Goal: Use online tool/utility: Utilize a website feature to perform a specific function

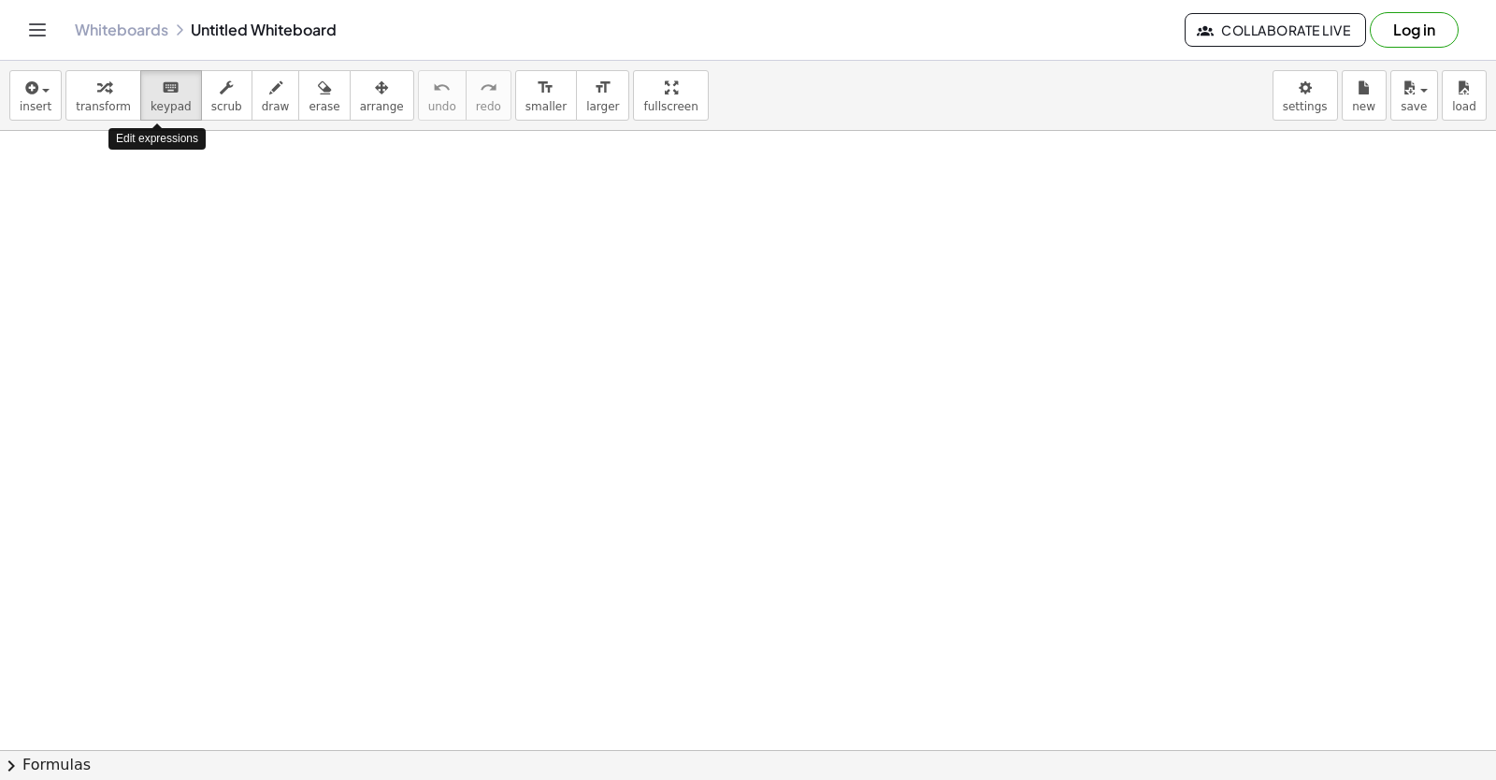
click at [169, 102] on span "keypad" at bounding box center [171, 106] width 41 height 13
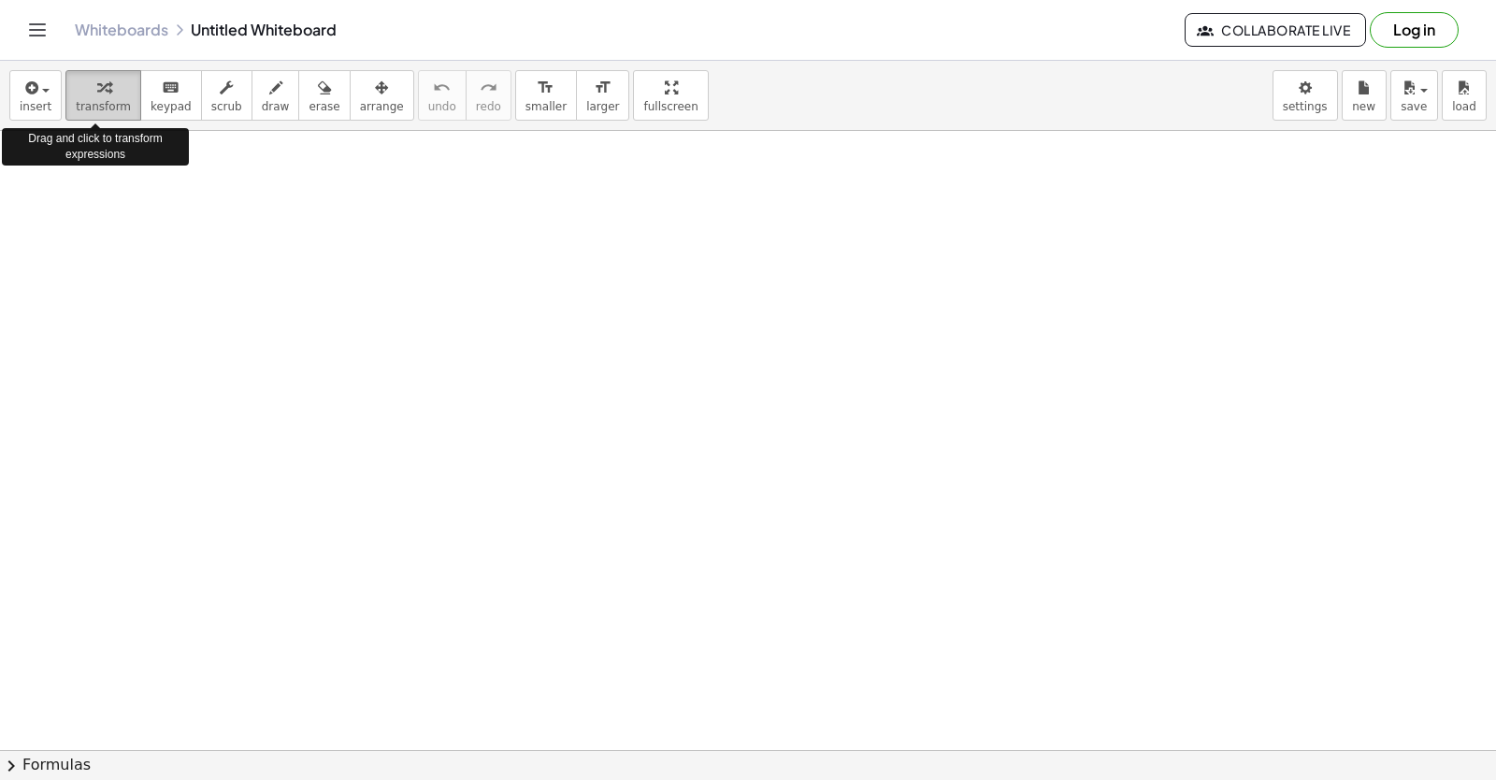
click at [105, 100] on span "transform" at bounding box center [103, 106] width 55 height 13
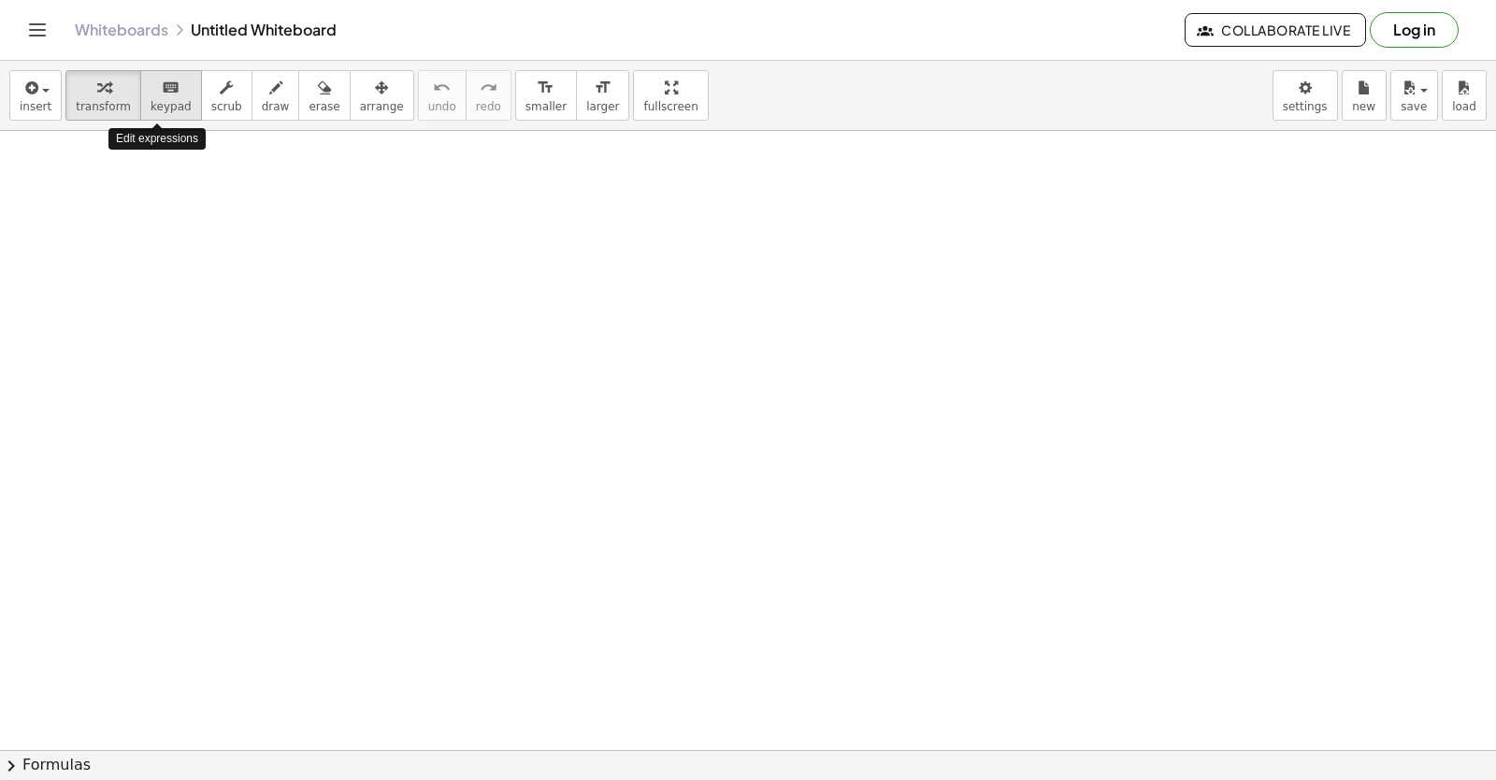
click at [165, 105] on span "keypad" at bounding box center [171, 106] width 41 height 13
drag, startPoint x: 705, startPoint y: 597, endPoint x: 499, endPoint y: 411, distance: 277.3
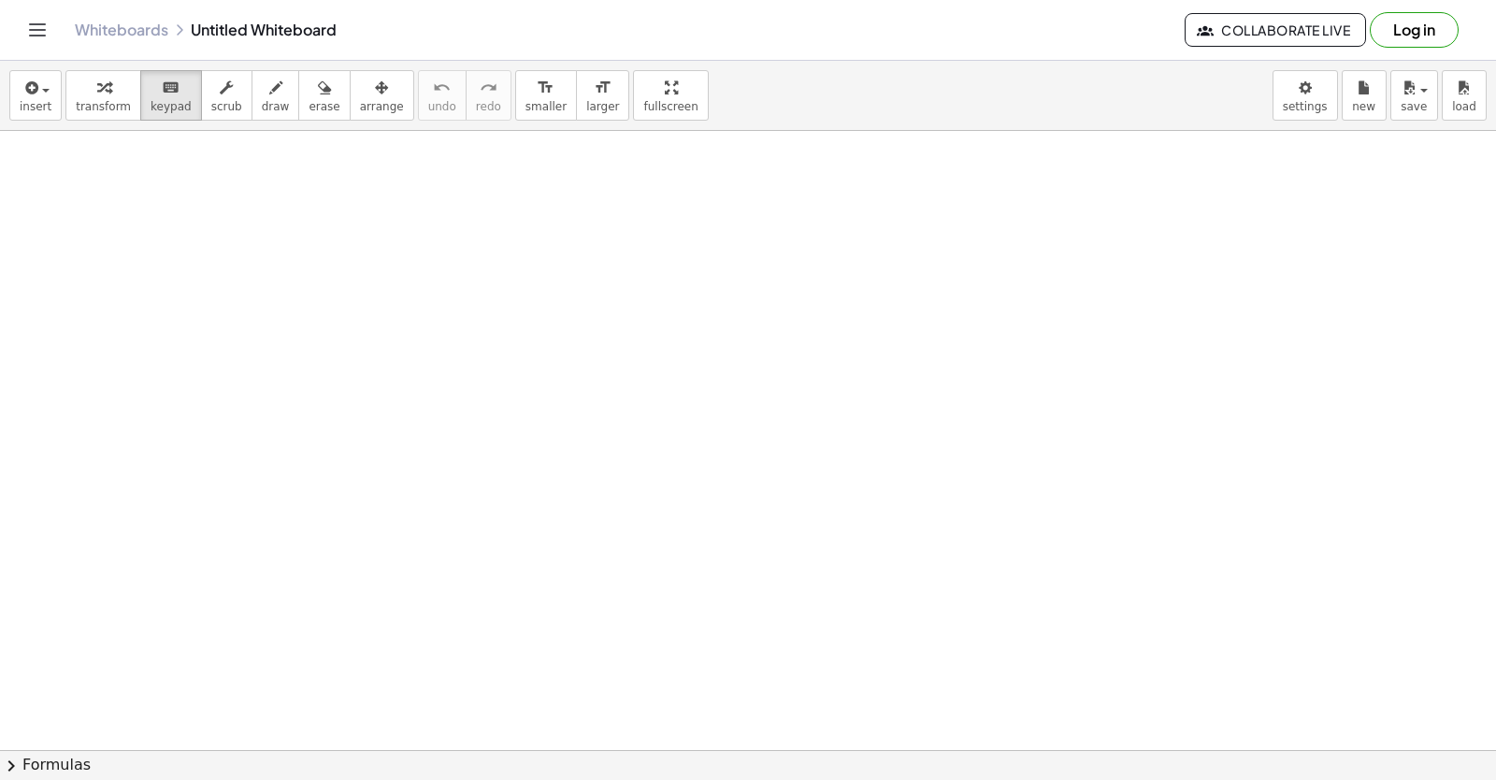
drag, startPoint x: 806, startPoint y: 654, endPoint x: 795, endPoint y: 658, distance: 11.8
drag, startPoint x: 795, startPoint y: 658, endPoint x: 222, endPoint y: 112, distance: 791.5
click at [222, 112] on button "scrub" at bounding box center [226, 95] width 51 height 50
click at [262, 89] on div "button" at bounding box center [276, 87] width 28 height 22
click at [375, 92] on icon "button" at bounding box center [381, 88] width 13 height 22
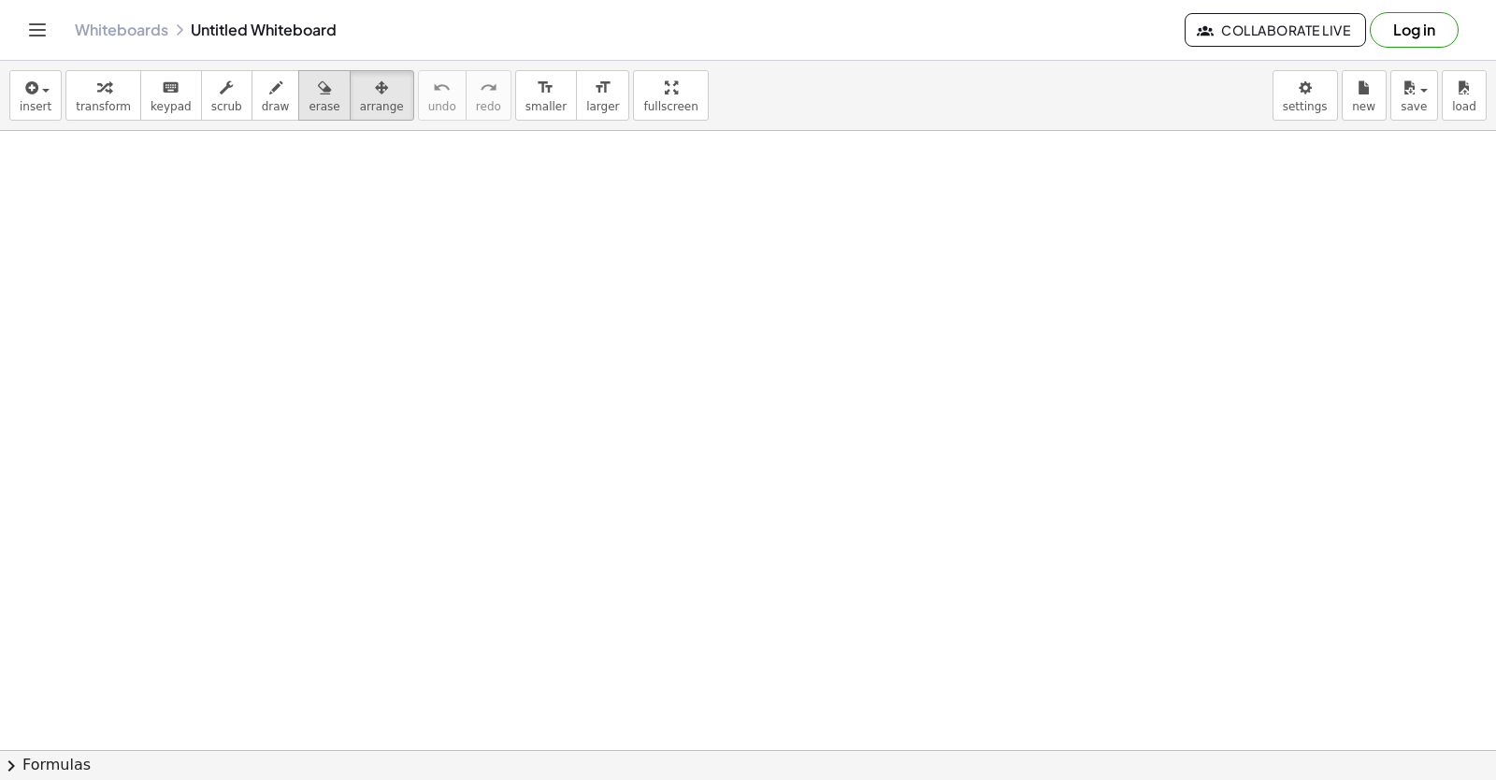
click at [308, 93] on div "button" at bounding box center [323, 87] width 31 height 22
drag, startPoint x: 606, startPoint y: 376, endPoint x: 607, endPoint y: 385, distance: 9.4
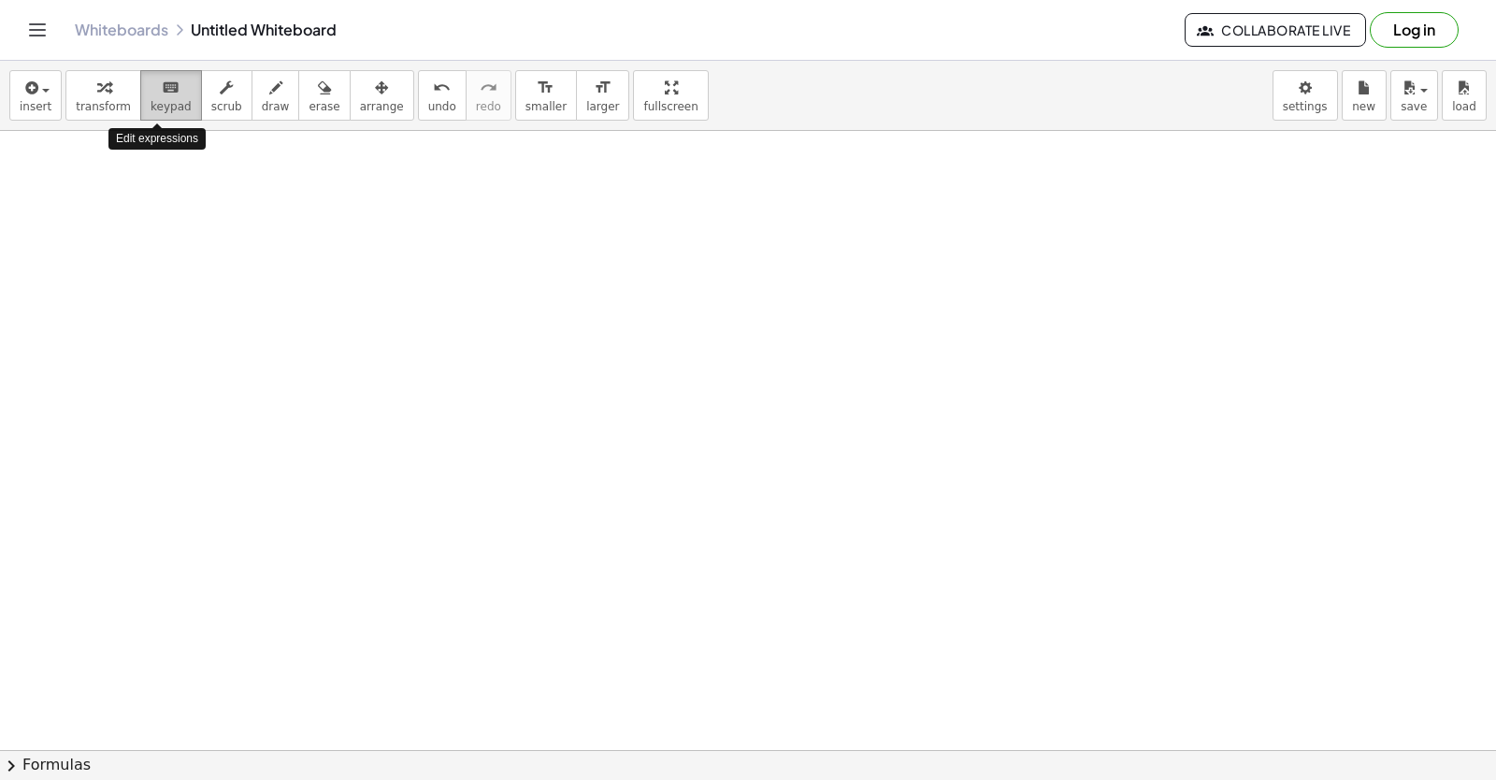
click at [171, 108] on span "keypad" at bounding box center [171, 106] width 41 height 13
drag, startPoint x: 681, startPoint y: 488, endPoint x: 667, endPoint y: 433, distance: 56.7
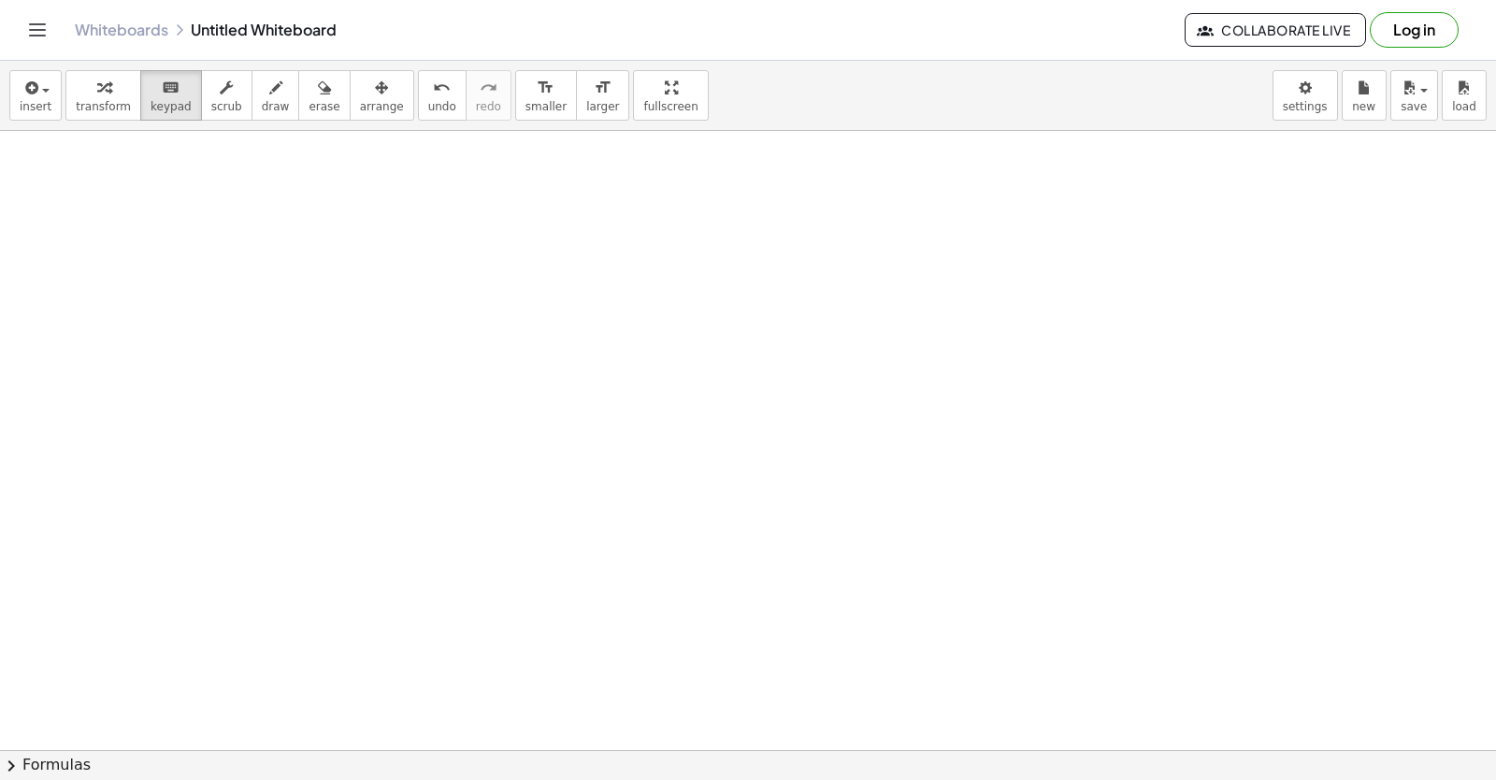
drag, startPoint x: 663, startPoint y: 463, endPoint x: 648, endPoint y: 464, distance: 15.0
drag, startPoint x: 696, startPoint y: 506, endPoint x: 706, endPoint y: 509, distance: 10.1
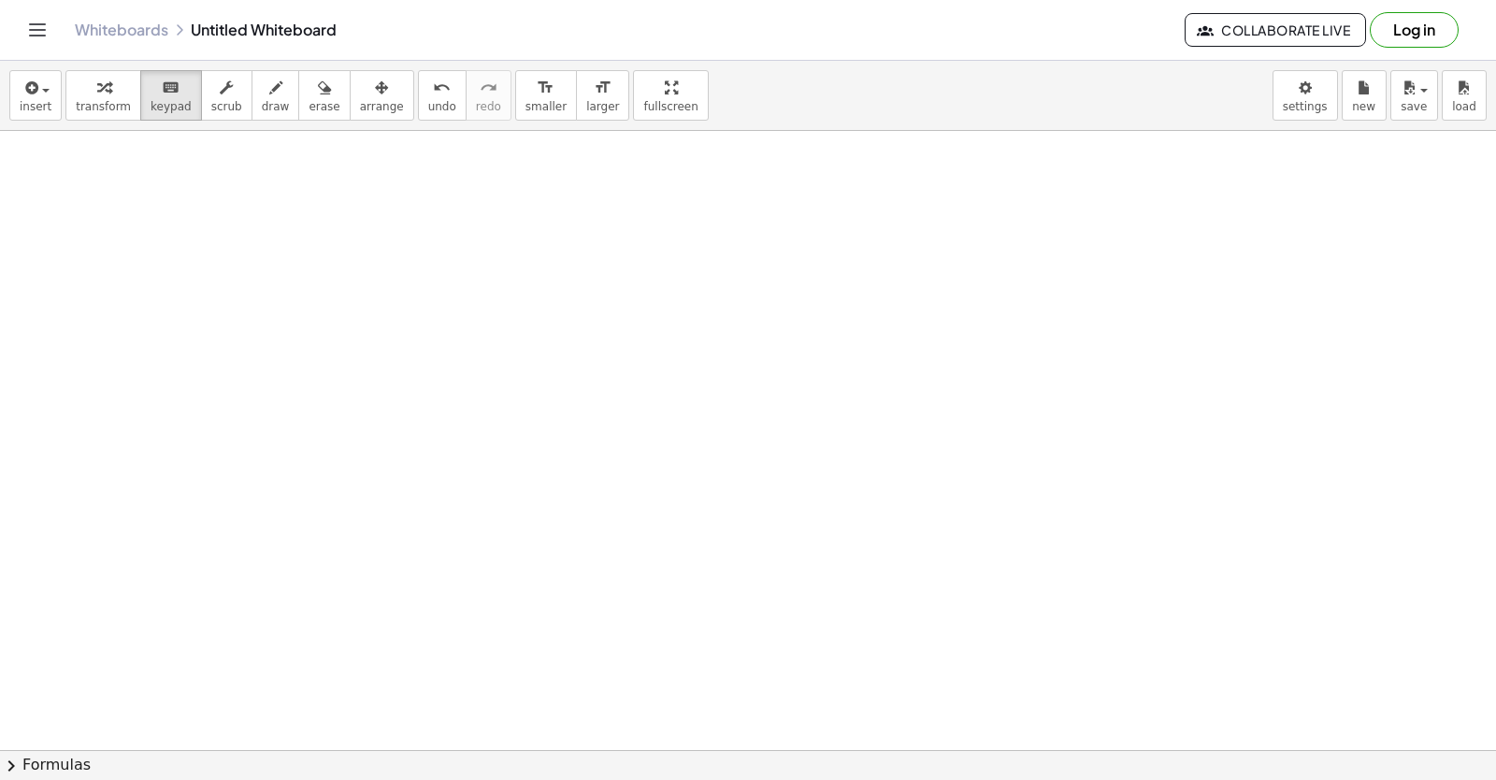
drag, startPoint x: 651, startPoint y: 565, endPoint x: 403, endPoint y: 602, distance: 250.5
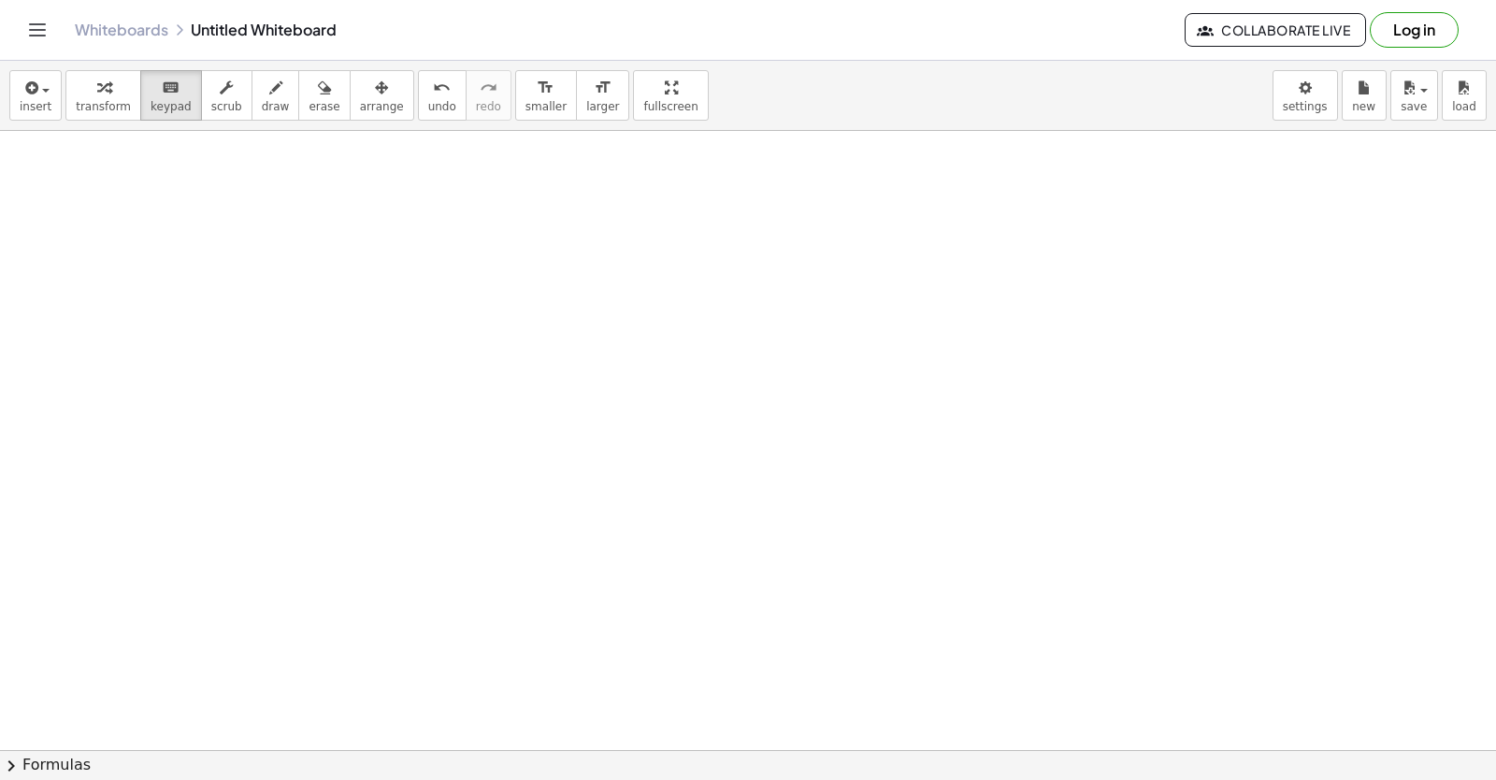
drag, startPoint x: 681, startPoint y: 425, endPoint x: 677, endPoint y: 447, distance: 21.8
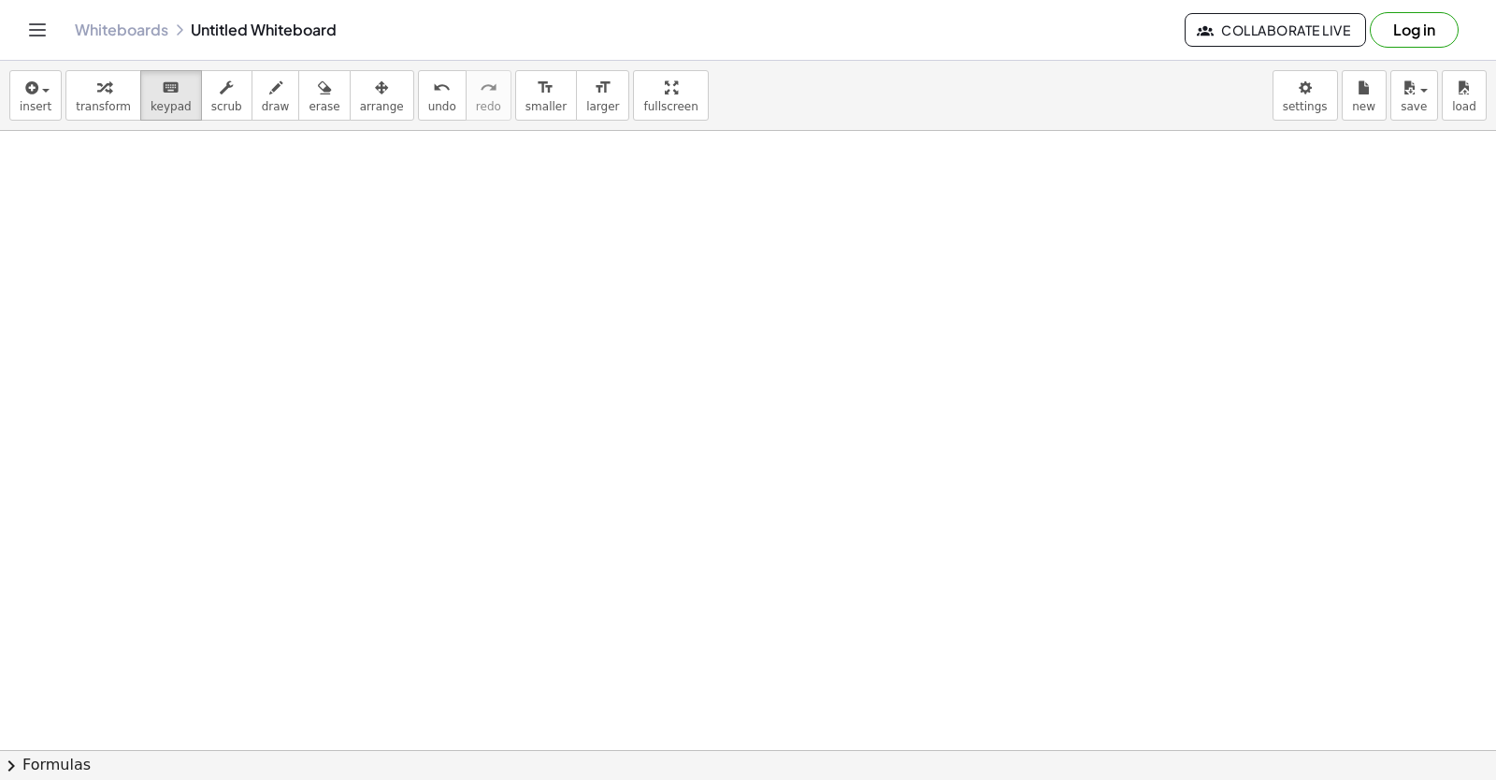
drag, startPoint x: 648, startPoint y: 470, endPoint x: 684, endPoint y: 538, distance: 77.4
drag, startPoint x: 684, startPoint y: 538, endPoint x: 661, endPoint y: 416, distance: 124.7
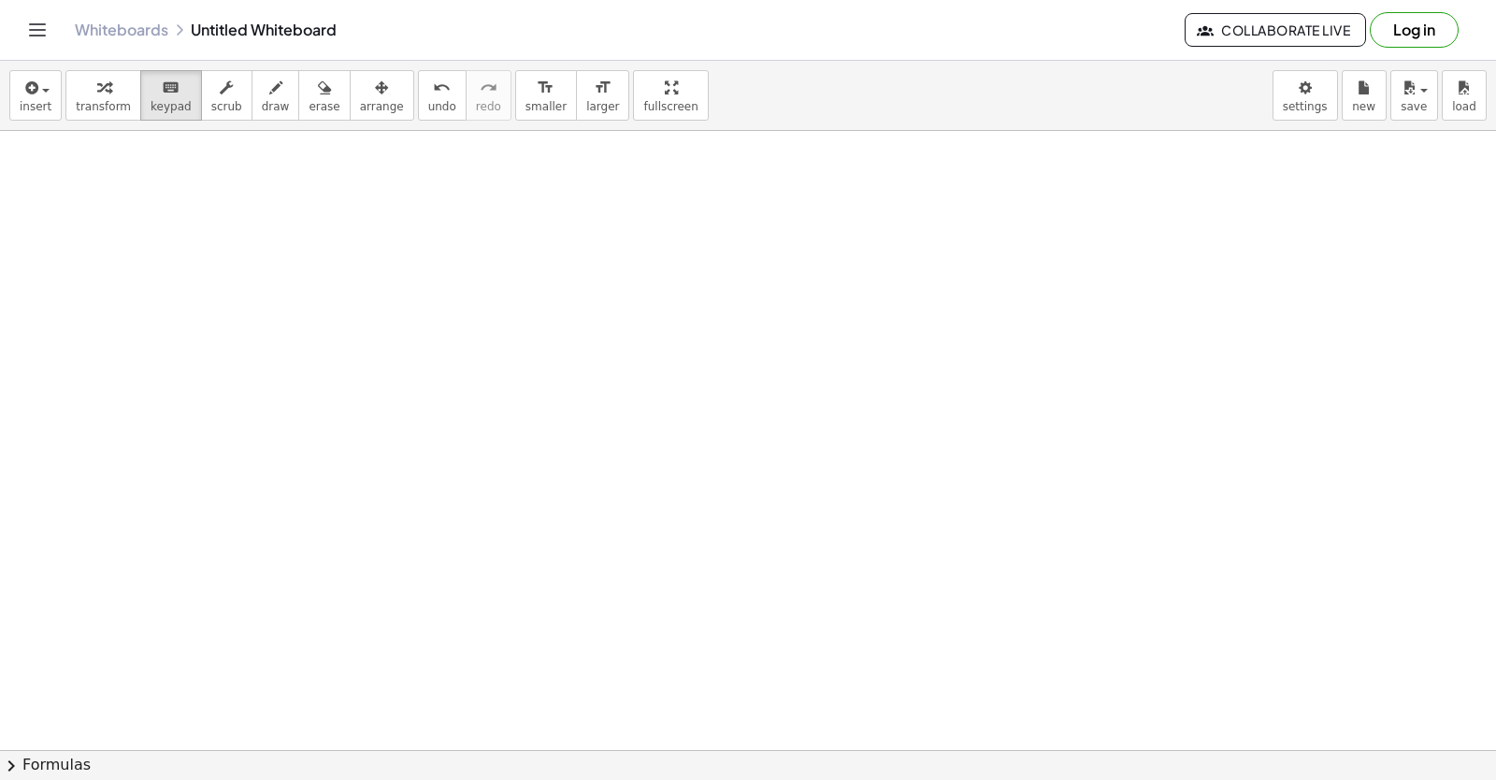
click at [496, 65] on div "insert select one: Math Expression Function Text Youtube Video Graphing Geometr…" at bounding box center [748, 96] width 1496 height 70
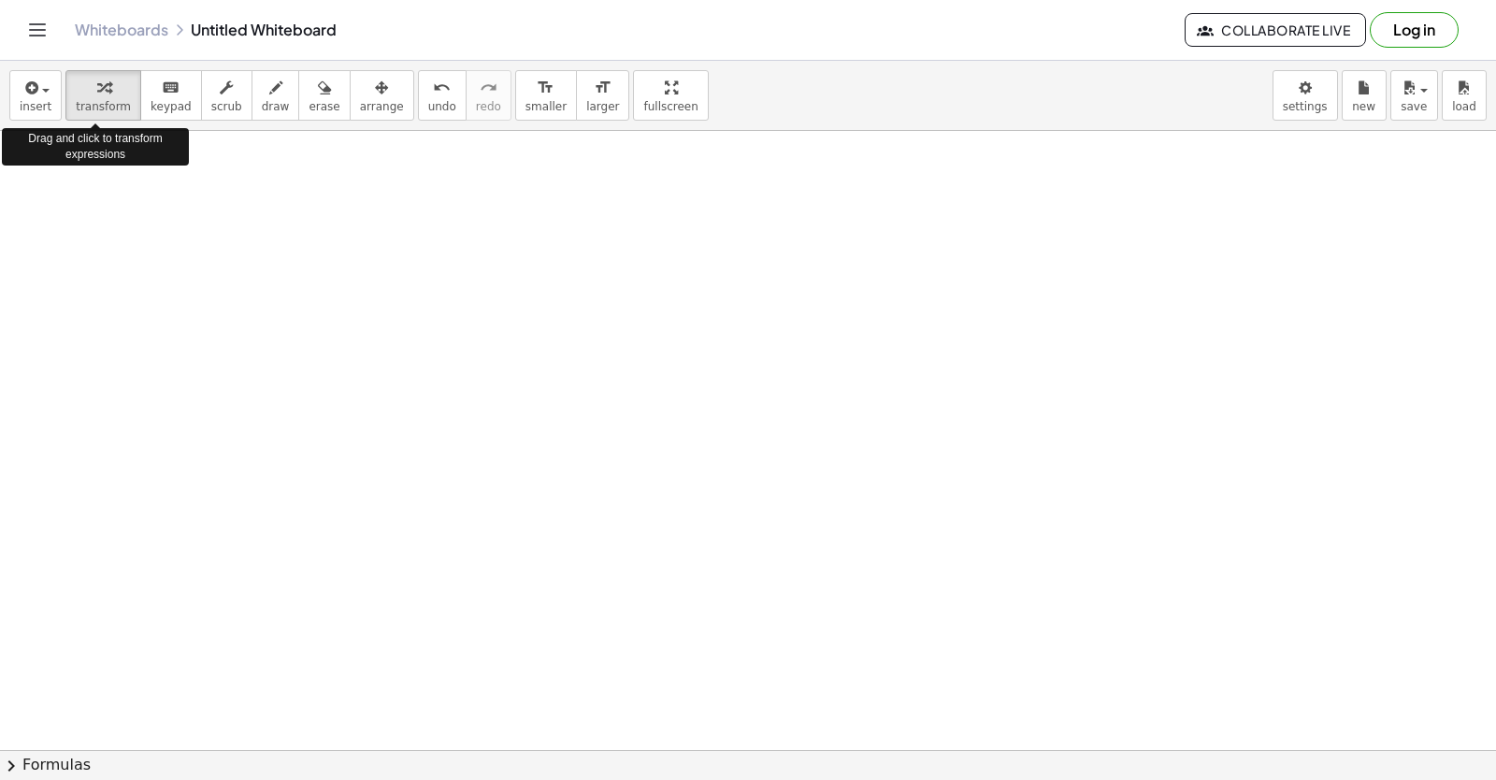
drag, startPoint x: 80, startPoint y: 98, endPoint x: 230, endPoint y: 211, distance: 187.5
click at [140, 115] on div "transform keyboard keypad scrub draw erase arrange" at bounding box center [239, 95] width 348 height 50
drag, startPoint x: 305, startPoint y: 235, endPoint x: 626, endPoint y: 517, distance: 427.9
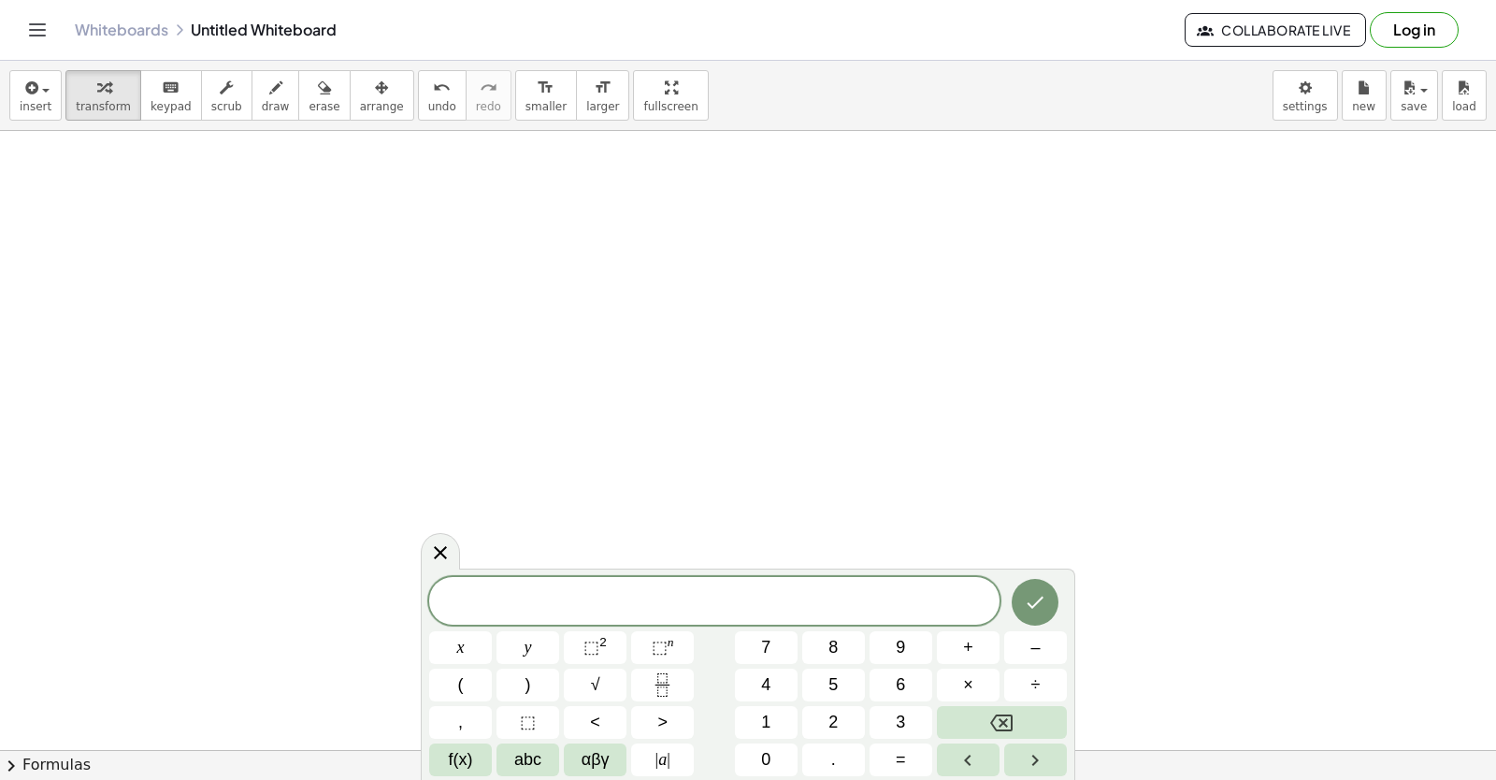
click at [749, 572] on div "x y ⬚ 2 ⬚ n 7 8 9 + – ( ) √ 4 5 6 × ÷ , ⬚ < > 1 2 3 f(x) abc αβγ | a | 0 . =" at bounding box center [748, 673] width 654 height 211
click at [830, 578] on div "​" at bounding box center [714, 601] width 570 height 47
click at [523, 649] on button "y" at bounding box center [527, 647] width 63 height 33
click at [971, 632] on button "+" at bounding box center [968, 647] width 63 height 33
click at [818, 721] on button "2" at bounding box center [833, 722] width 63 height 33
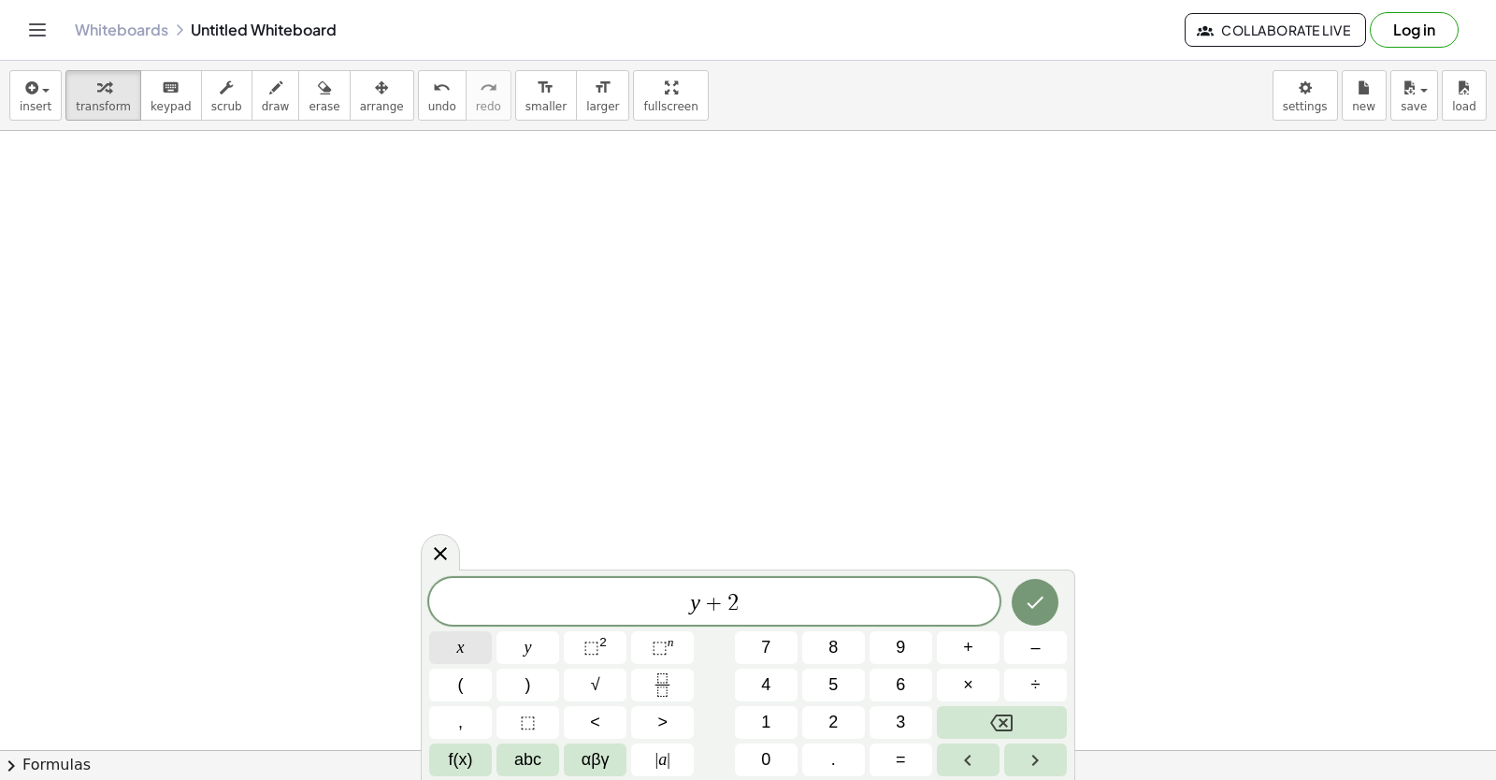
click at [465, 652] on button "x" at bounding box center [460, 647] width 63 height 33
click at [900, 766] on span "=" at bounding box center [901, 759] width 10 height 25
click at [758, 717] on button "1" at bounding box center [766, 722] width 63 height 33
click at [766, 758] on span "0" at bounding box center [765, 759] width 9 height 25
click at [1030, 588] on button "Done" at bounding box center [1034, 602] width 47 height 47
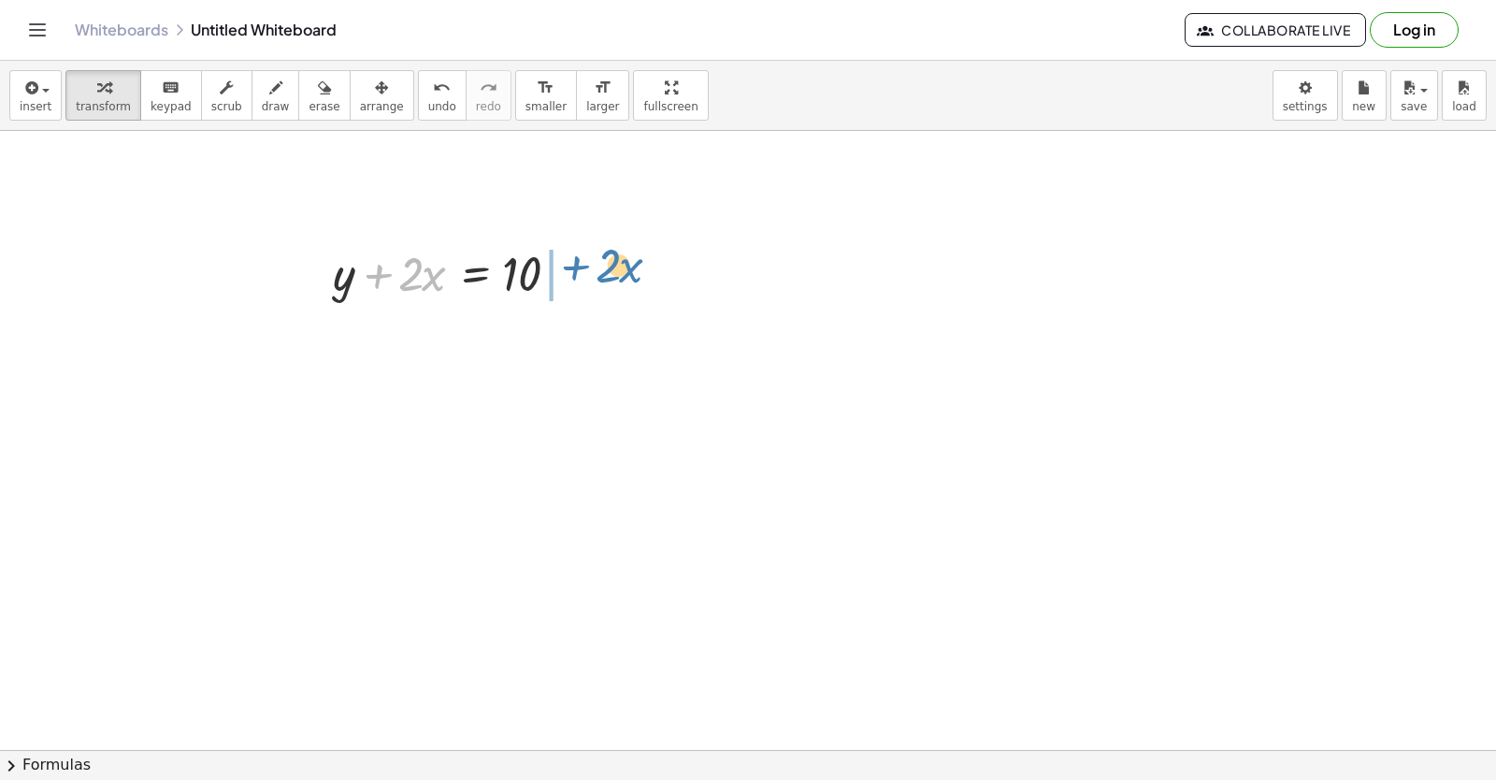
drag, startPoint x: 383, startPoint y: 270, endPoint x: 581, endPoint y: 262, distance: 197.4
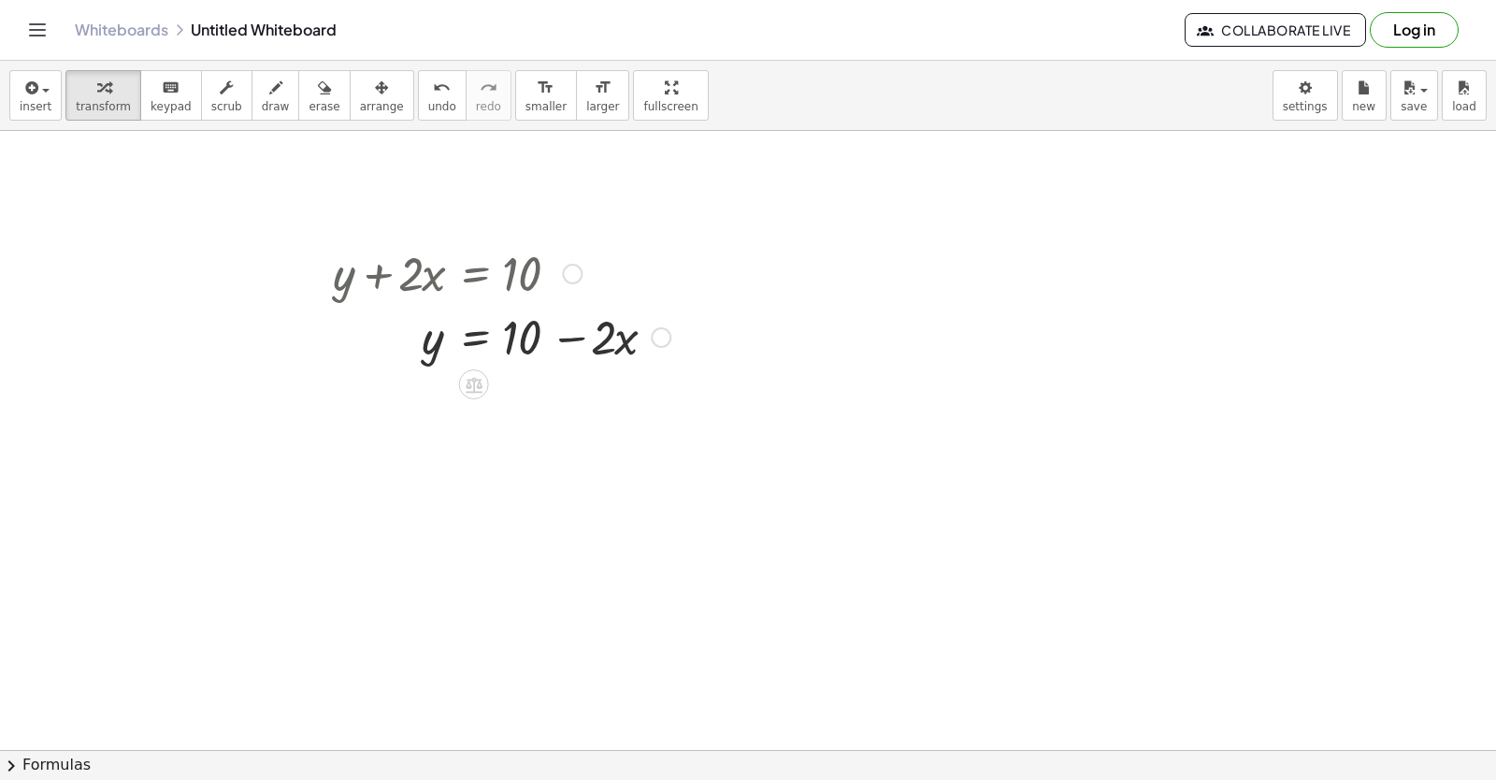
drag, startPoint x: 581, startPoint y: 261, endPoint x: 1294, endPoint y: 431, distance: 733.3
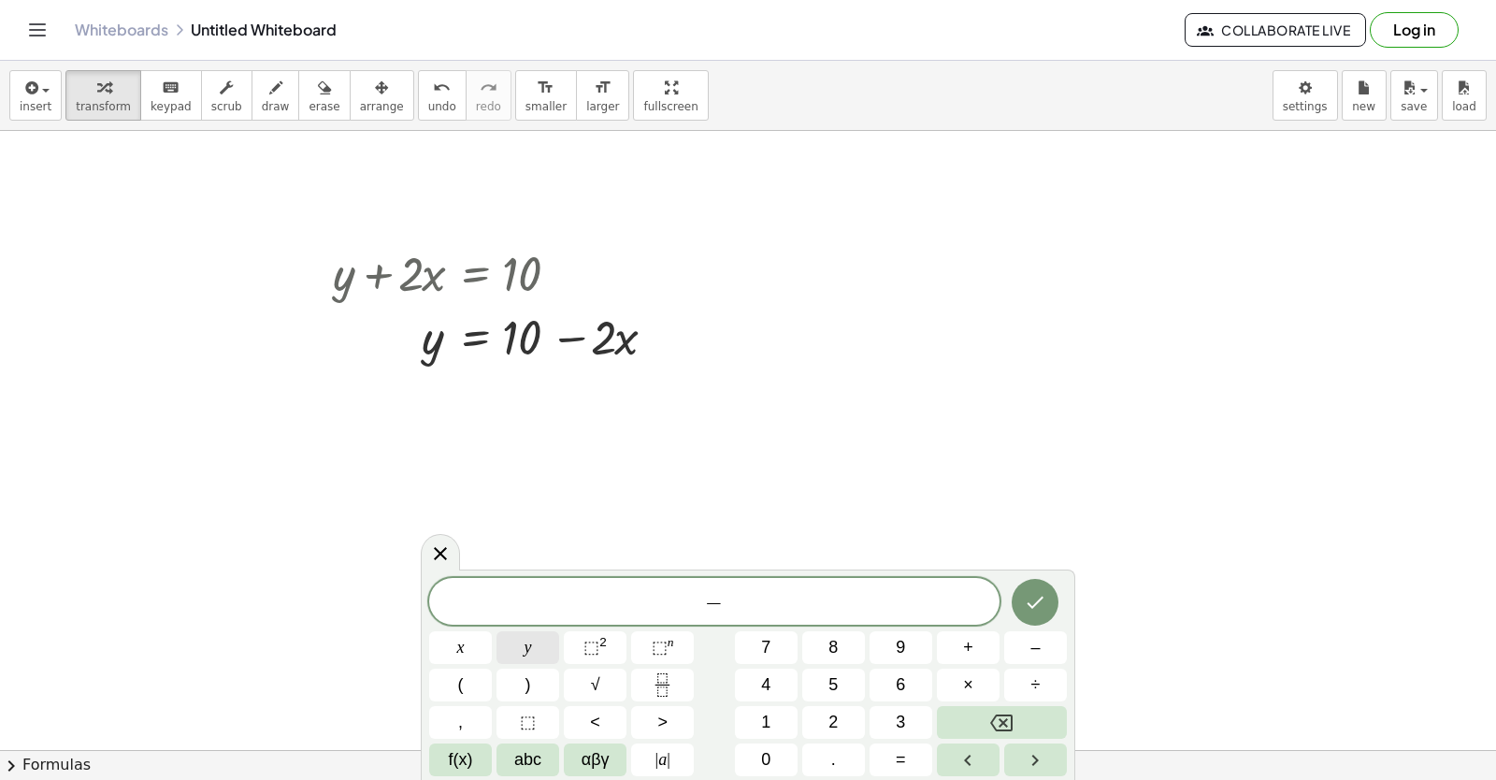
click at [524, 640] on span "y" at bounding box center [527, 647] width 7 height 25
click at [986, 725] on button "Backspace" at bounding box center [1002, 722] width 130 height 33
click at [986, 726] on button "Backspace" at bounding box center [1002, 722] width 130 height 33
click at [981, 734] on button "Backspace" at bounding box center [1002, 722] width 130 height 33
click at [523, 644] on button "y" at bounding box center [527, 647] width 63 height 33
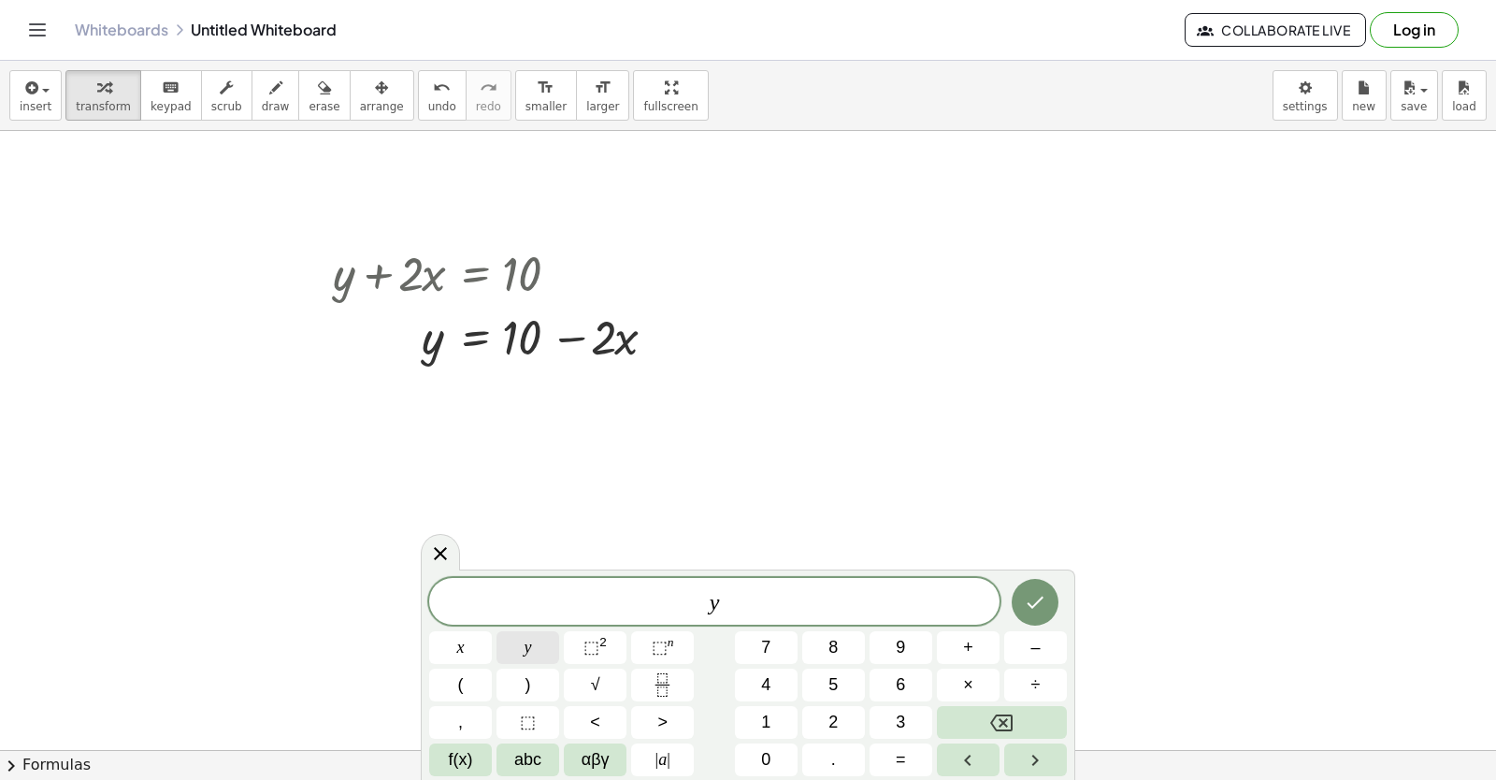
click at [1002, 716] on icon "Backspace" at bounding box center [1001, 722] width 22 height 22
click at [526, 654] on span "y" at bounding box center [527, 647] width 7 height 25
click at [1024, 645] on button "–" at bounding box center [1035, 647] width 63 height 33
click at [832, 676] on span "5" at bounding box center [832, 684] width 9 height 25
click at [457, 638] on span "x" at bounding box center [460, 647] width 7 height 25
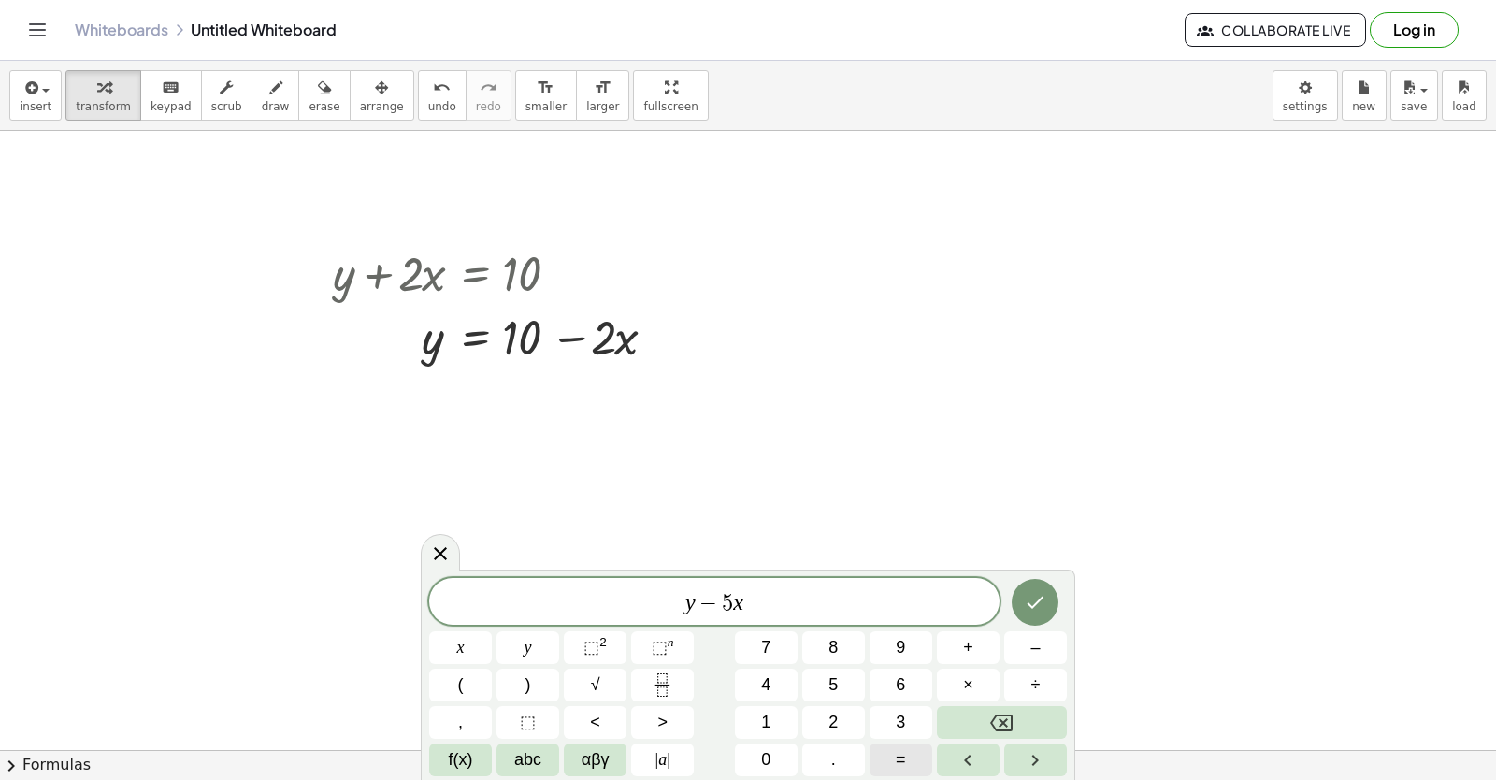
click at [882, 766] on button "=" at bounding box center [900, 759] width 63 height 33
click at [1027, 638] on button "–" at bounding box center [1035, 647] width 63 height 33
click at [814, 714] on button "2" at bounding box center [833, 722] width 63 height 33
click at [1041, 603] on icon "Done" at bounding box center [1035, 602] width 22 height 22
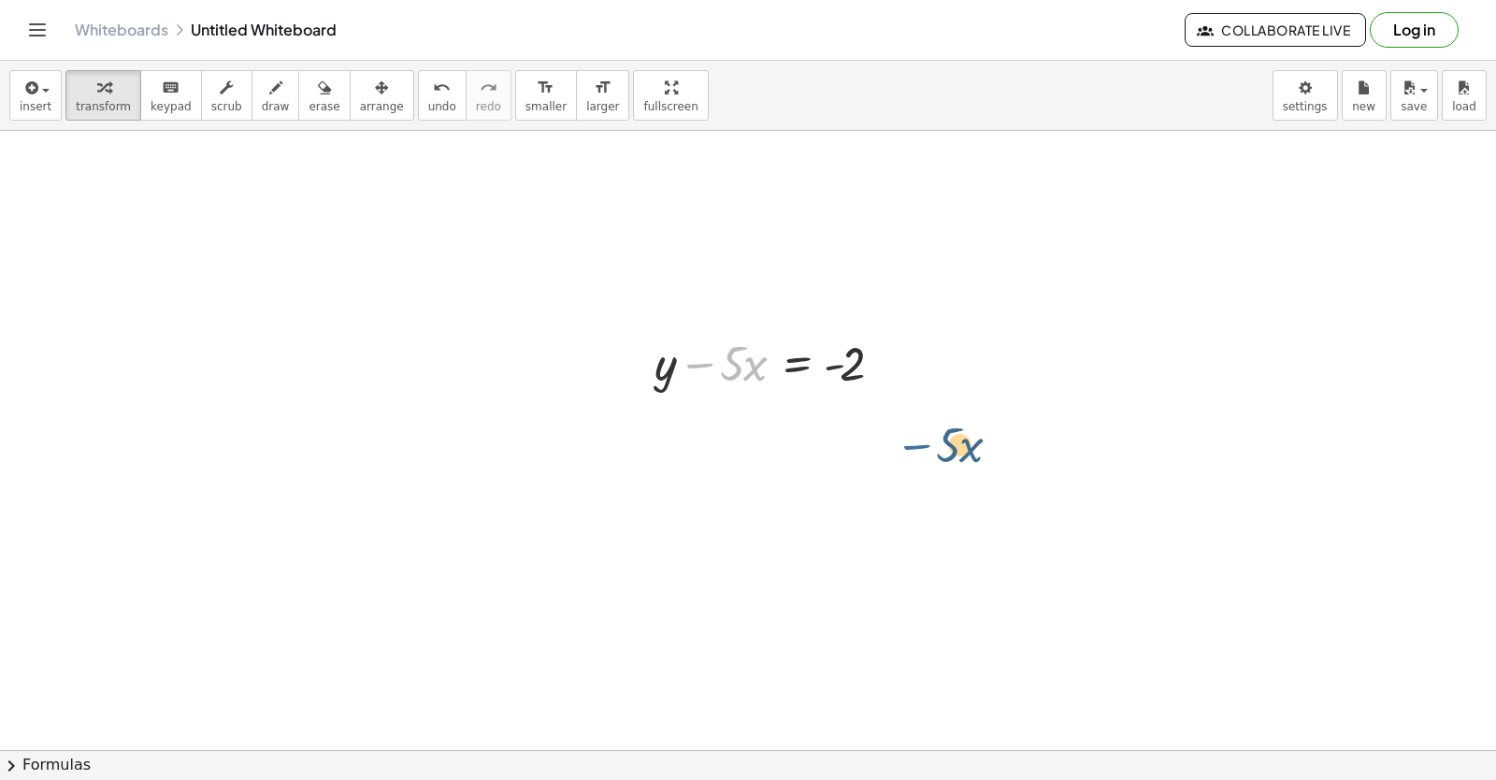
scroll to position [317, 0]
drag, startPoint x: 696, startPoint y: 671, endPoint x: 921, endPoint y: 679, distance: 225.4
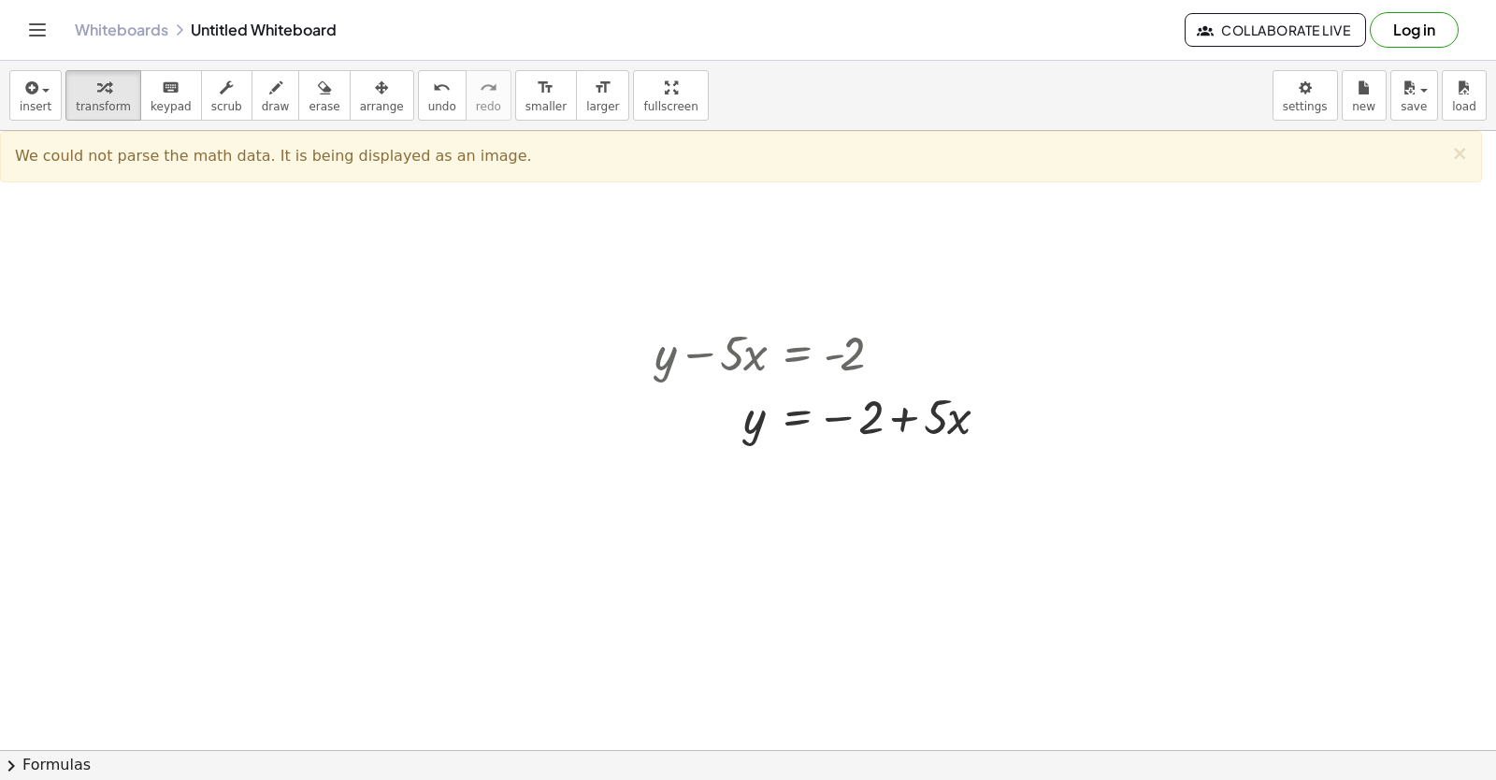
drag, startPoint x: 907, startPoint y: 351, endPoint x: 1273, endPoint y: 393, distance: 368.8
click at [1273, 393] on div at bounding box center [748, 493] width 1496 height 1359
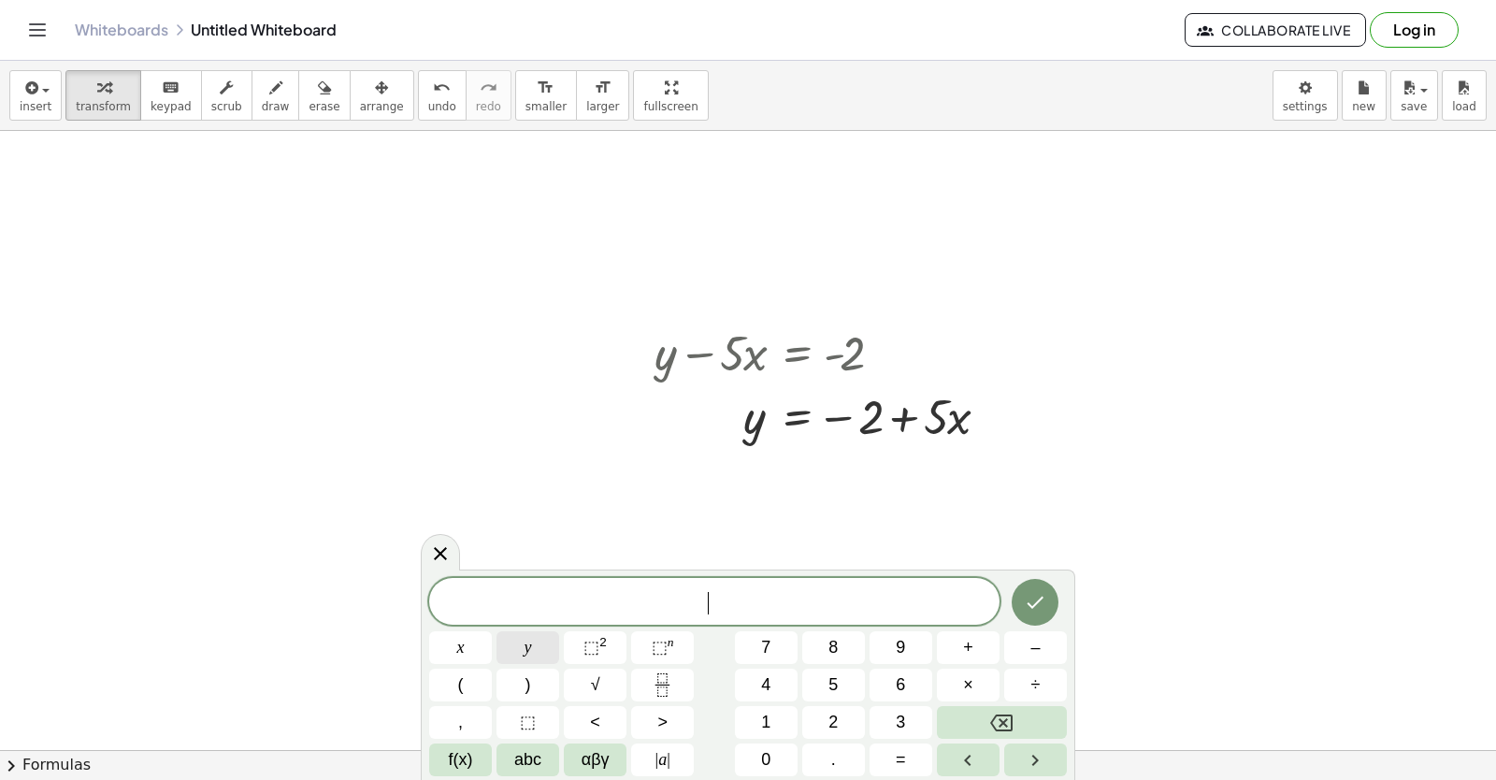
click at [538, 640] on button "y" at bounding box center [527, 647] width 63 height 33
click at [968, 652] on span "+" at bounding box center [968, 647] width 10 height 25
click at [900, 718] on span "3" at bounding box center [900, 722] width 9 height 25
click at [467, 648] on button "x" at bounding box center [460, 647] width 63 height 33
click at [917, 764] on button "=" at bounding box center [900, 759] width 63 height 33
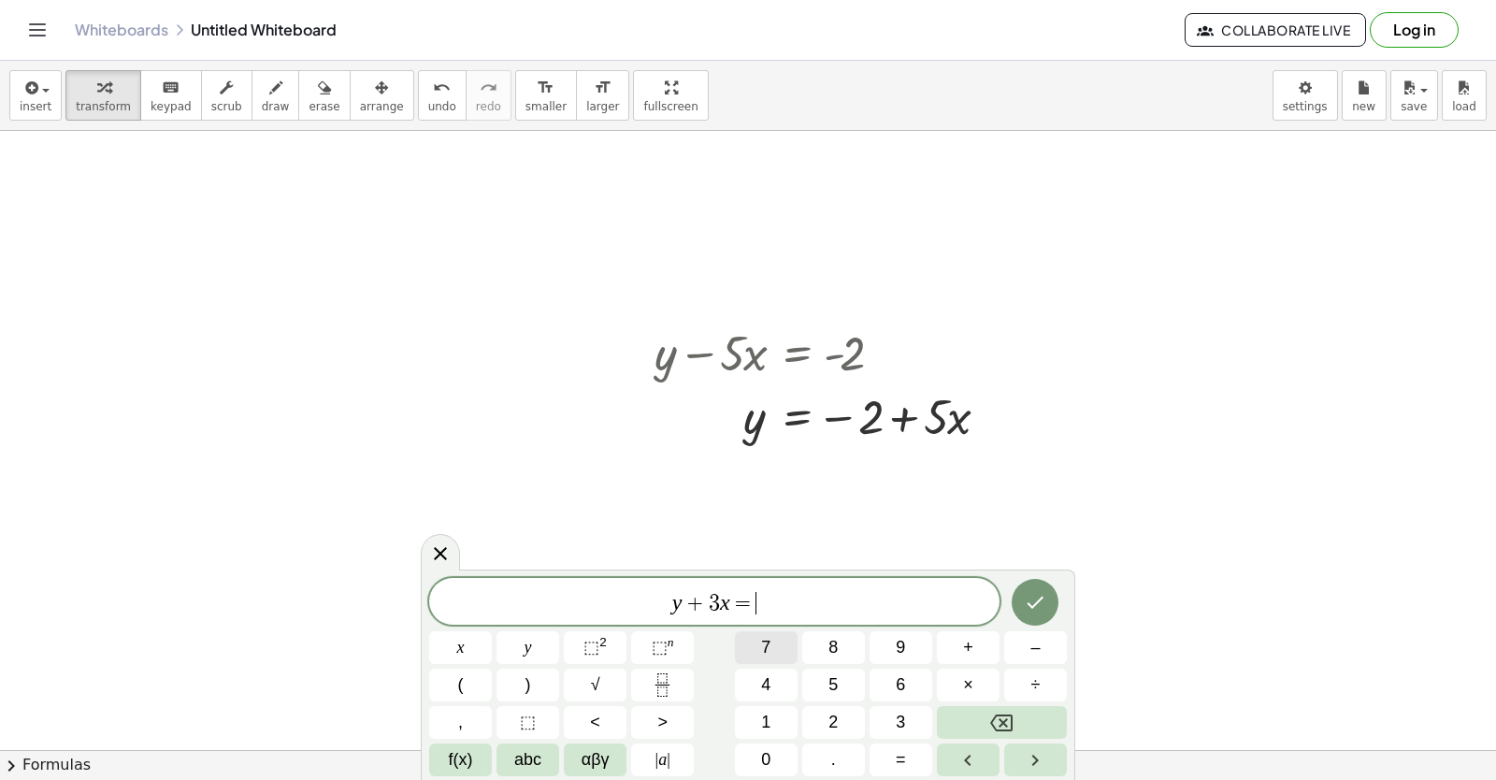
click at [755, 640] on button "7" at bounding box center [766, 647] width 63 height 33
click at [1036, 594] on icon "Done" at bounding box center [1035, 602] width 22 height 22
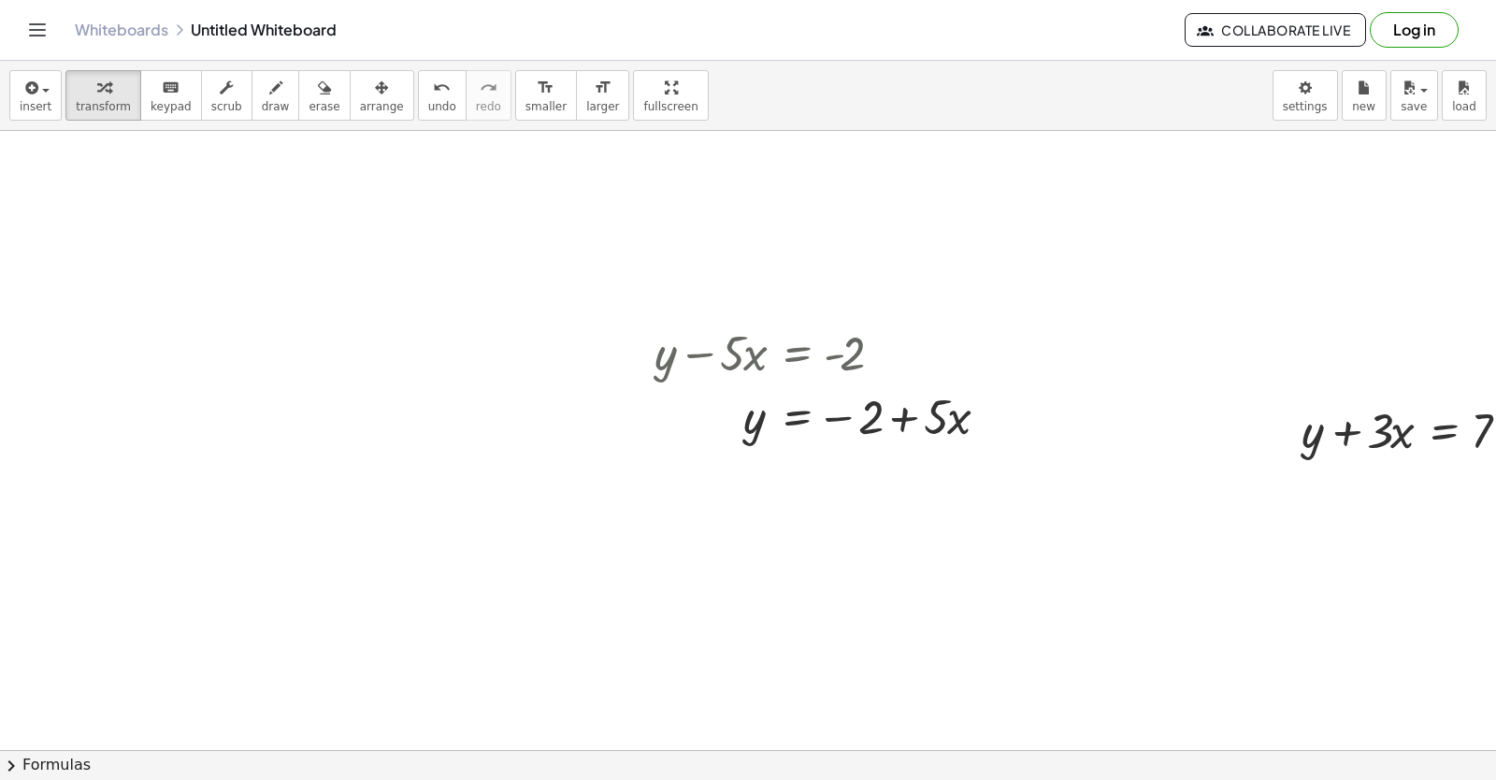
drag, startPoint x: 1301, startPoint y: 550, endPoint x: 1260, endPoint y: 624, distance: 84.5
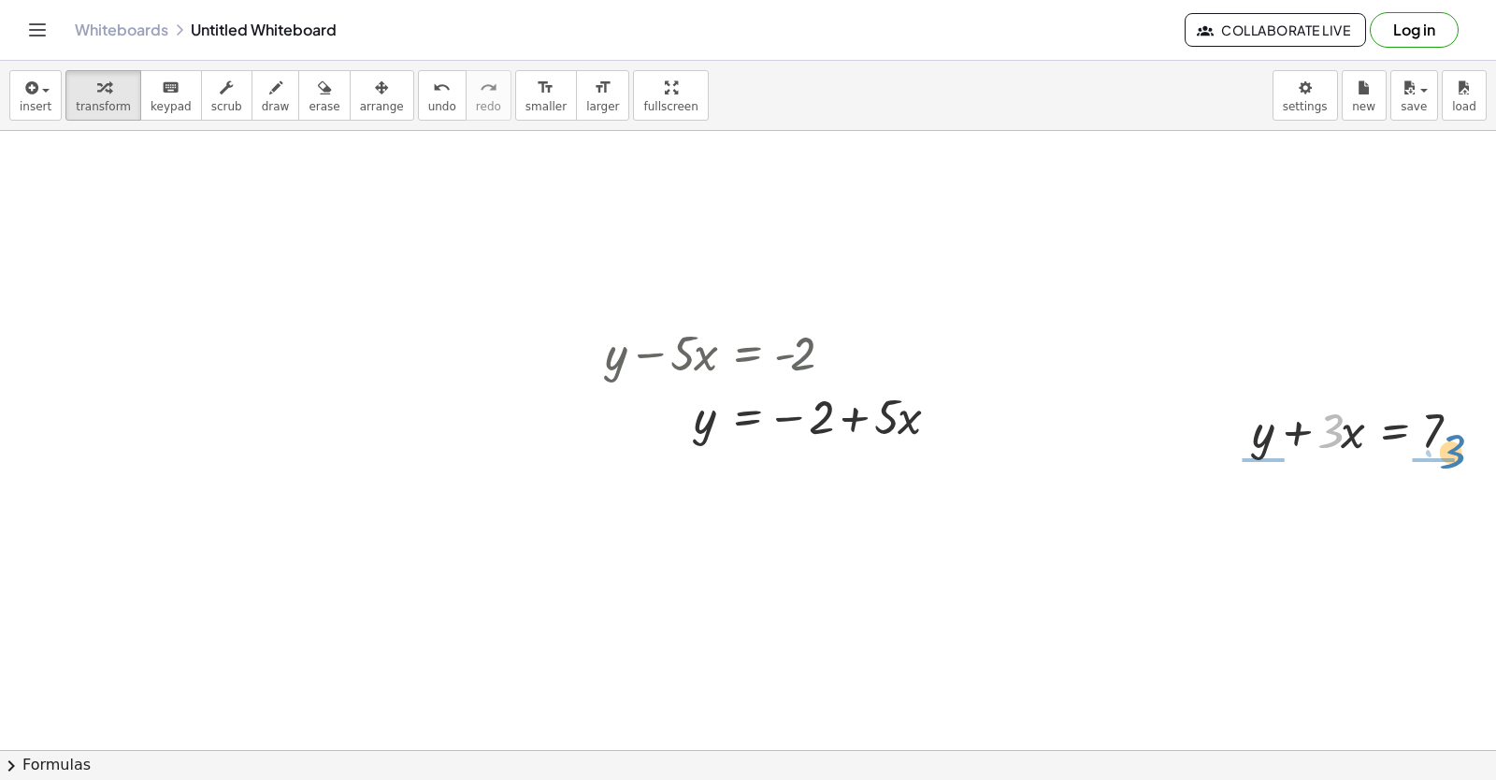
drag, startPoint x: 1260, startPoint y: 624, endPoint x: 1495, endPoint y: 454, distance: 289.3
click at [1495, 454] on div "+ y + · 2 · x = 10 y · 2 · x = 10 + − + y − · 5 · x = - 2 y · 5 · x = − 2 + · 3…" at bounding box center [748, 440] width 1496 height 619
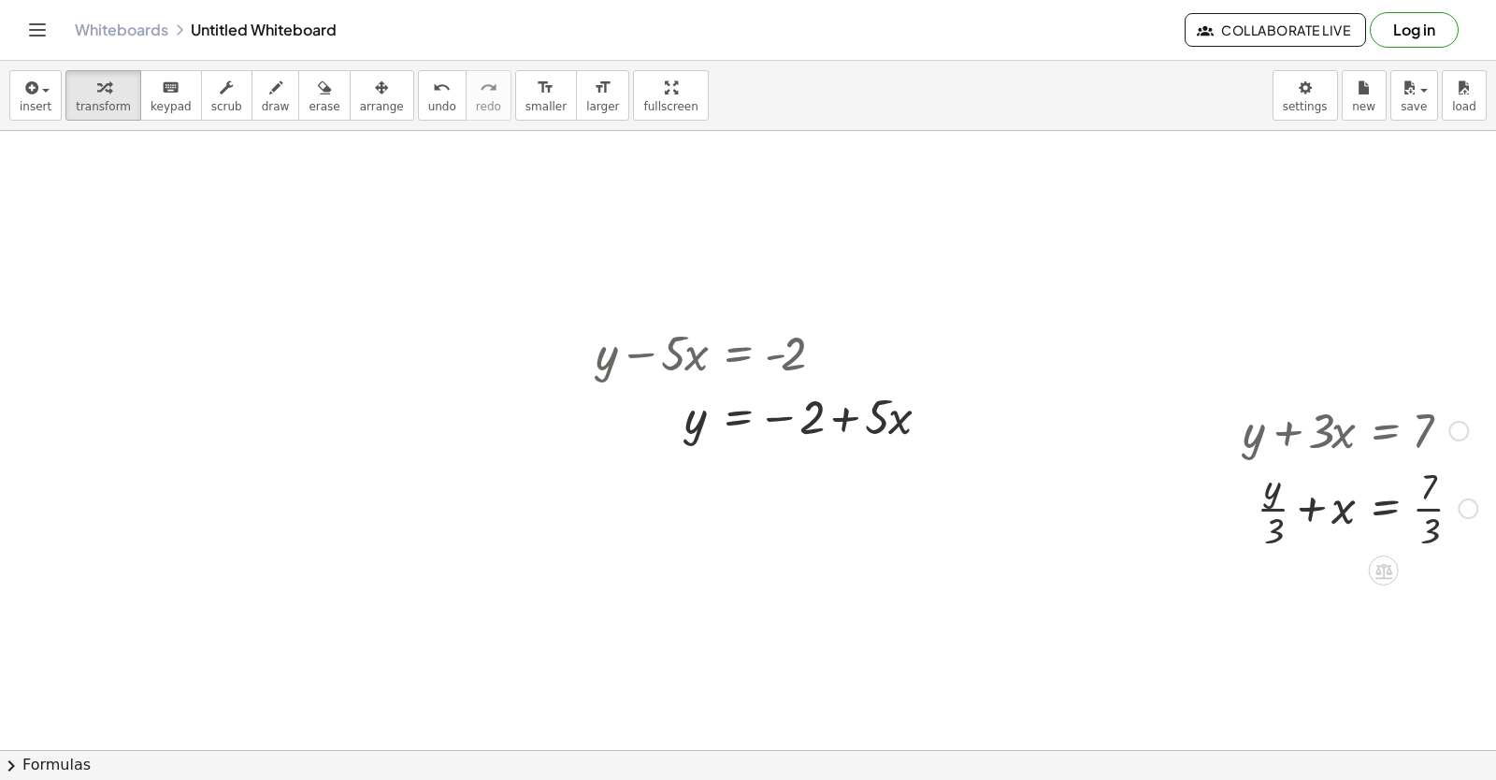
click at [1261, 528] on div at bounding box center [1359, 506] width 253 height 93
drag, startPoint x: 922, startPoint y: 264, endPoint x: 949, endPoint y: 281, distance: 32.4
click at [924, 265] on div at bounding box center [718, 493] width 1555 height 1359
click at [1353, 494] on div at bounding box center [1359, 507] width 253 height 93
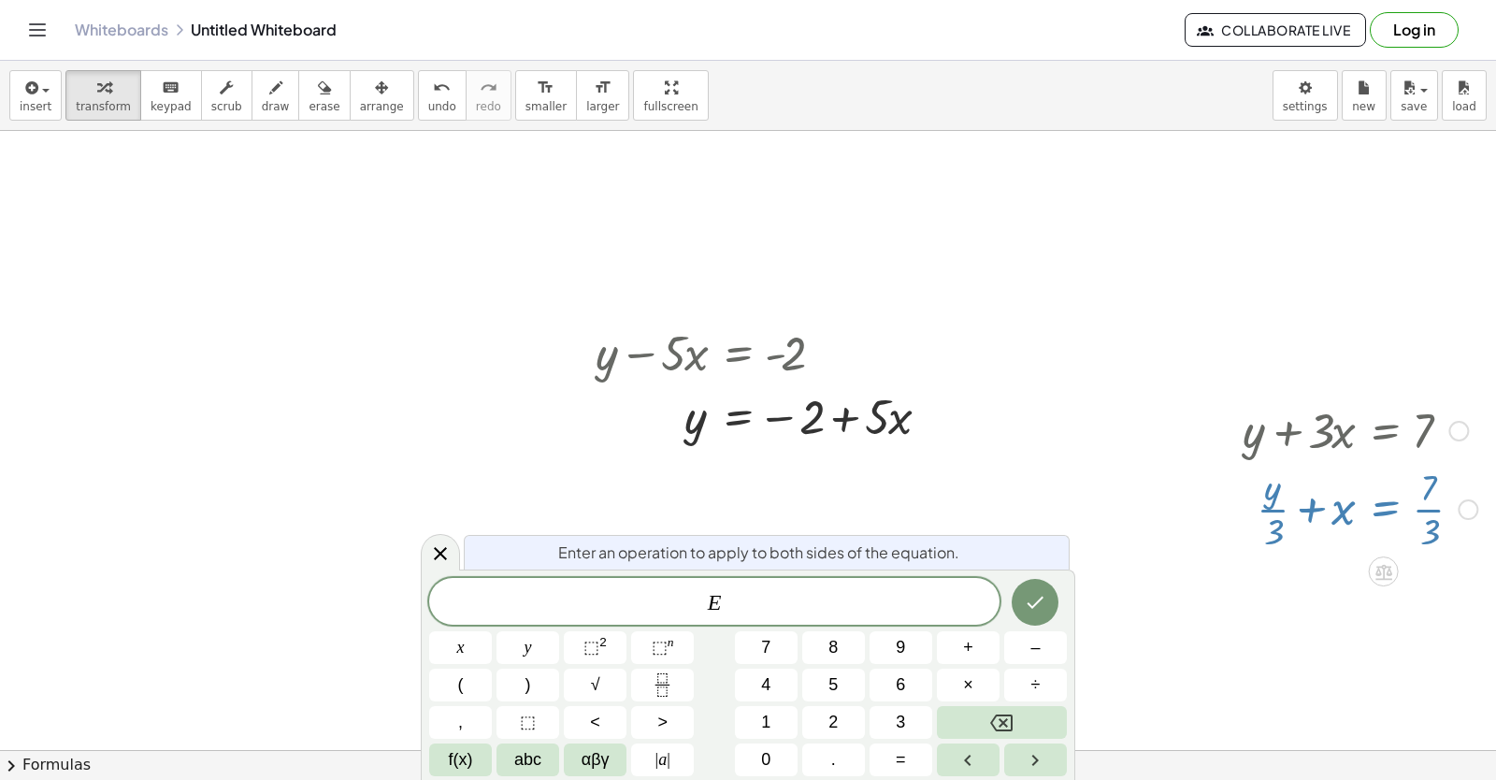
drag, startPoint x: 1352, startPoint y: 494, endPoint x: 1403, endPoint y: 509, distance: 53.8
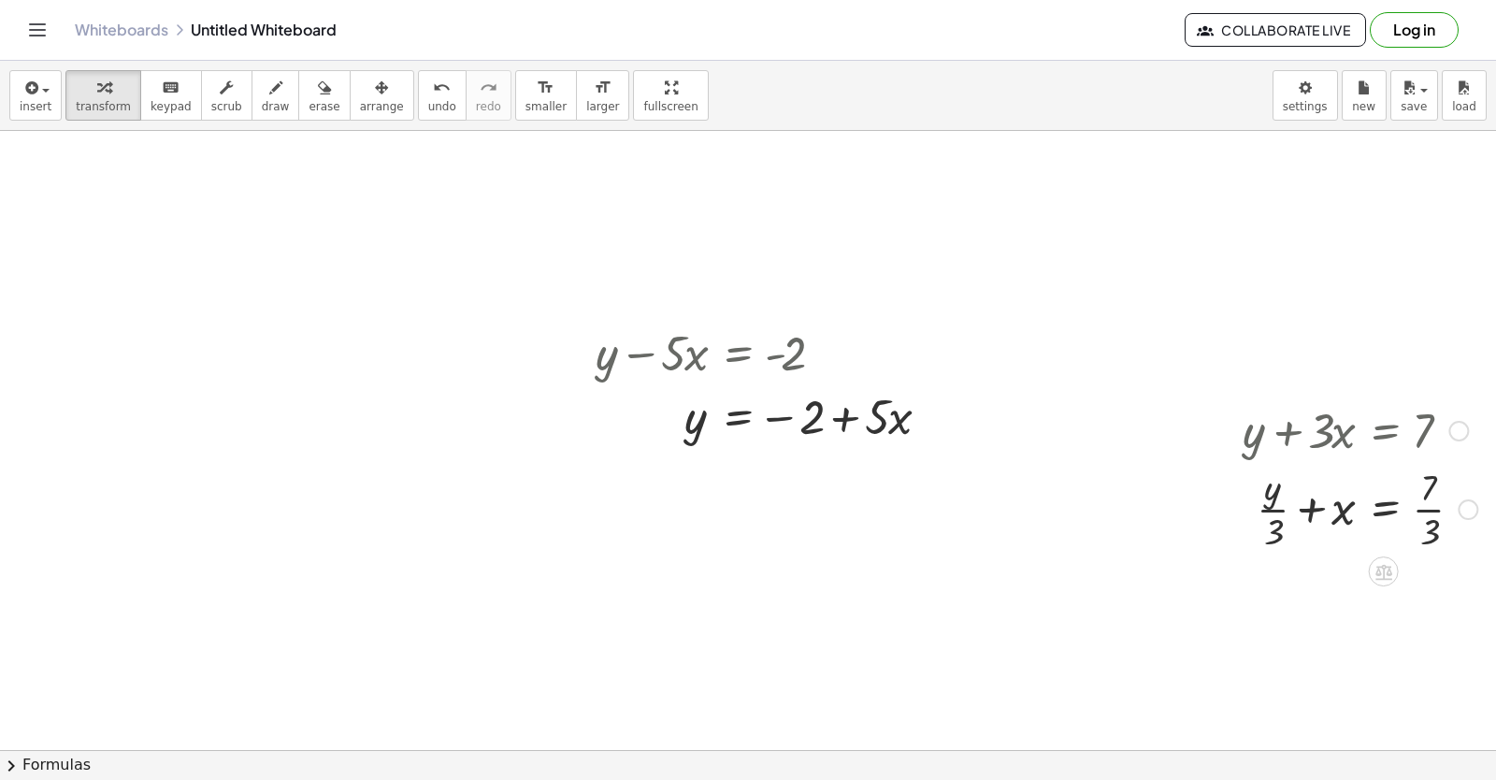
drag, startPoint x: 1162, startPoint y: 561, endPoint x: 1285, endPoint y: 459, distance: 160.0
click at [1285, 459] on div at bounding box center [1359, 429] width 253 height 64
drag, startPoint x: 1296, startPoint y: 394, endPoint x: 1297, endPoint y: 507, distance: 112.2
click at [1297, 506] on div "+ y + · 3 · x = 7 + y + x = 7 · · 3 · · 3" at bounding box center [1352, 476] width 277 height 166
drag, startPoint x: 1297, startPoint y: 507, endPoint x: 1152, endPoint y: 360, distance: 206.2
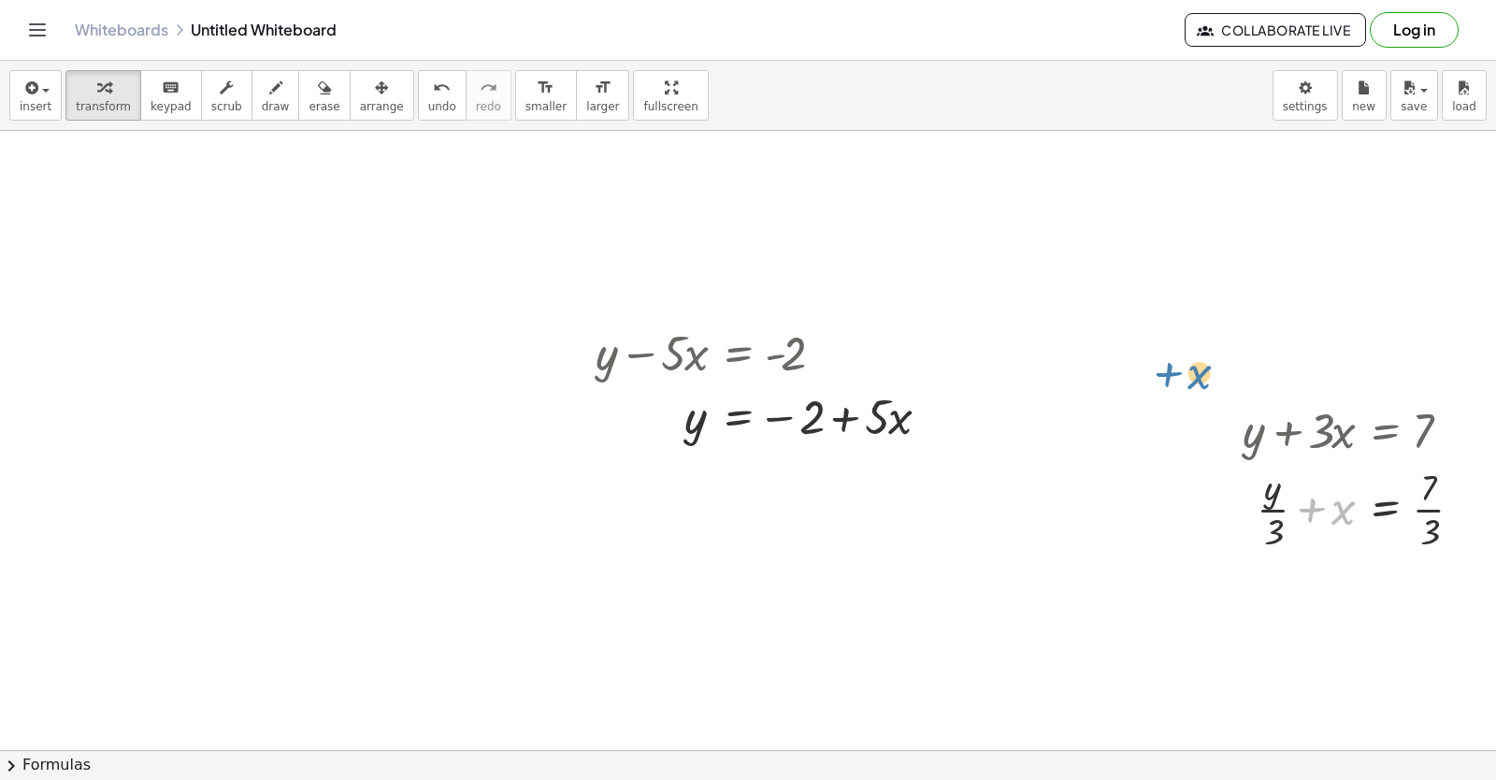
click at [1152, 360] on div "+ y + · 2 · x = 10 y · 2 · x = 10 + − + y − · 5 · x = - 2 y · 5 · x = − 2 + + y…" at bounding box center [718, 493] width 1555 height 1359
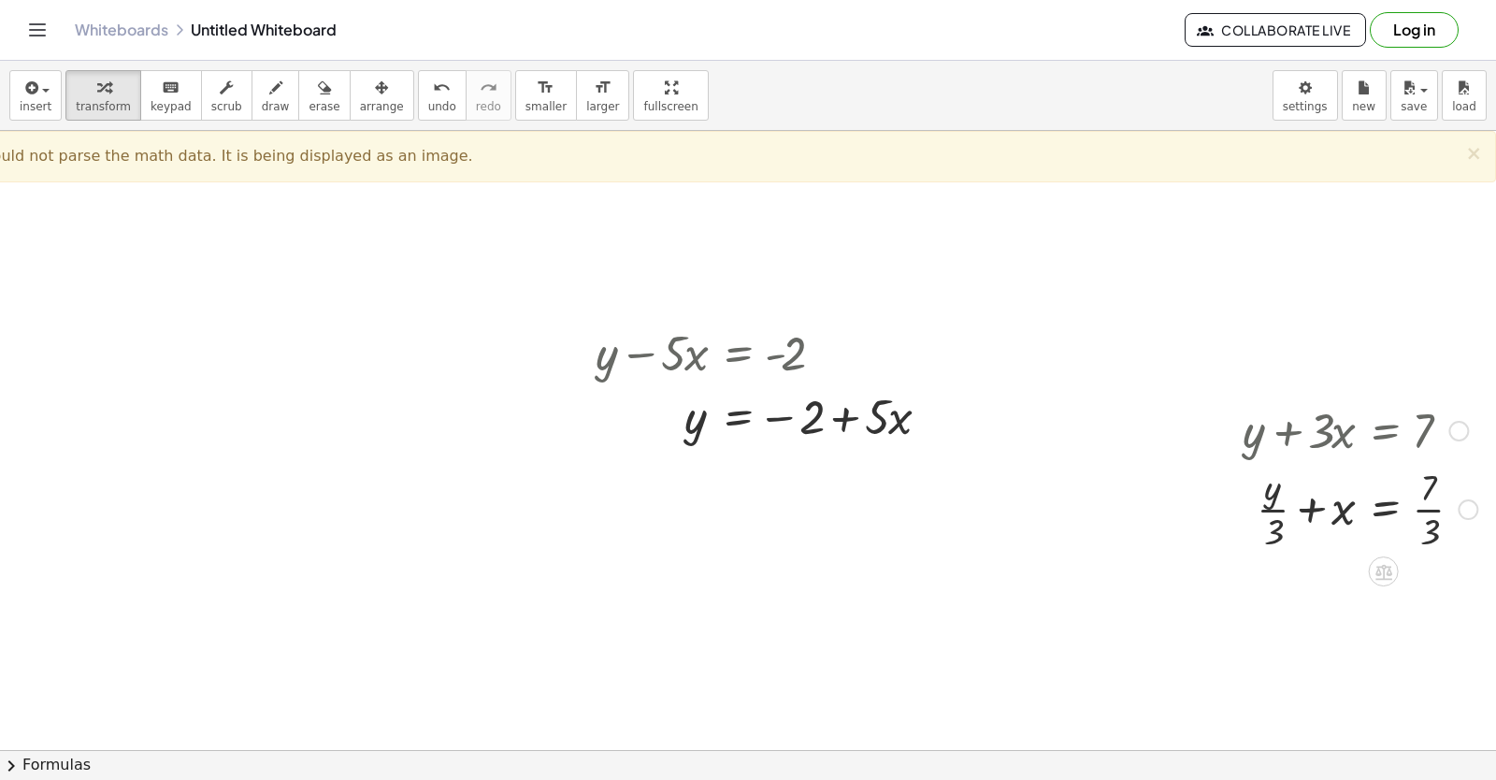
click at [1321, 459] on div at bounding box center [1359, 429] width 253 height 64
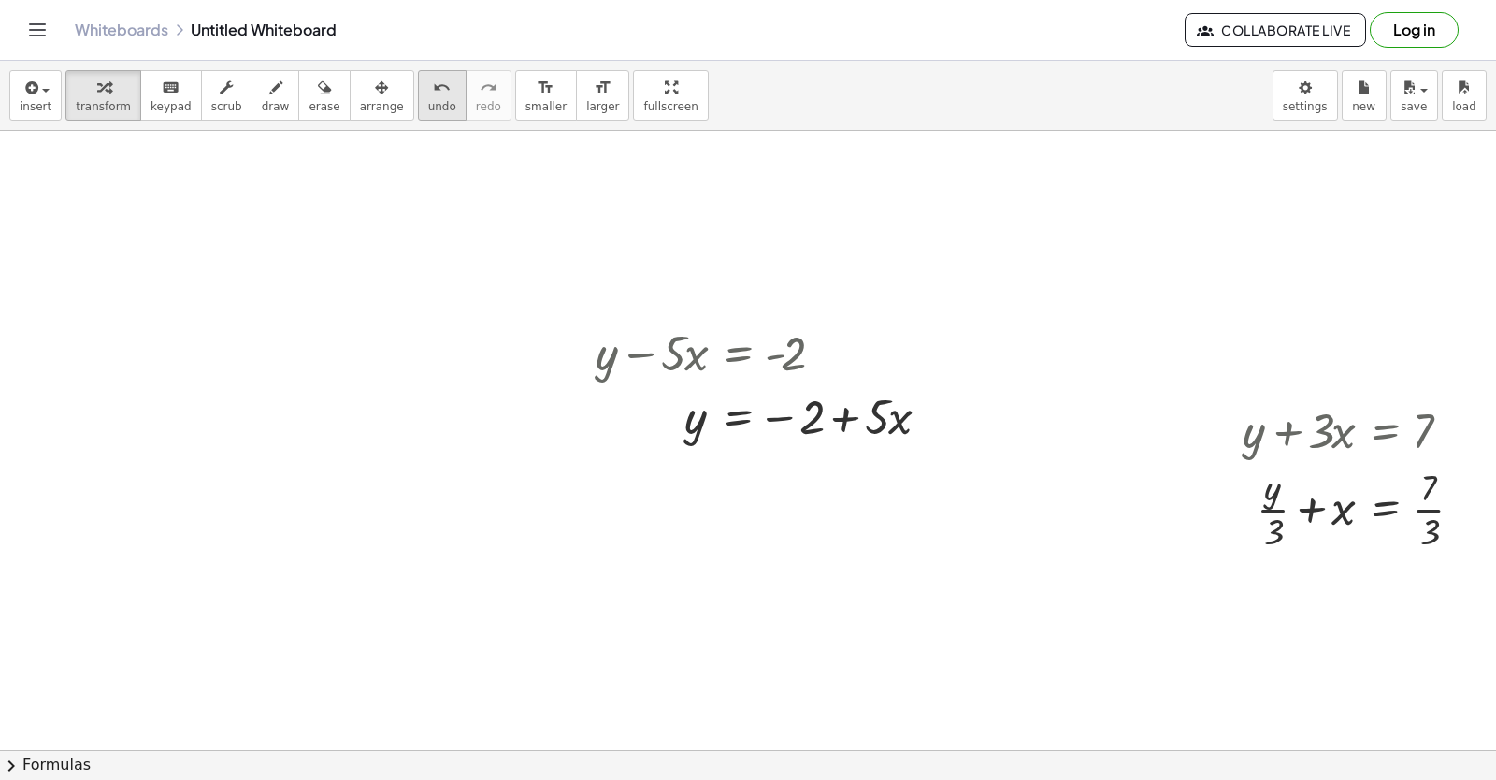
click at [418, 98] on button "undo undo" at bounding box center [442, 95] width 49 height 50
click at [130, 283] on div at bounding box center [718, 493] width 1555 height 1359
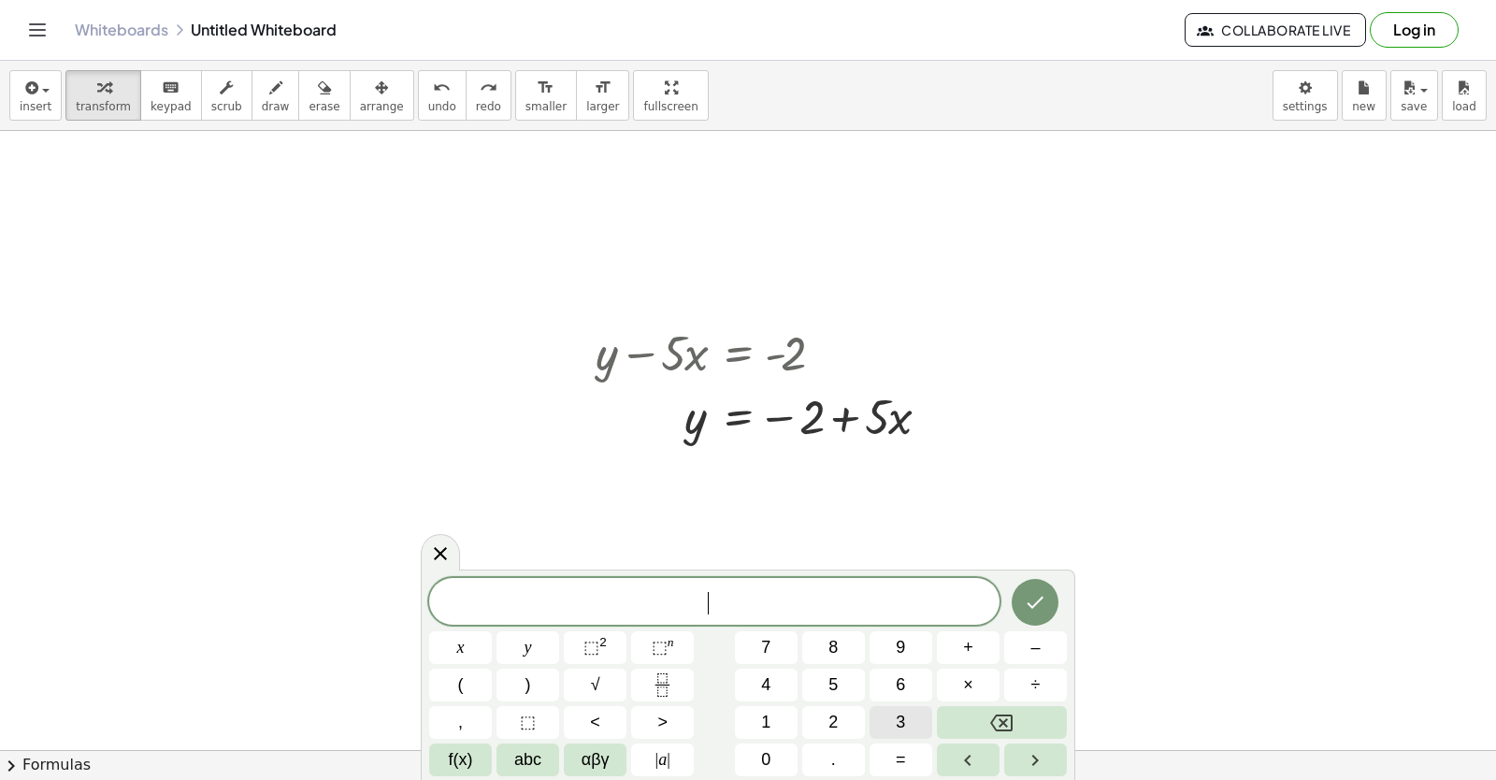
click at [905, 724] on span "3" at bounding box center [900, 722] width 9 height 25
click at [480, 649] on button "x" at bounding box center [460, 647] width 63 height 33
click at [982, 726] on button "Backspace" at bounding box center [1002, 722] width 130 height 33
click at [534, 639] on button "y" at bounding box center [527, 647] width 63 height 33
click at [973, 639] on button "+" at bounding box center [968, 647] width 63 height 33
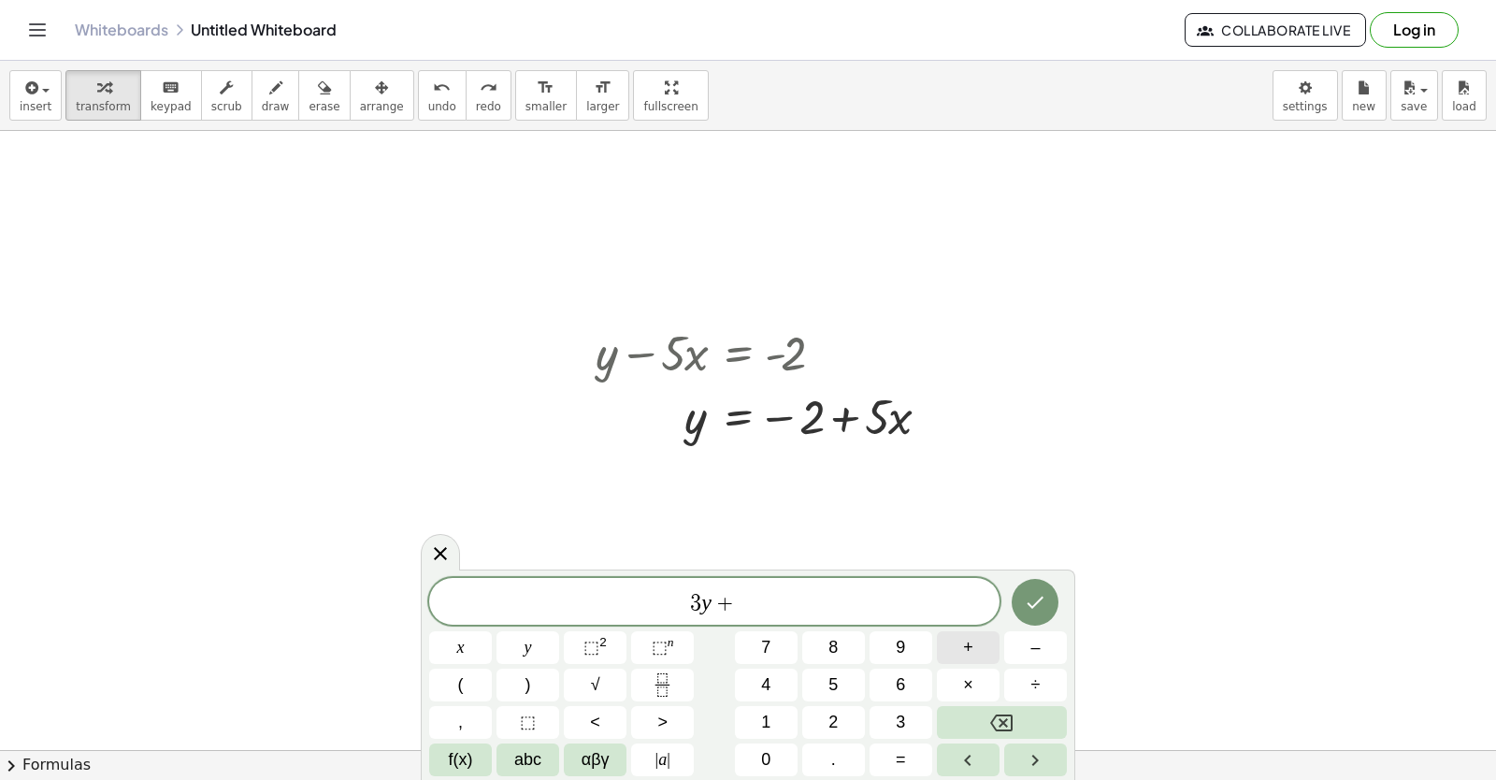
click at [769, 710] on span "1" at bounding box center [765, 722] width 9 height 25
click at [829, 709] on button "2" at bounding box center [833, 722] width 63 height 33
click at [439, 638] on button "x" at bounding box center [460, 647] width 63 height 33
click at [909, 748] on button "=" at bounding box center [900, 759] width 63 height 33
click at [777, 699] on button "4" at bounding box center [766, 684] width 63 height 33
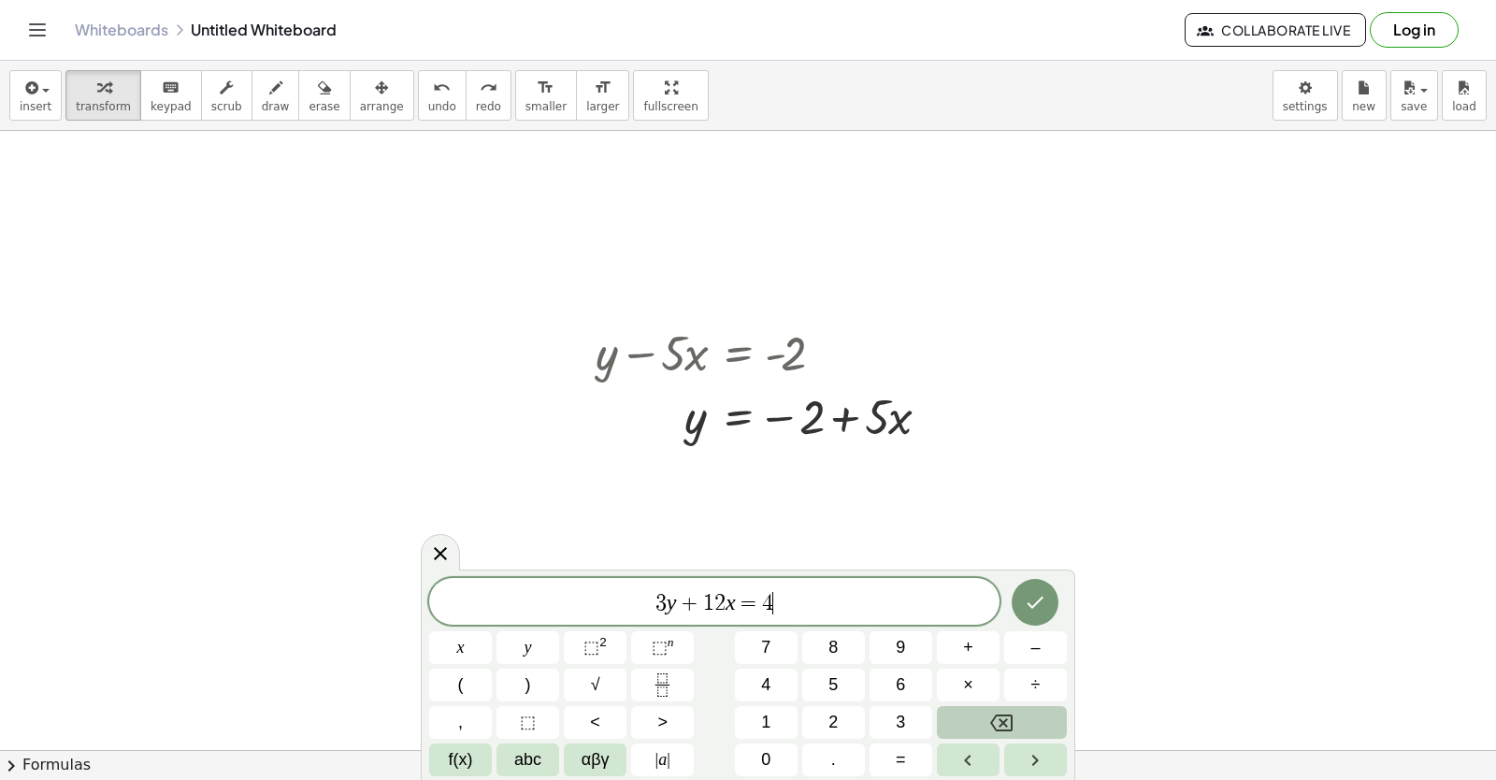
click at [1003, 722] on icon "Backspace" at bounding box center [1001, 722] width 22 height 17
click at [767, 714] on span "1" at bounding box center [765, 722] width 9 height 25
click at [758, 747] on button "0" at bounding box center [766, 759] width 63 height 33
click at [1026, 603] on icon "Done" at bounding box center [1035, 602] width 22 height 22
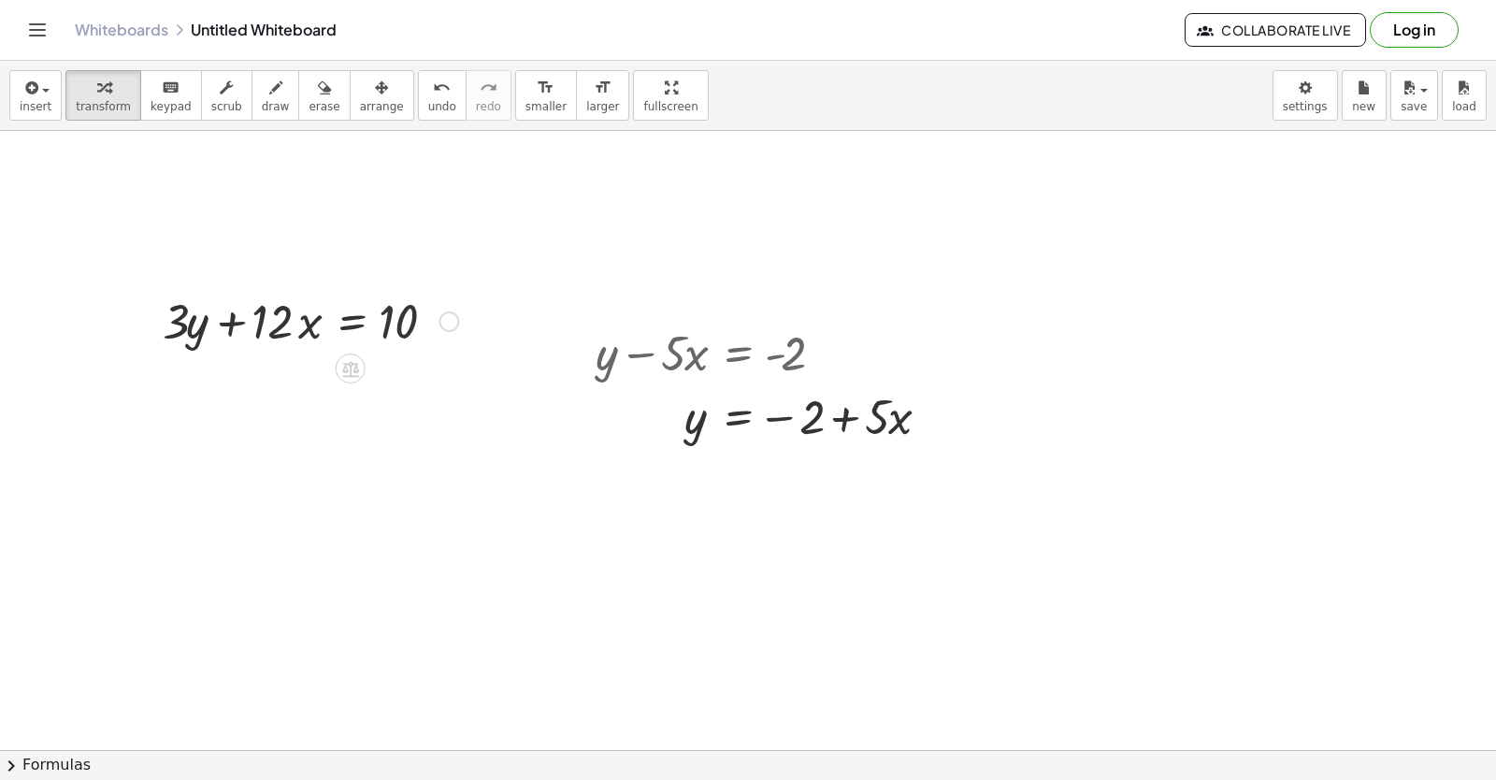
drag, startPoint x: 422, startPoint y: 322, endPoint x: 389, endPoint y: 314, distance: 33.6
click at [389, 314] on div at bounding box center [310, 320] width 314 height 64
click at [386, 333] on div at bounding box center [310, 320] width 314 height 64
drag, startPoint x: 387, startPoint y: 333, endPoint x: 396, endPoint y: 323, distance: 13.9
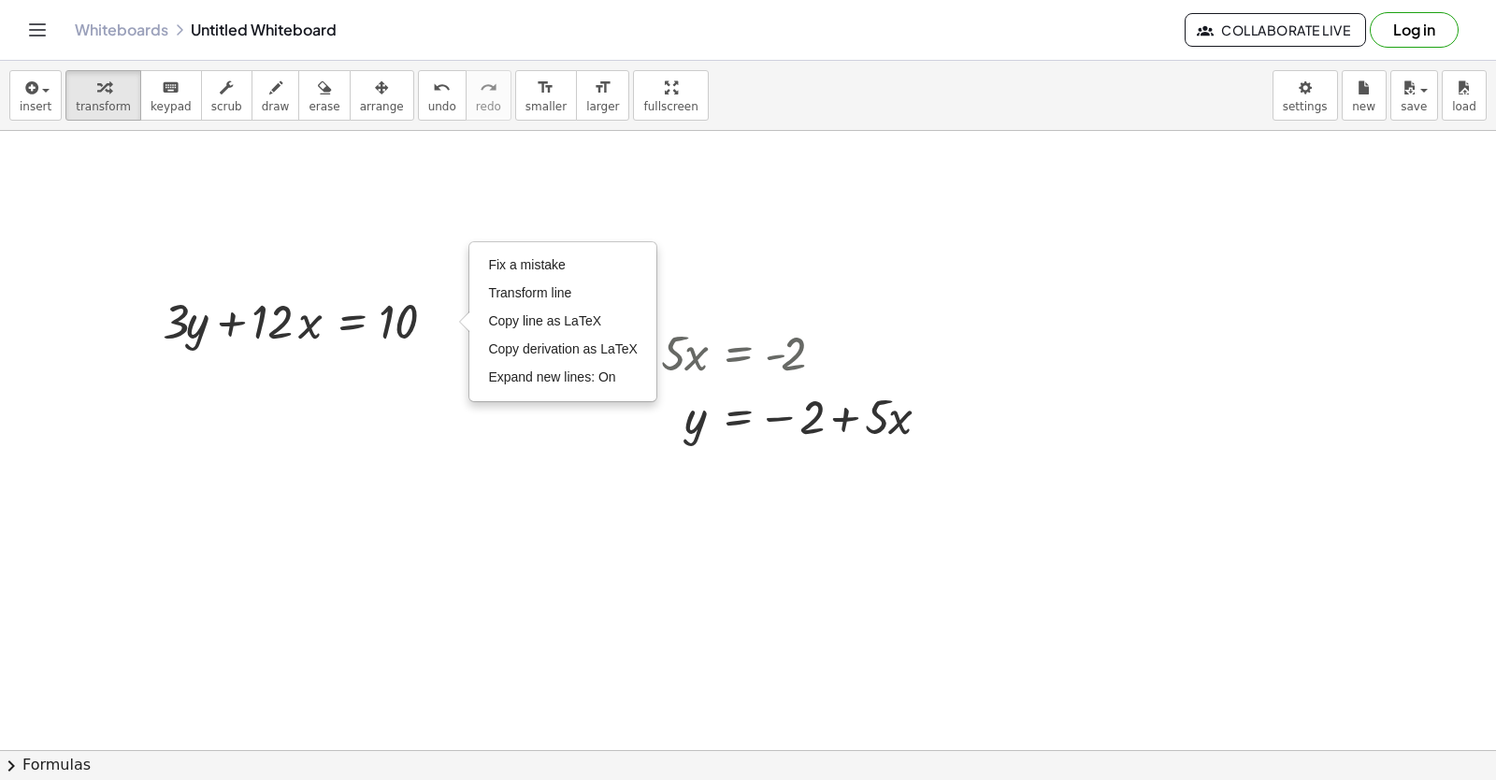
drag, startPoint x: 445, startPoint y: 316, endPoint x: 421, endPoint y: 431, distance: 117.5
click at [421, 431] on div at bounding box center [718, 493] width 1555 height 1359
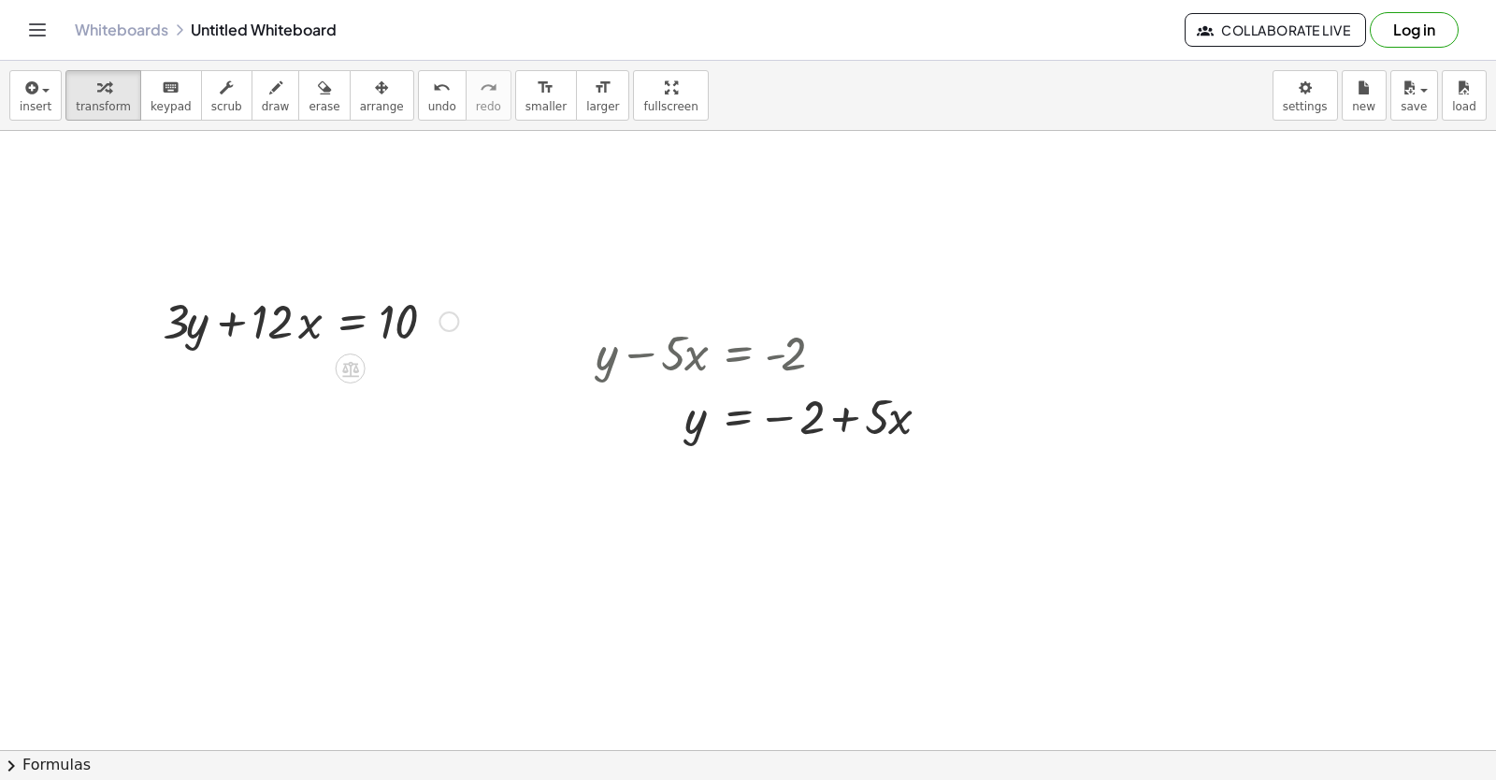
click at [446, 318] on div "Fix a mistake Transform line Copy line as LaTeX Copy derivation as LaTeX Expand…" at bounding box center [448, 321] width 21 height 21
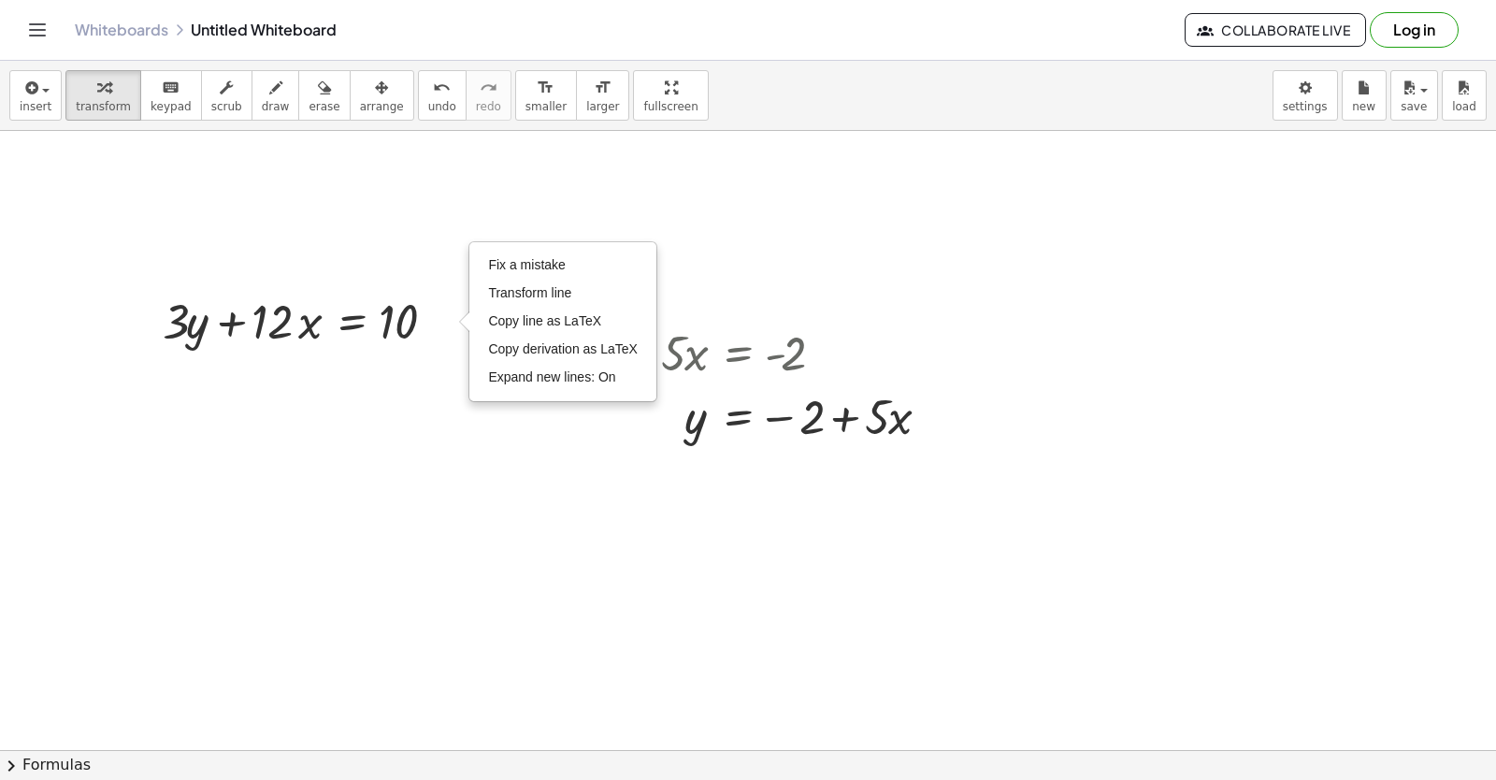
drag, startPoint x: 446, startPoint y: 318, endPoint x: 259, endPoint y: 488, distance: 252.8
click at [259, 488] on div at bounding box center [718, 493] width 1555 height 1359
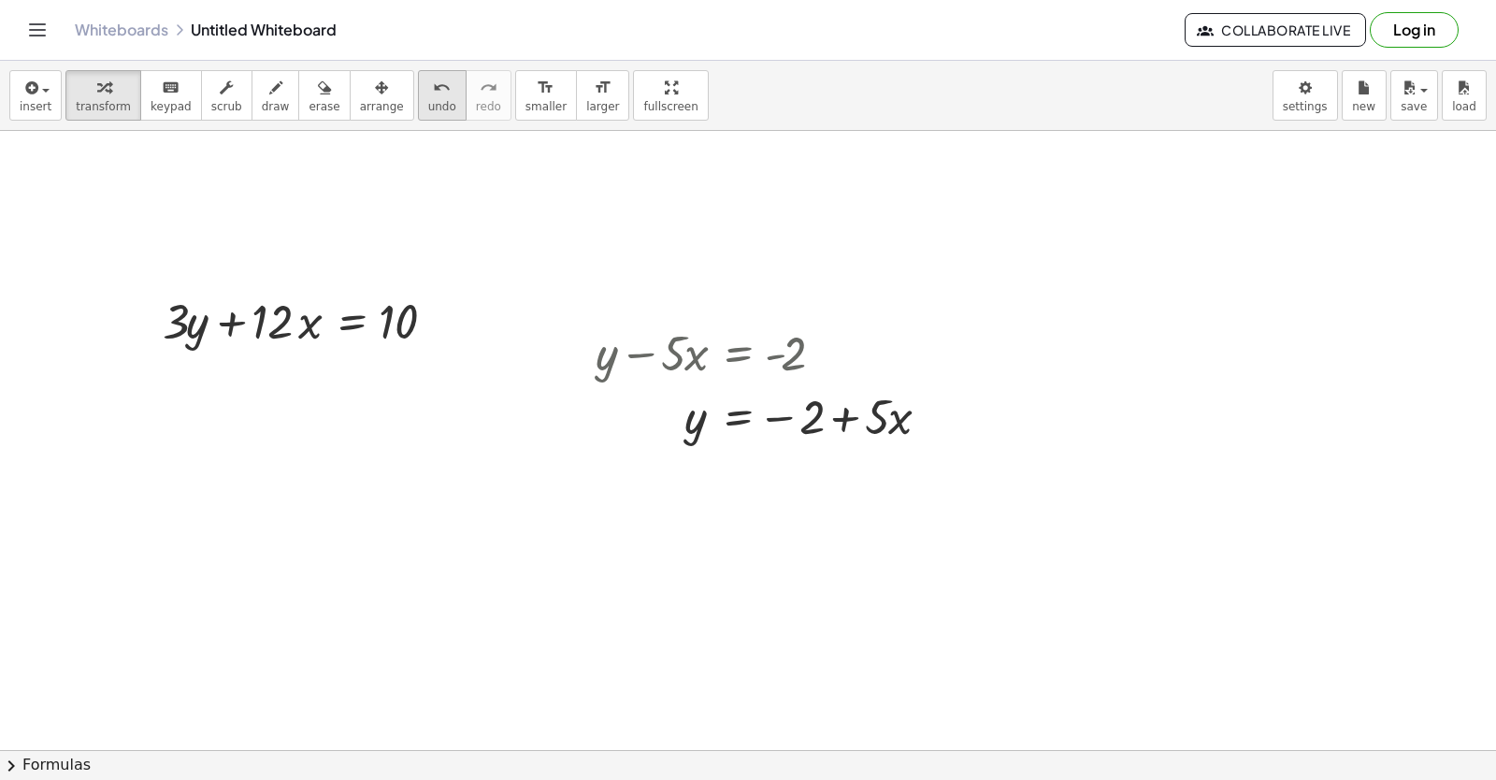
drag, startPoint x: 1245, startPoint y: 331, endPoint x: 395, endPoint y: 98, distance: 881.1
click at [418, 98] on button "undo undo" at bounding box center [442, 95] width 49 height 50
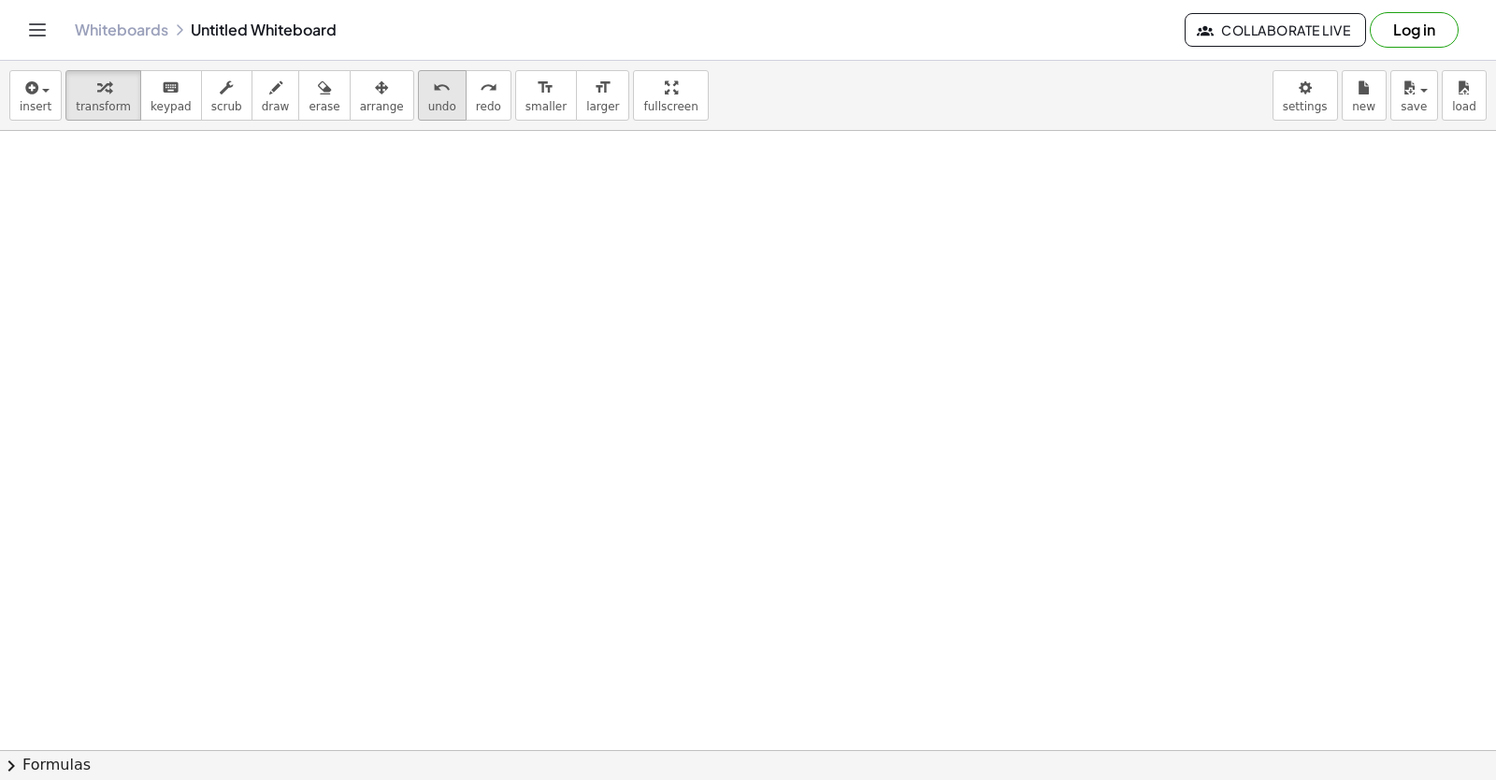
click at [418, 98] on button "undo undo" at bounding box center [442, 95] width 49 height 50
click at [229, 239] on div at bounding box center [718, 493] width 1555 height 1359
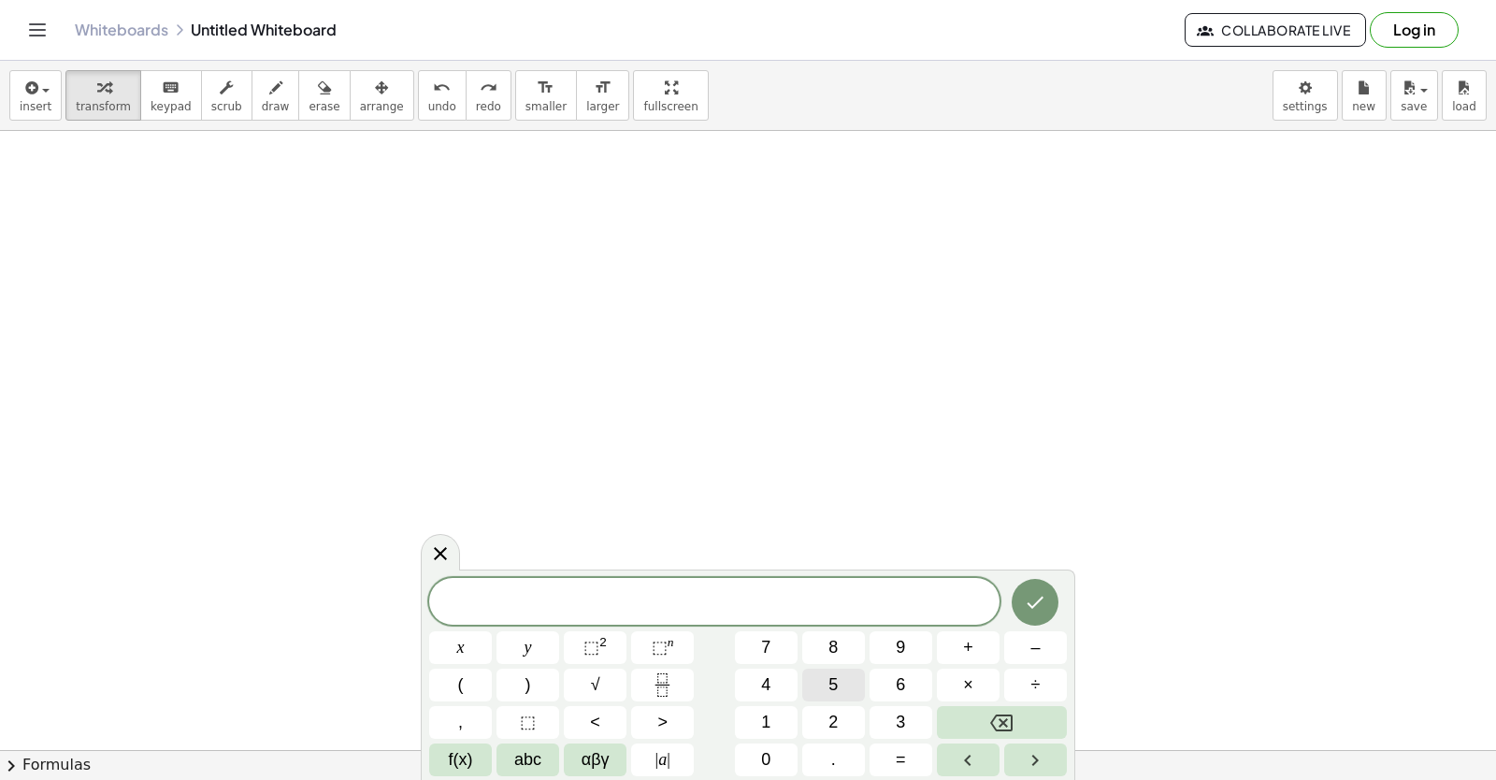
click at [835, 688] on span "5" at bounding box center [832, 684] width 9 height 25
click at [988, 722] on button "Backspace" at bounding box center [1002, 722] width 130 height 33
click at [917, 214] on div at bounding box center [718, 493] width 1555 height 1359
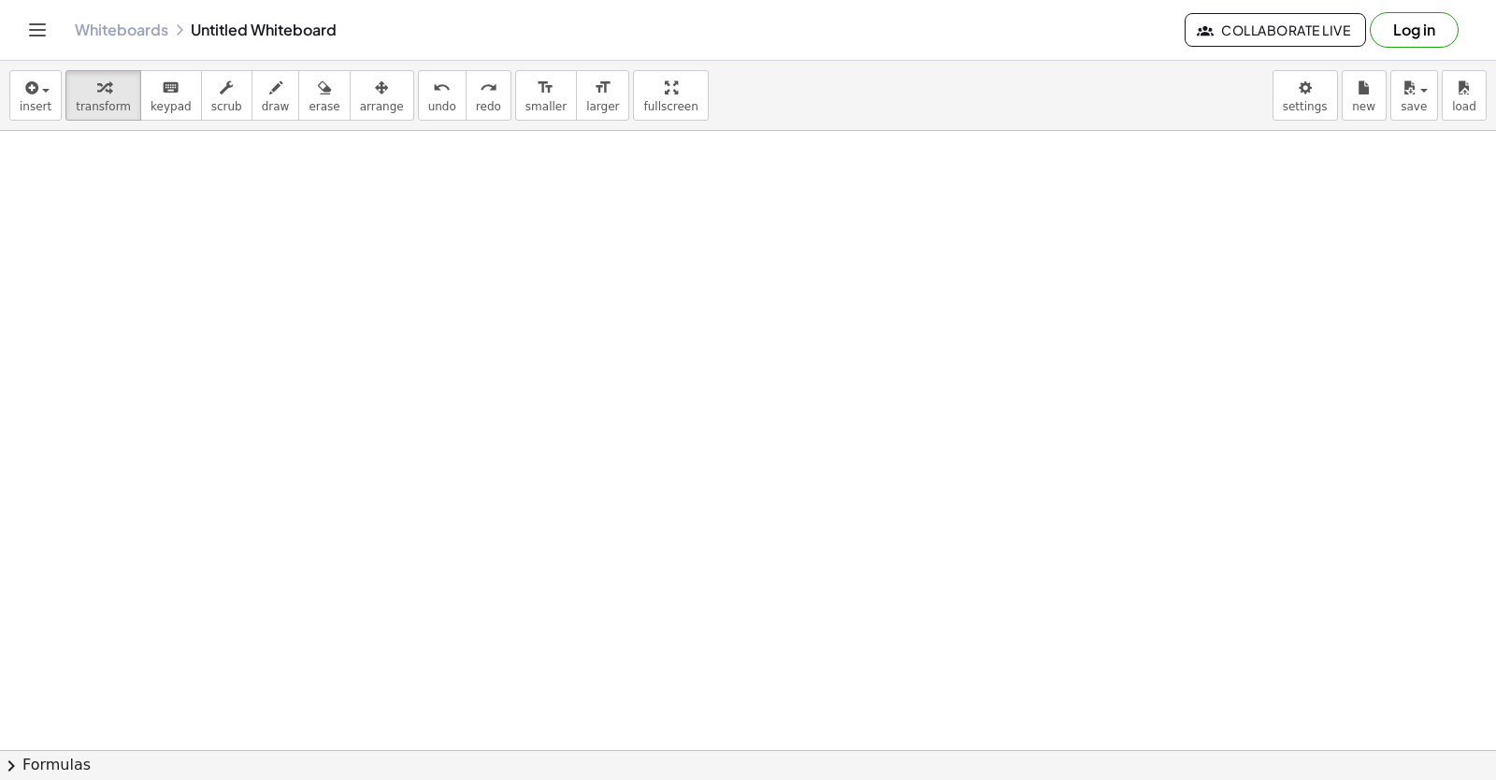
click at [95, 200] on div at bounding box center [718, 493] width 1555 height 1359
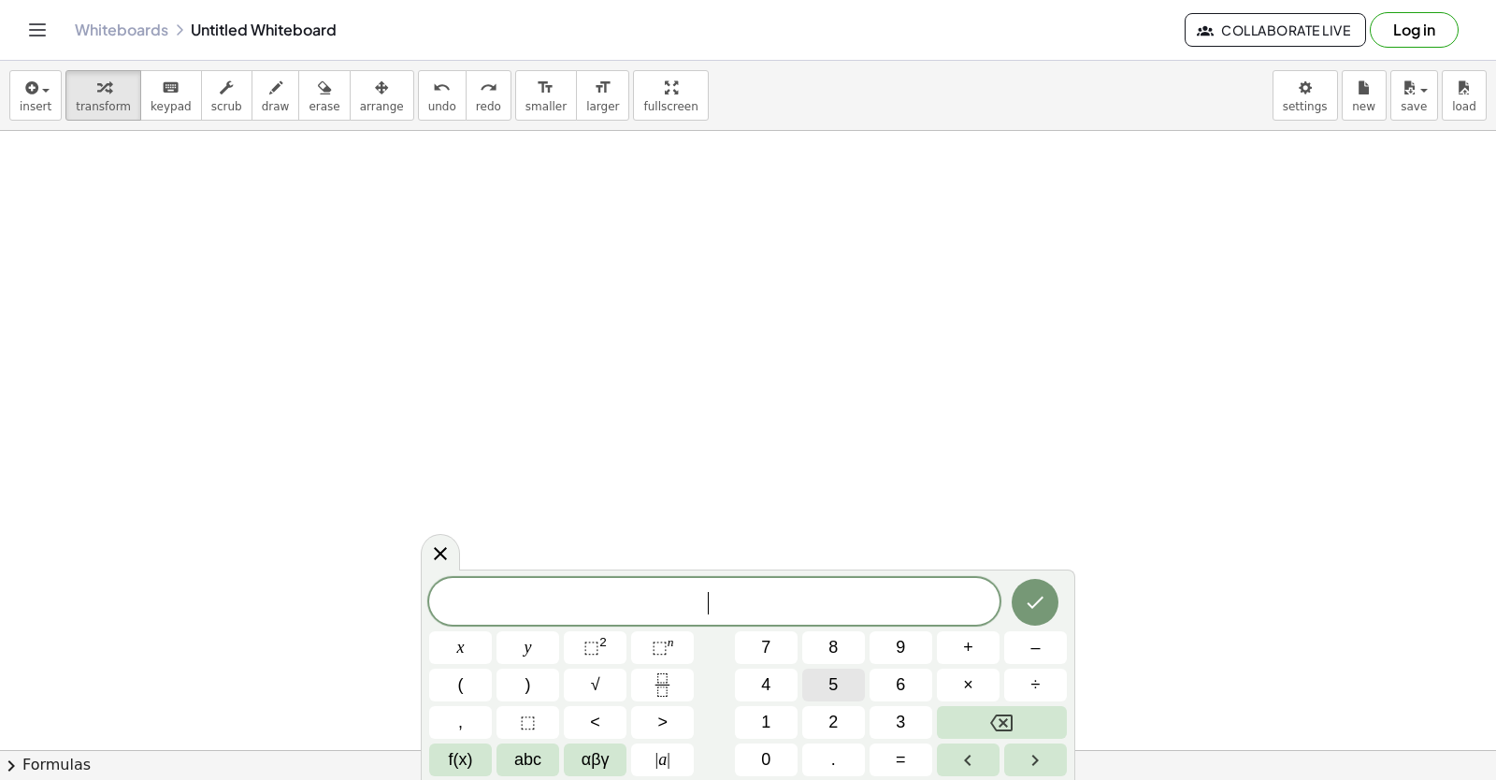
click at [830, 681] on span "5" at bounding box center [832, 684] width 9 height 25
click at [539, 644] on button "y" at bounding box center [527, 647] width 63 height 33
click at [524, 651] on span "y" at bounding box center [527, 647] width 7 height 25
click at [1011, 723] on icon "Backspace" at bounding box center [1001, 722] width 22 height 17
click at [1034, 638] on span "–" at bounding box center [1034, 647] width 9 height 25
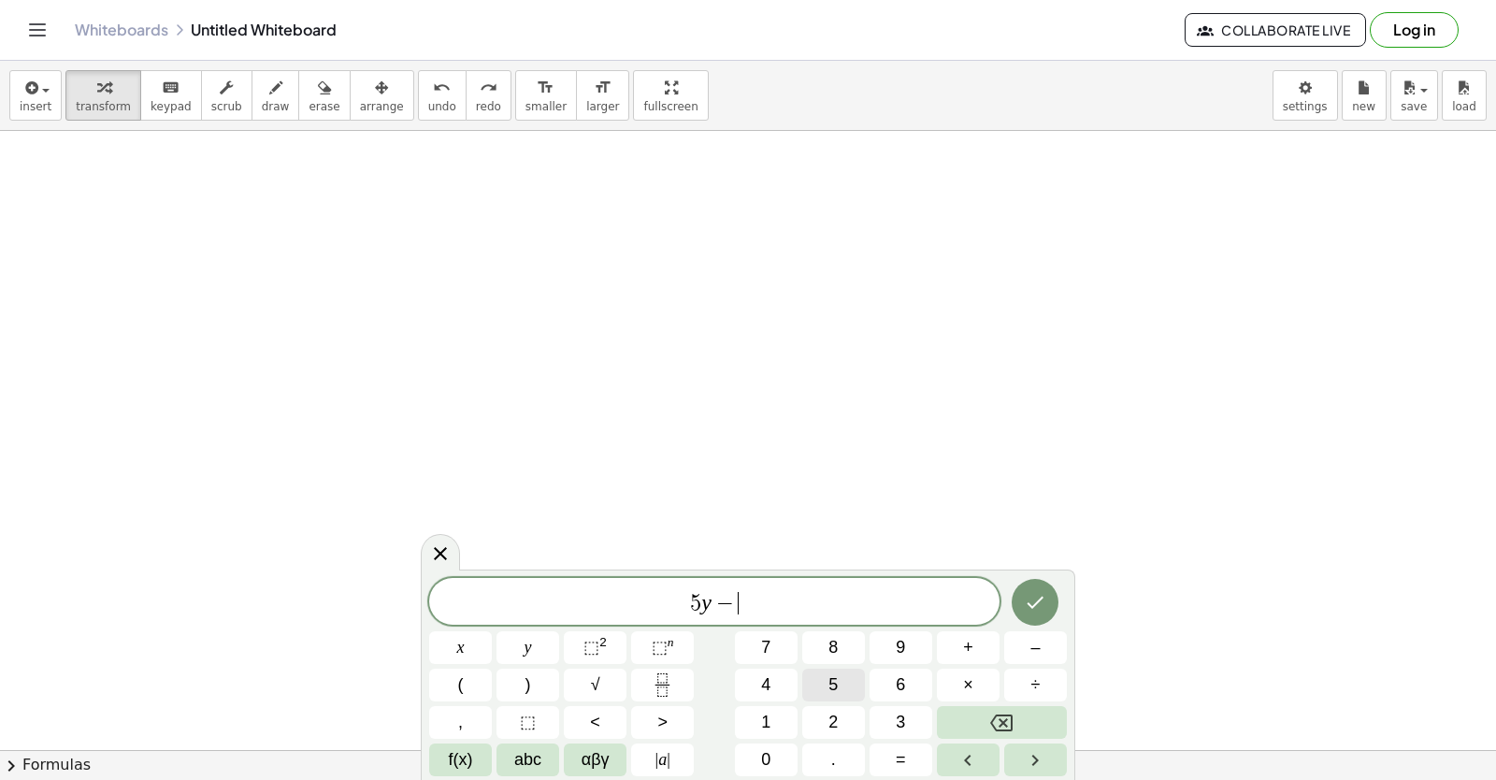
click at [831, 678] on span "5" at bounding box center [832, 684] width 9 height 25
click at [467, 647] on button "x" at bounding box center [460, 647] width 63 height 33
click at [884, 753] on button "=" at bounding box center [900, 759] width 63 height 33
click at [1025, 632] on button "–" at bounding box center [1035, 647] width 63 height 33
click at [814, 720] on button "2" at bounding box center [833, 722] width 63 height 33
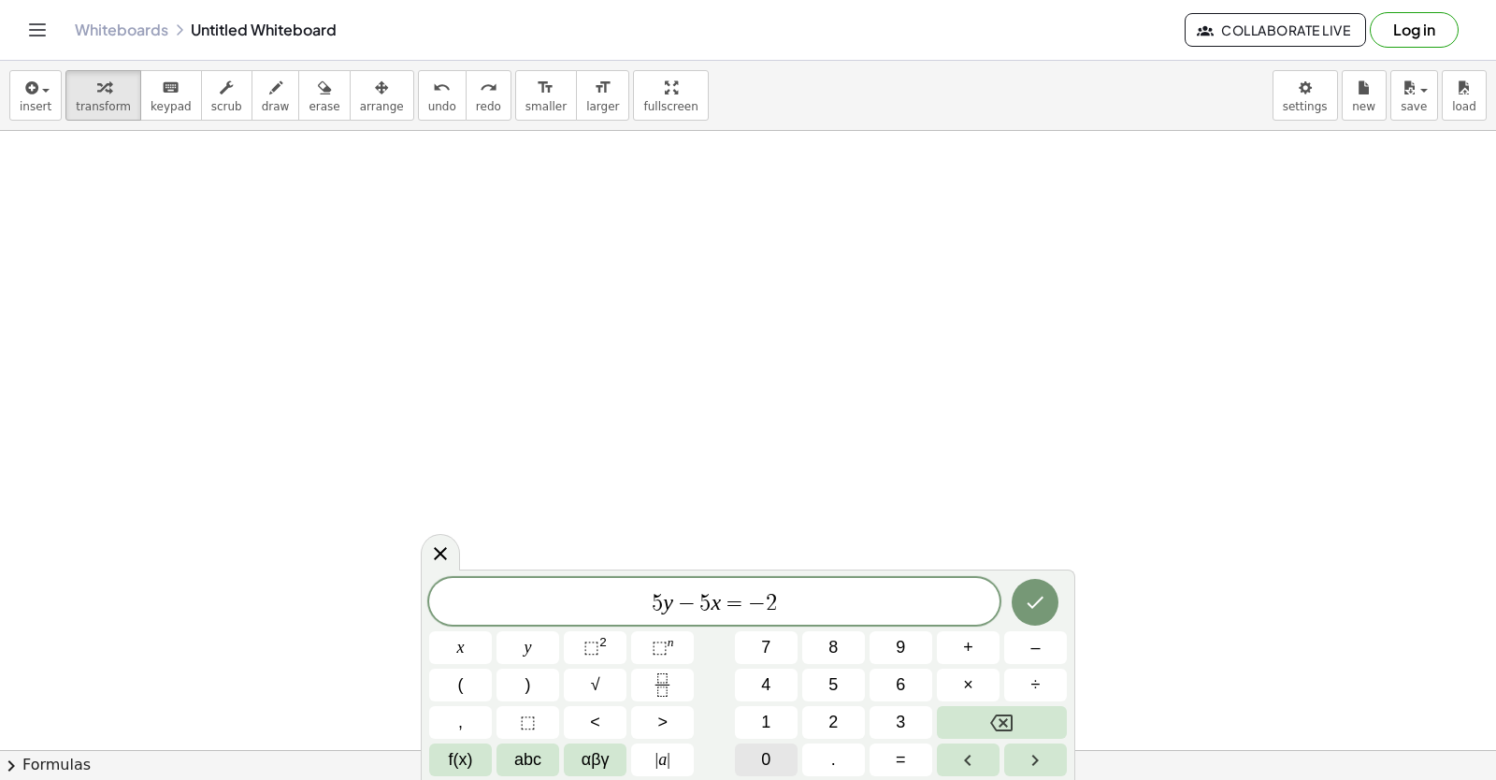
click at [775, 744] on button "0" at bounding box center [766, 759] width 63 height 33
click at [1048, 601] on button "Done" at bounding box center [1034, 602] width 47 height 47
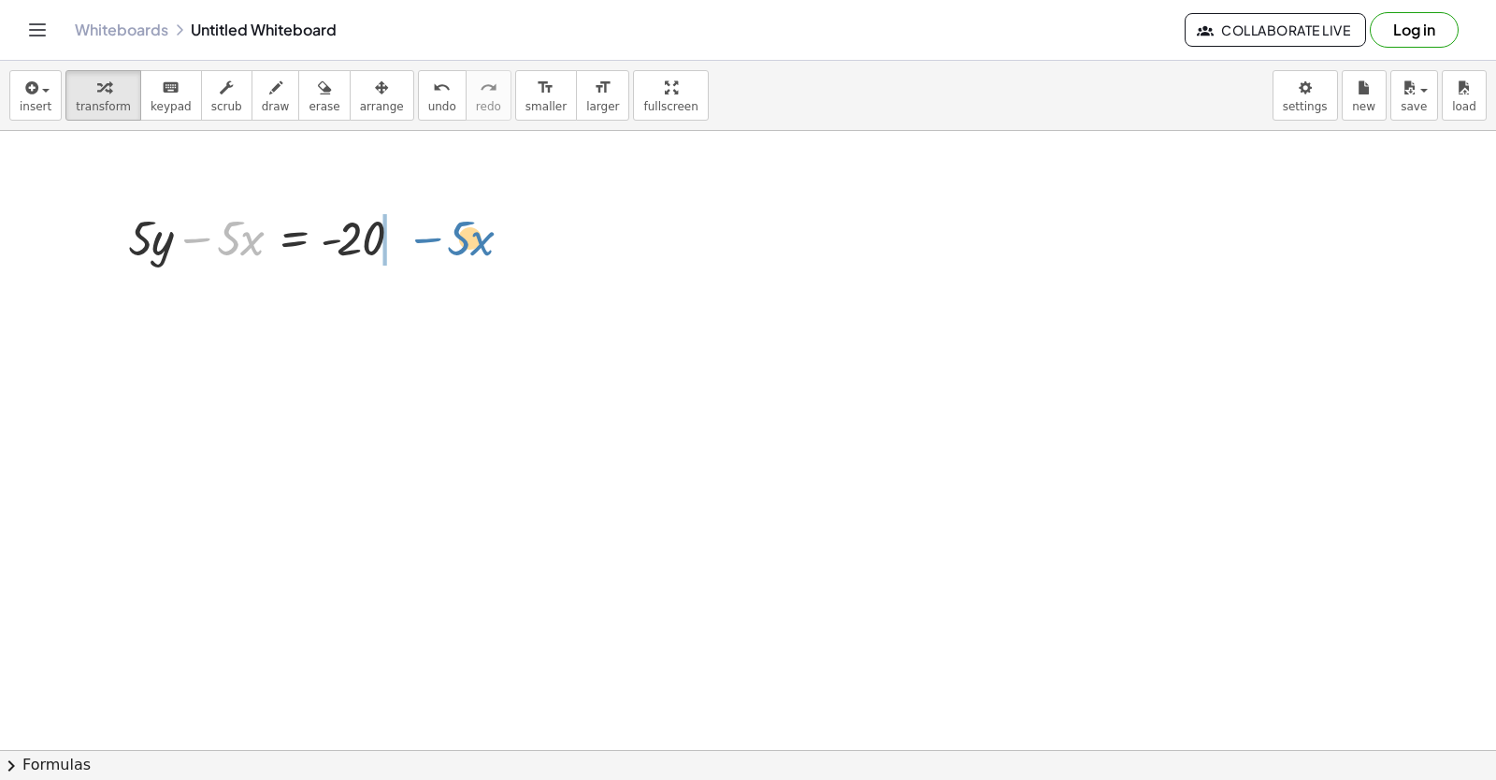
drag, startPoint x: 209, startPoint y: 245, endPoint x: 440, endPoint y: 244, distance: 230.9
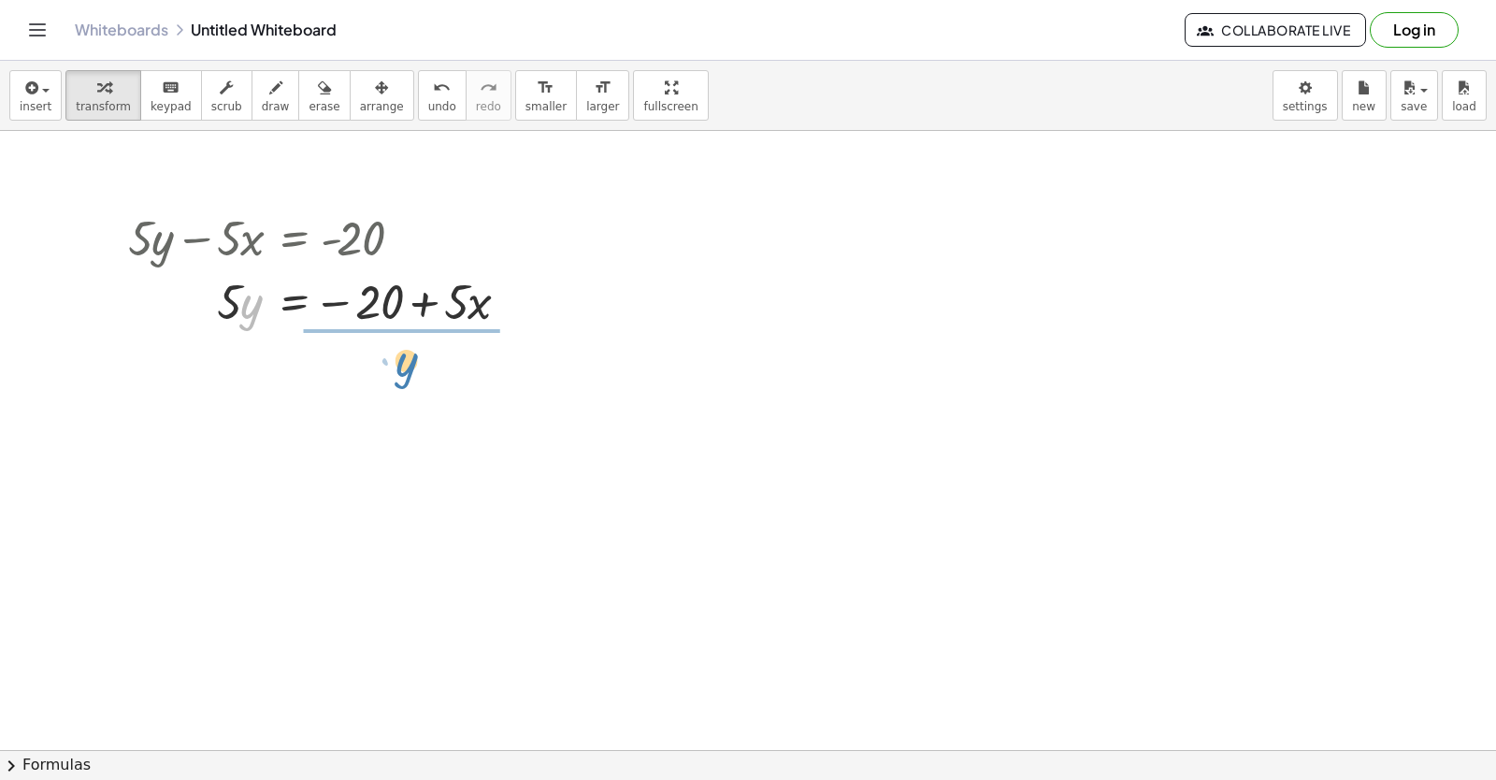
drag, startPoint x: 440, startPoint y: 244, endPoint x: 398, endPoint y: 355, distance: 118.9
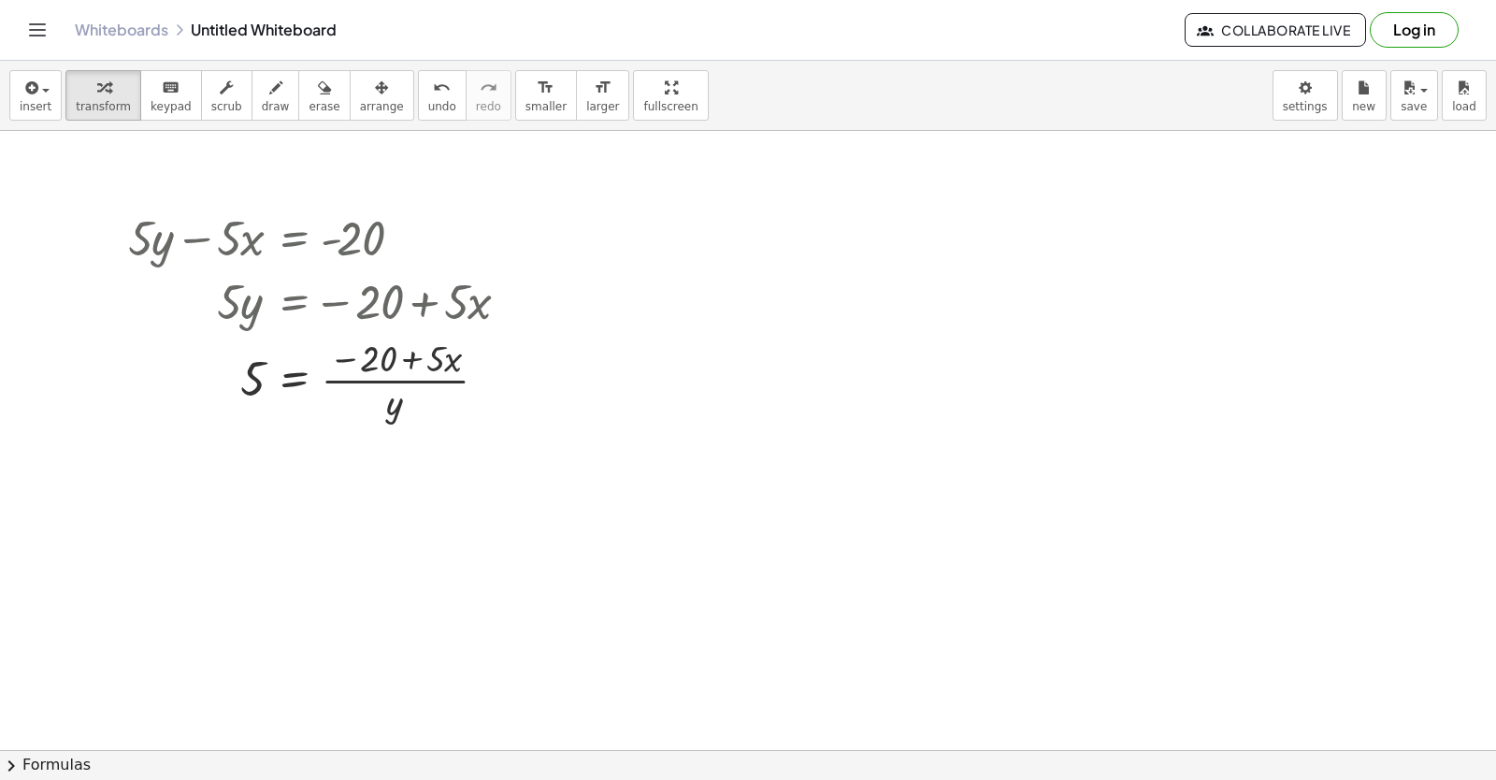
drag, startPoint x: 661, startPoint y: 252, endPoint x: 655, endPoint y: 237, distance: 16.9
click at [655, 237] on div at bounding box center [718, 493] width 1555 height 1359
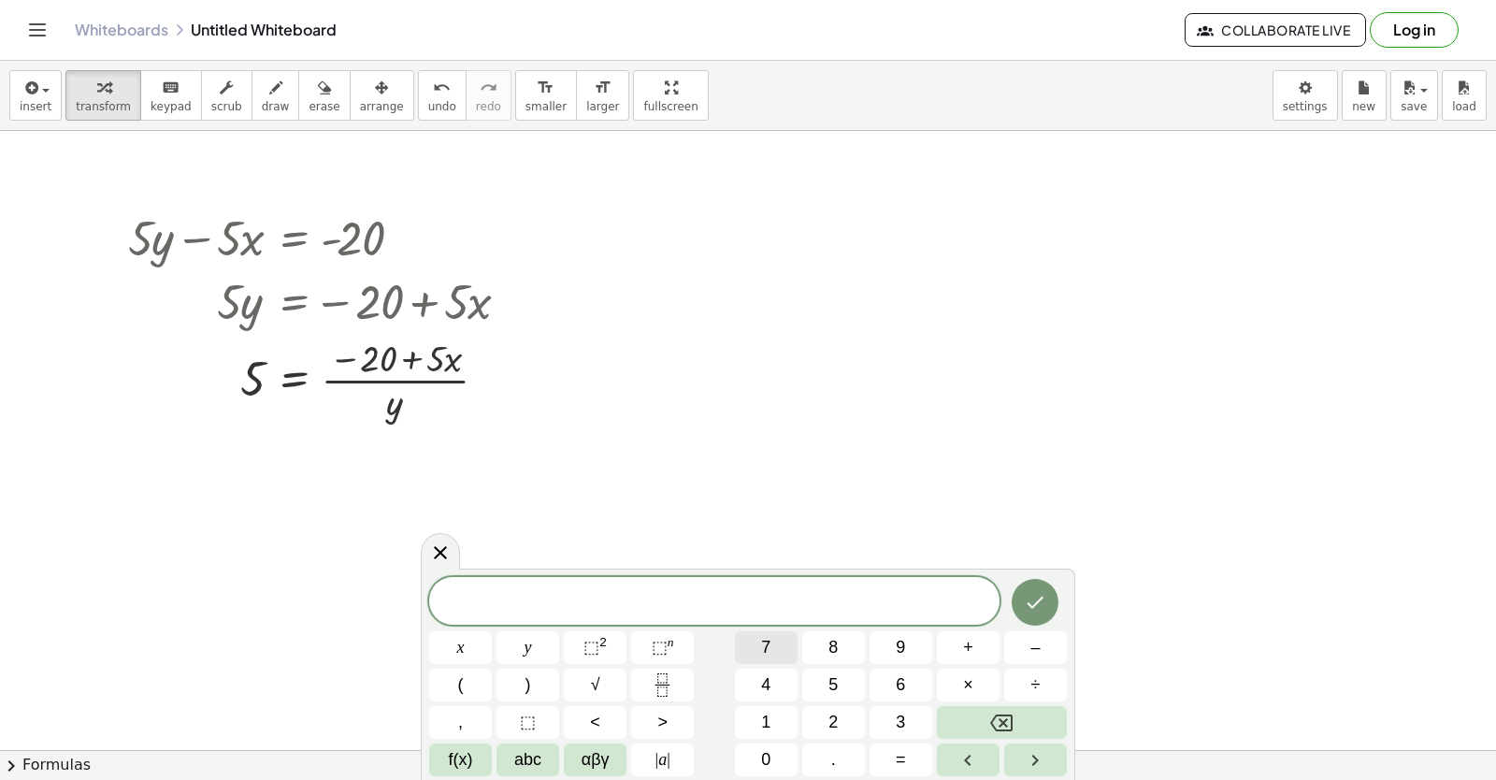
click at [778, 650] on button "7" at bounding box center [766, 647] width 63 height 33
click at [541, 647] on button "y" at bounding box center [527, 647] width 63 height 33
click at [1035, 643] on span "–" at bounding box center [1034, 647] width 9 height 25
click at [813, 720] on button "2" at bounding box center [833, 722] width 63 height 33
click at [750, 711] on button "1" at bounding box center [766, 722] width 63 height 33
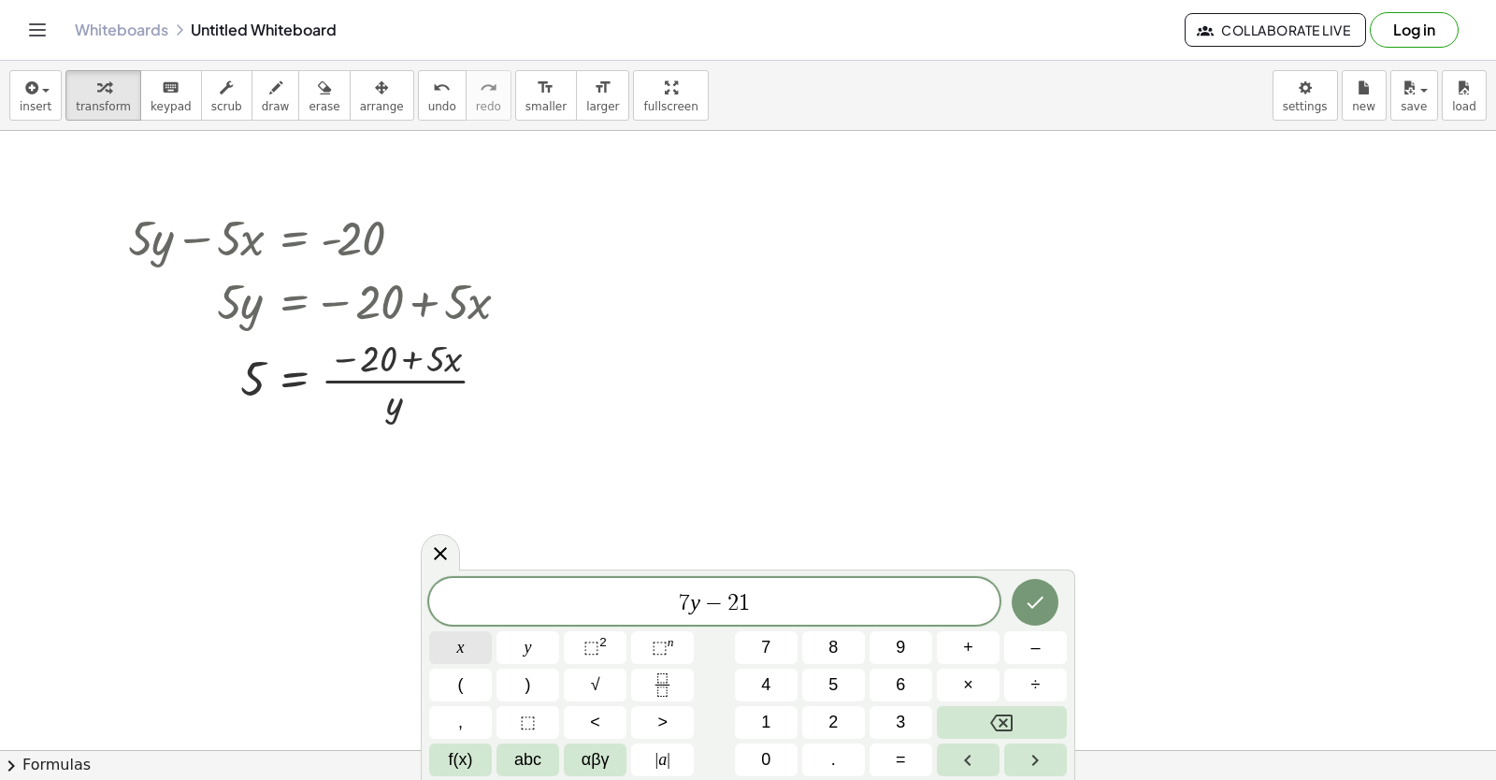
click at [466, 651] on button "x" at bounding box center [460, 647] width 63 height 33
click at [892, 750] on button "=" at bounding box center [900, 759] width 63 height 33
click at [793, 644] on button "7" at bounding box center [766, 647] width 63 height 33
click at [1027, 598] on icon "Done" at bounding box center [1035, 602] width 22 height 22
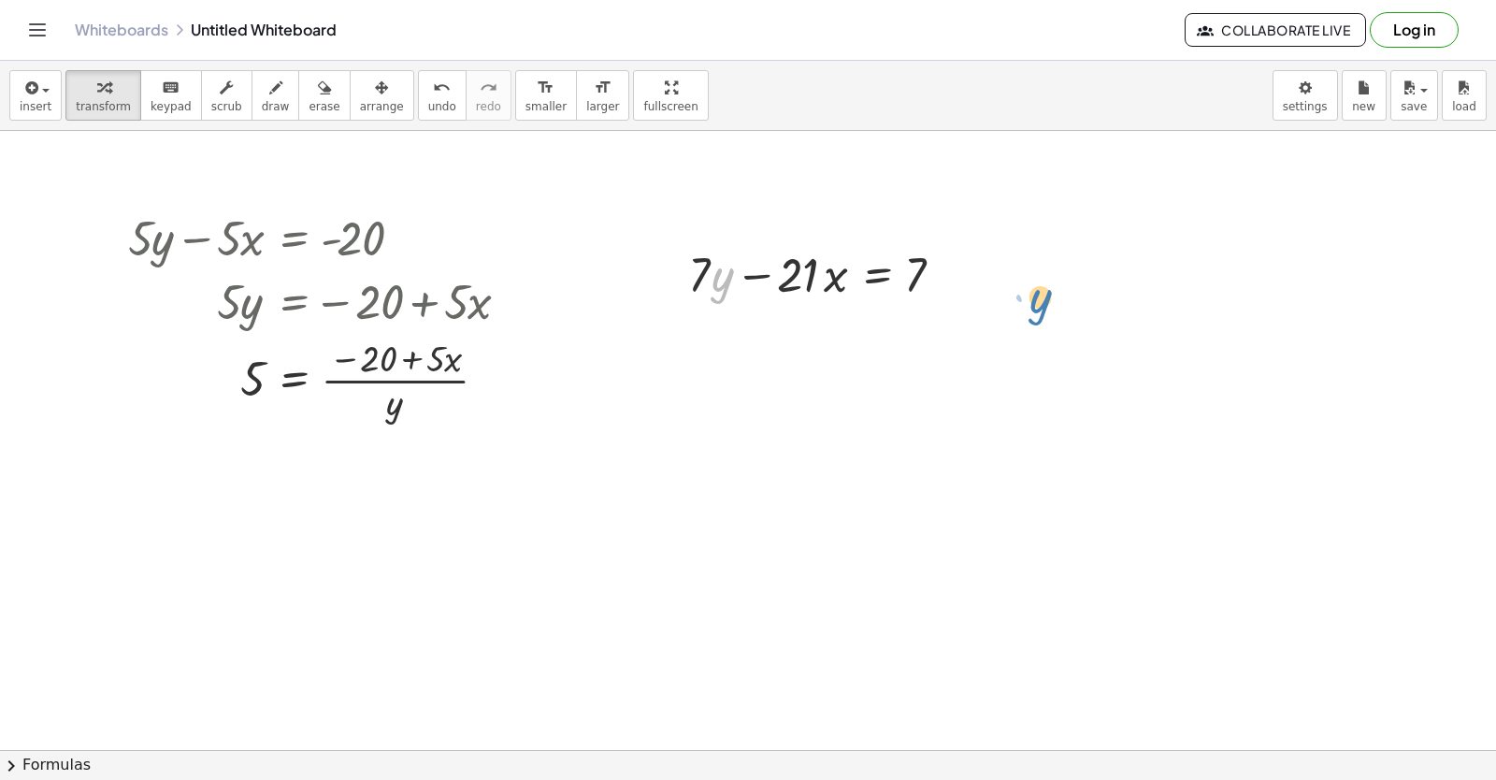
drag, startPoint x: 709, startPoint y: 277, endPoint x: 1026, endPoint y: 294, distance: 318.3
drag, startPoint x: 1026, startPoint y: 294, endPoint x: 1109, endPoint y: 257, distance: 90.0
click at [1109, 257] on div at bounding box center [718, 493] width 1555 height 1359
click at [1118, 312] on div at bounding box center [718, 493] width 1555 height 1359
click at [1118, 262] on div at bounding box center [718, 493] width 1555 height 1359
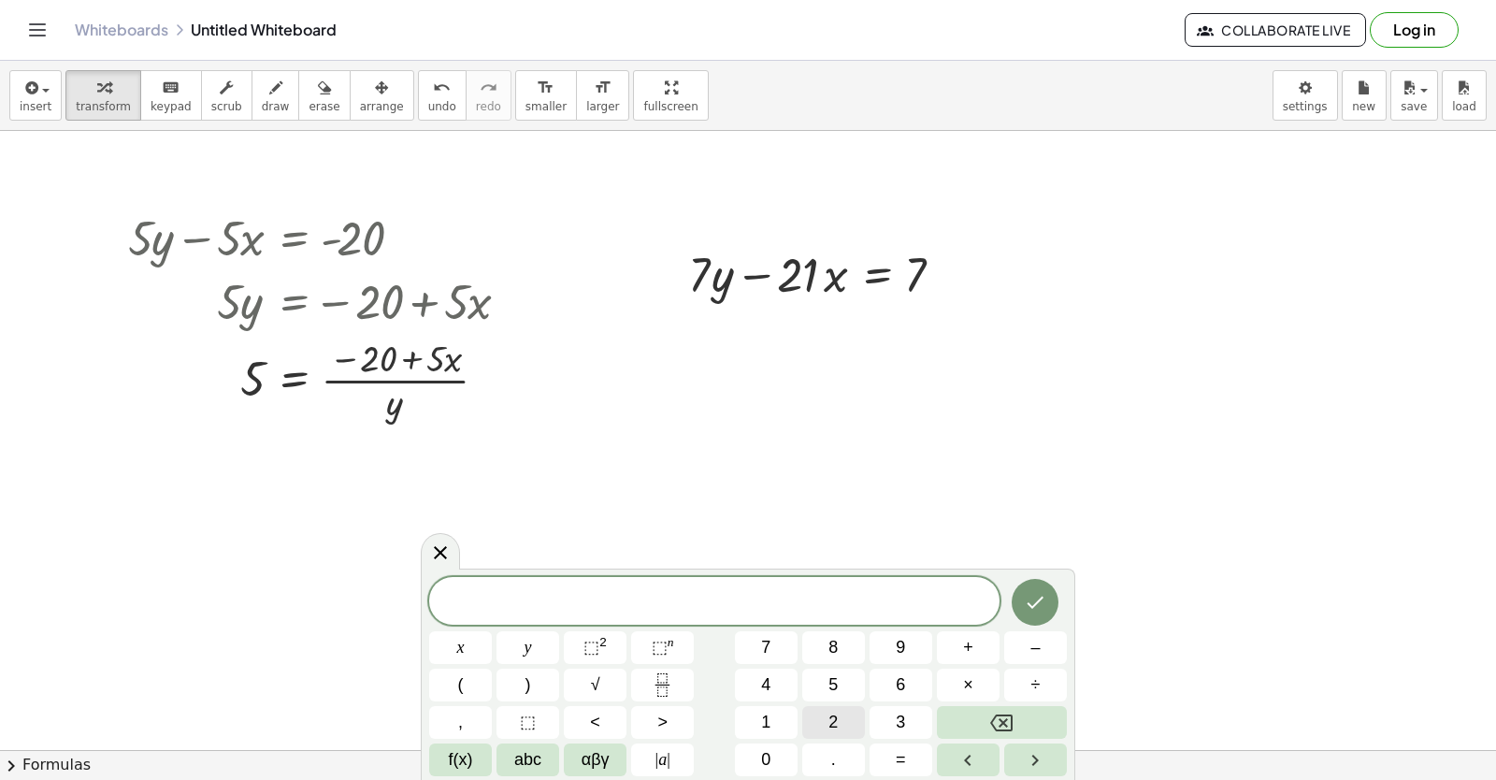
click at [831, 728] on span "2" at bounding box center [832, 722] width 9 height 25
drag, startPoint x: 831, startPoint y: 728, endPoint x: 950, endPoint y: 591, distance: 181.6
click at [950, 591] on span "2 ​" at bounding box center [714, 603] width 570 height 26
click at [531, 652] on span "y" at bounding box center [527, 647] width 7 height 25
click at [957, 640] on button "+" at bounding box center [968, 647] width 63 height 33
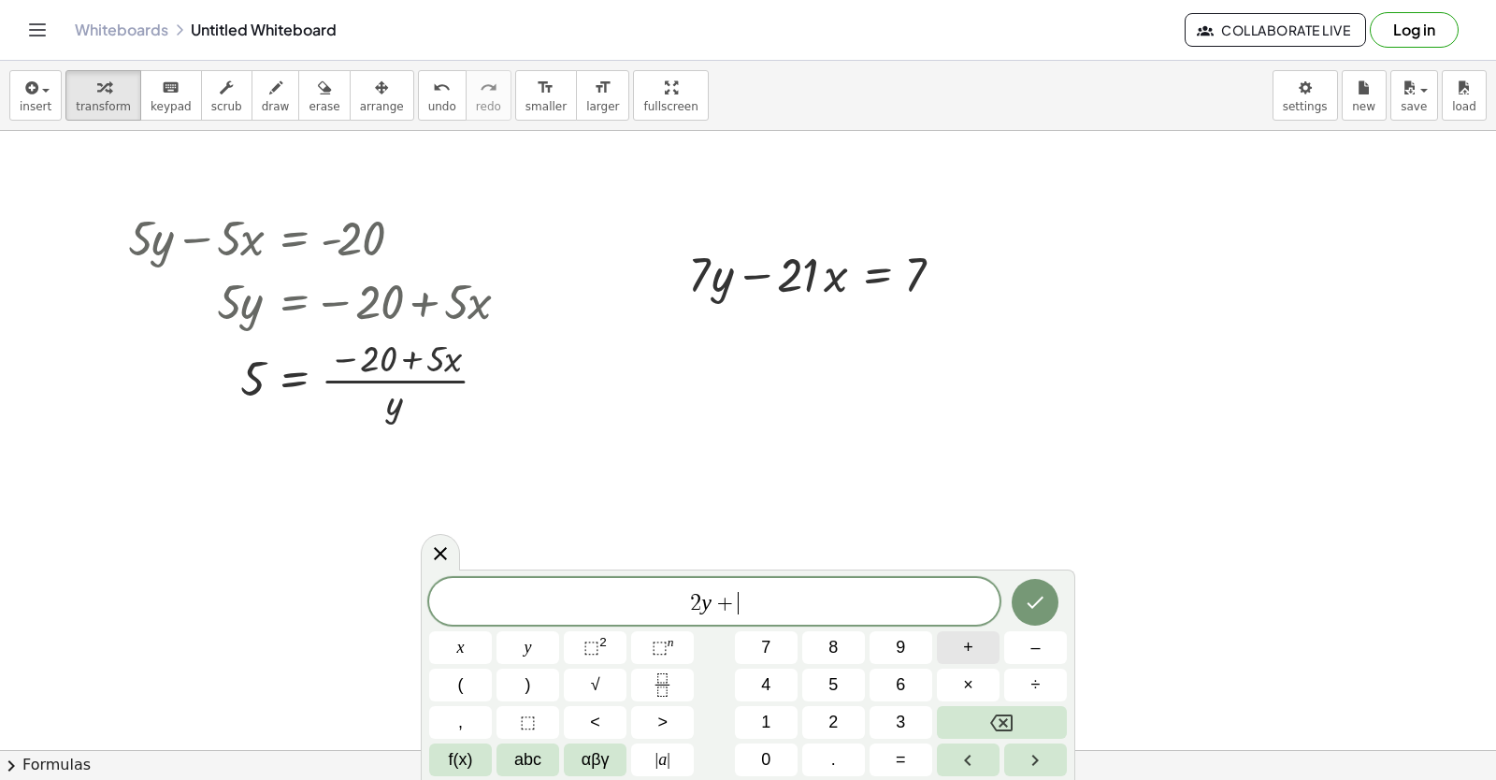
click at [478, 642] on button "x" at bounding box center [460, 647] width 63 height 33
click at [917, 754] on button "=" at bounding box center [900, 759] width 63 height 33
click at [760, 725] on button "1" at bounding box center [766, 722] width 63 height 33
click at [743, 755] on button "0" at bounding box center [766, 759] width 63 height 33
drag, startPoint x: 743, startPoint y: 755, endPoint x: 1193, endPoint y: 579, distance: 483.1
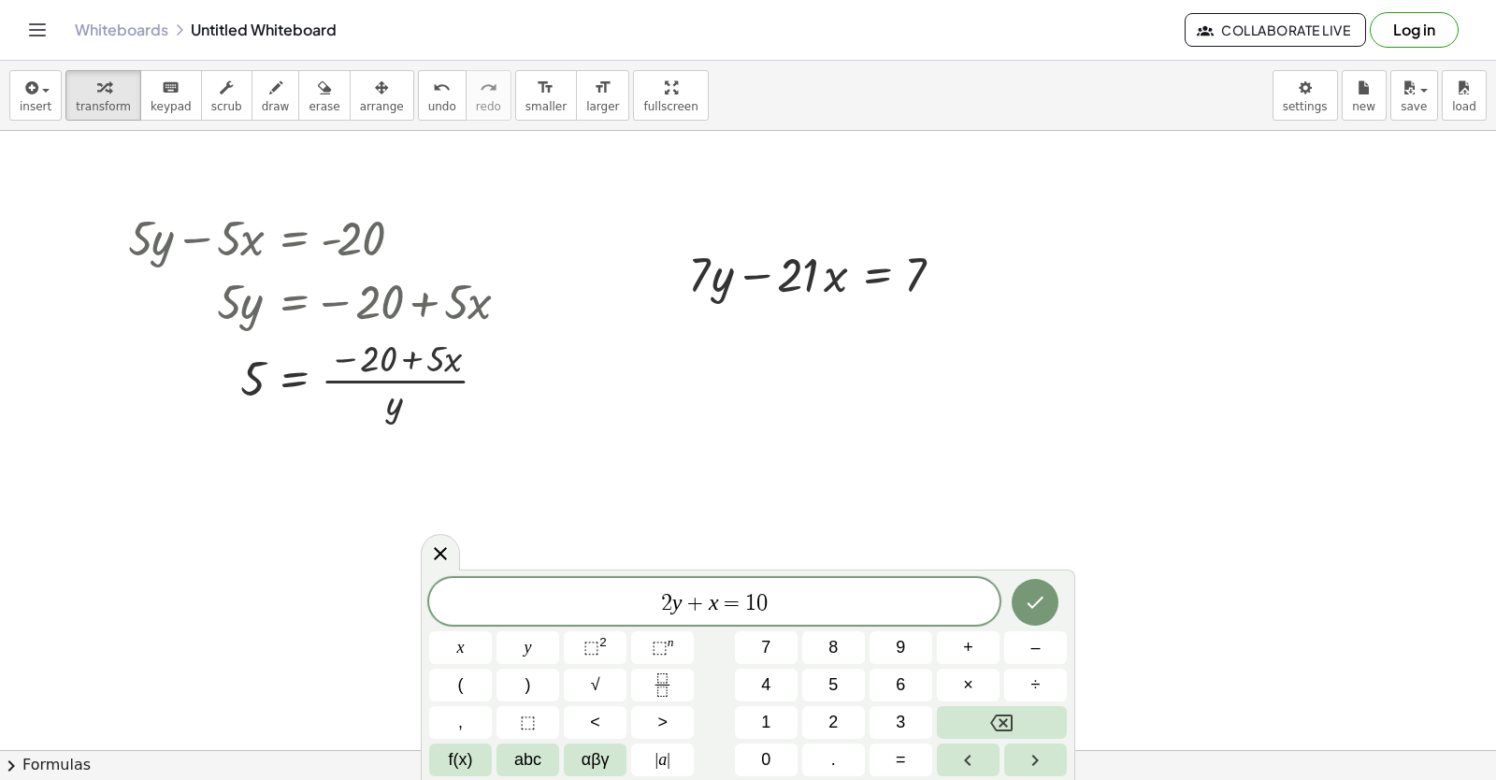
click at [1193, 579] on div at bounding box center [718, 493] width 1555 height 1359
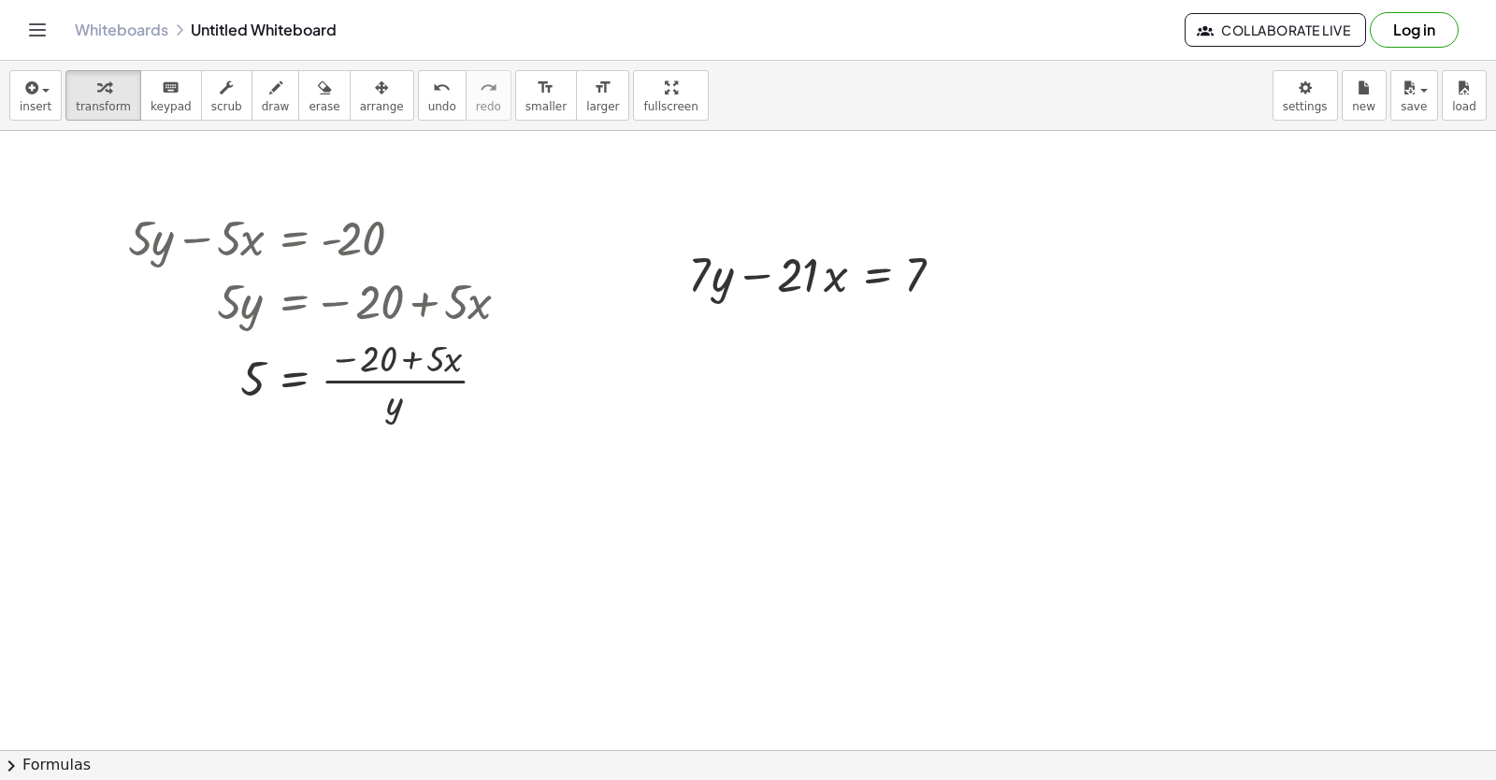
drag, startPoint x: 1185, startPoint y: 583, endPoint x: 785, endPoint y: 386, distance: 446.1
click at [785, 386] on div at bounding box center [718, 493] width 1555 height 1359
drag, startPoint x: 785, startPoint y: 386, endPoint x: 1208, endPoint y: 258, distance: 441.5
click at [1208, 258] on div at bounding box center [718, 493] width 1555 height 1359
drag, startPoint x: 1208, startPoint y: 258, endPoint x: 606, endPoint y: 504, distance: 650.3
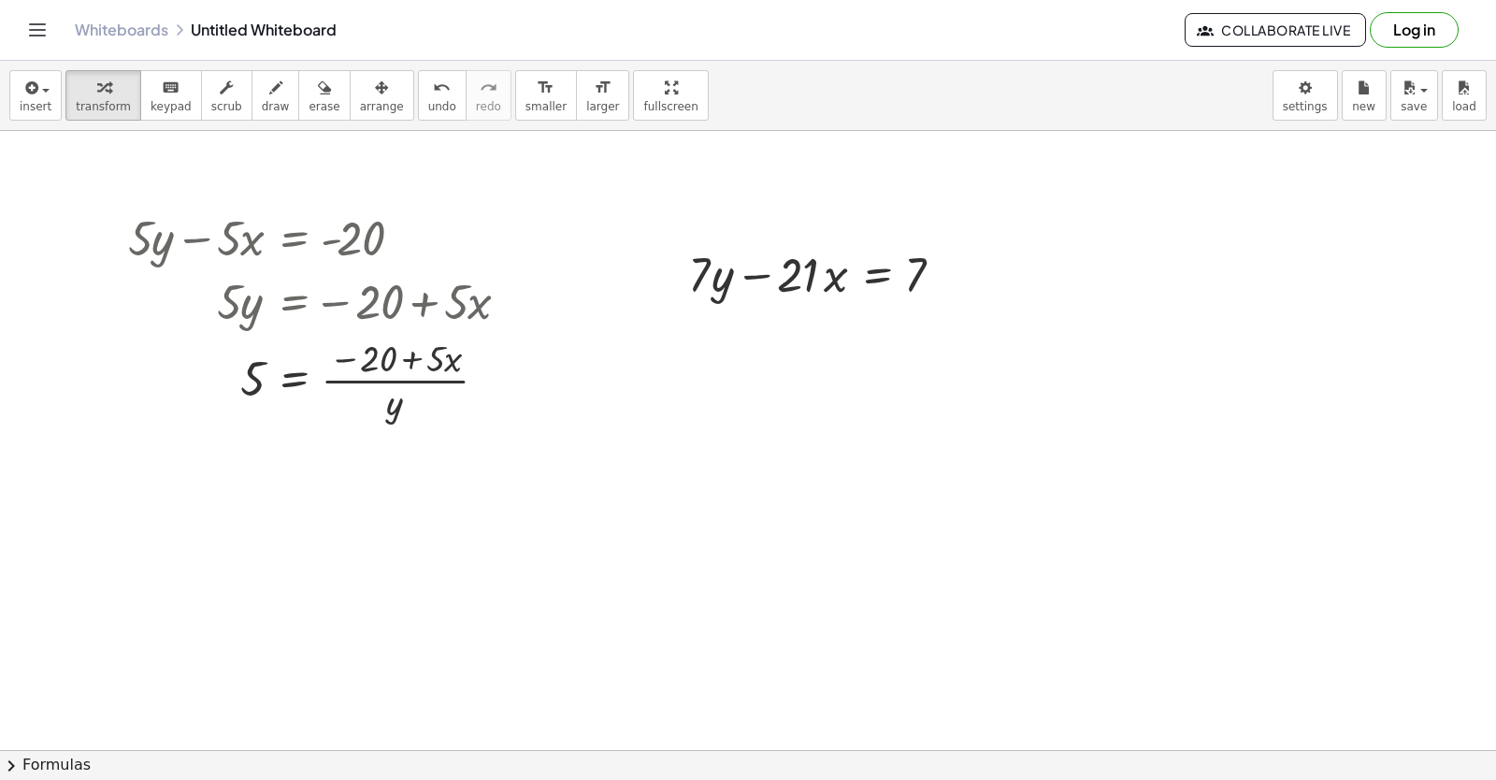
click at [1213, 281] on div at bounding box center [718, 493] width 1555 height 1359
click at [636, 620] on div at bounding box center [718, 493] width 1555 height 1359
drag, startPoint x: 636, startPoint y: 620, endPoint x: 852, endPoint y: 734, distance: 244.2
click at [852, 734] on div at bounding box center [718, 493] width 1555 height 1359
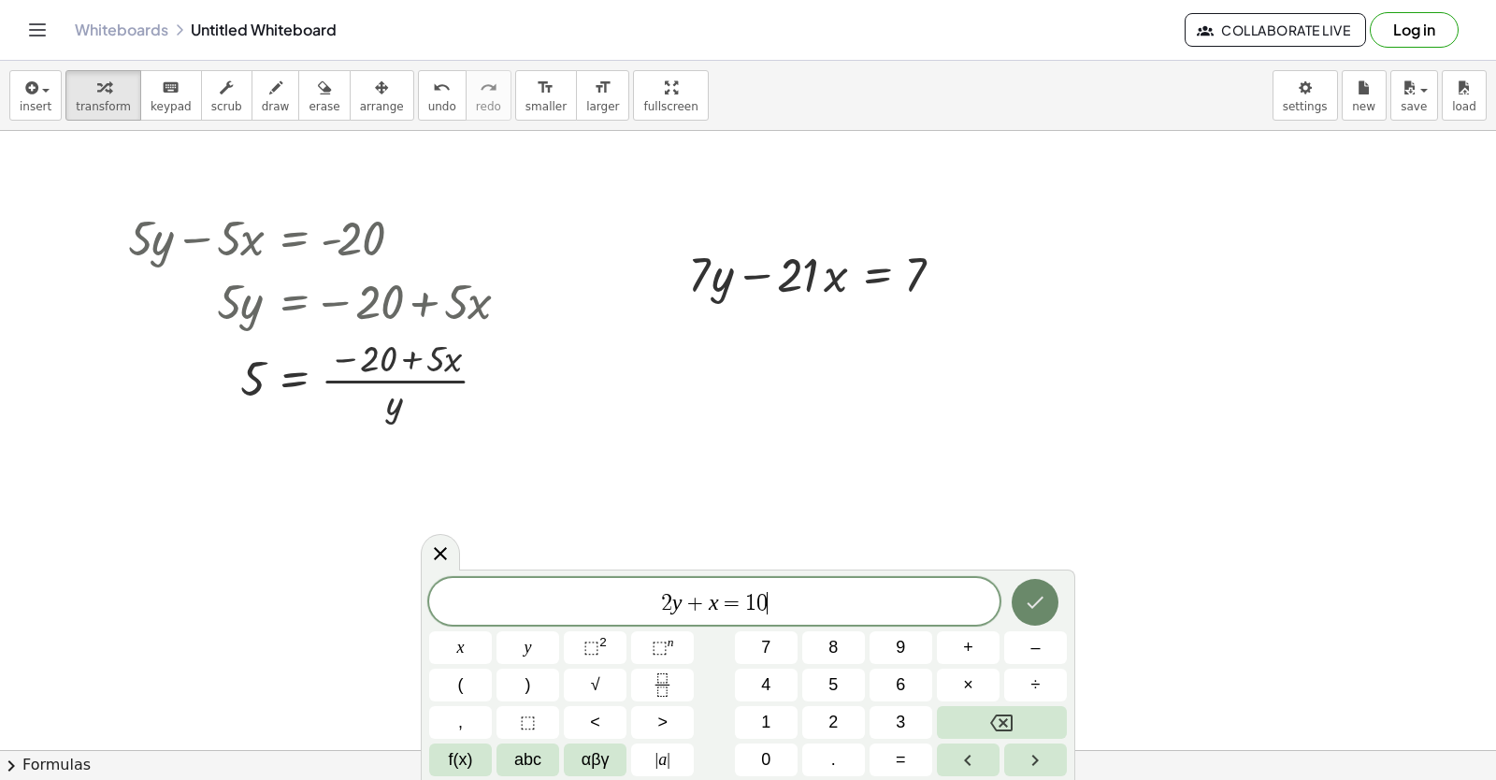
click at [1027, 590] on button "Done" at bounding box center [1034, 602] width 47 height 47
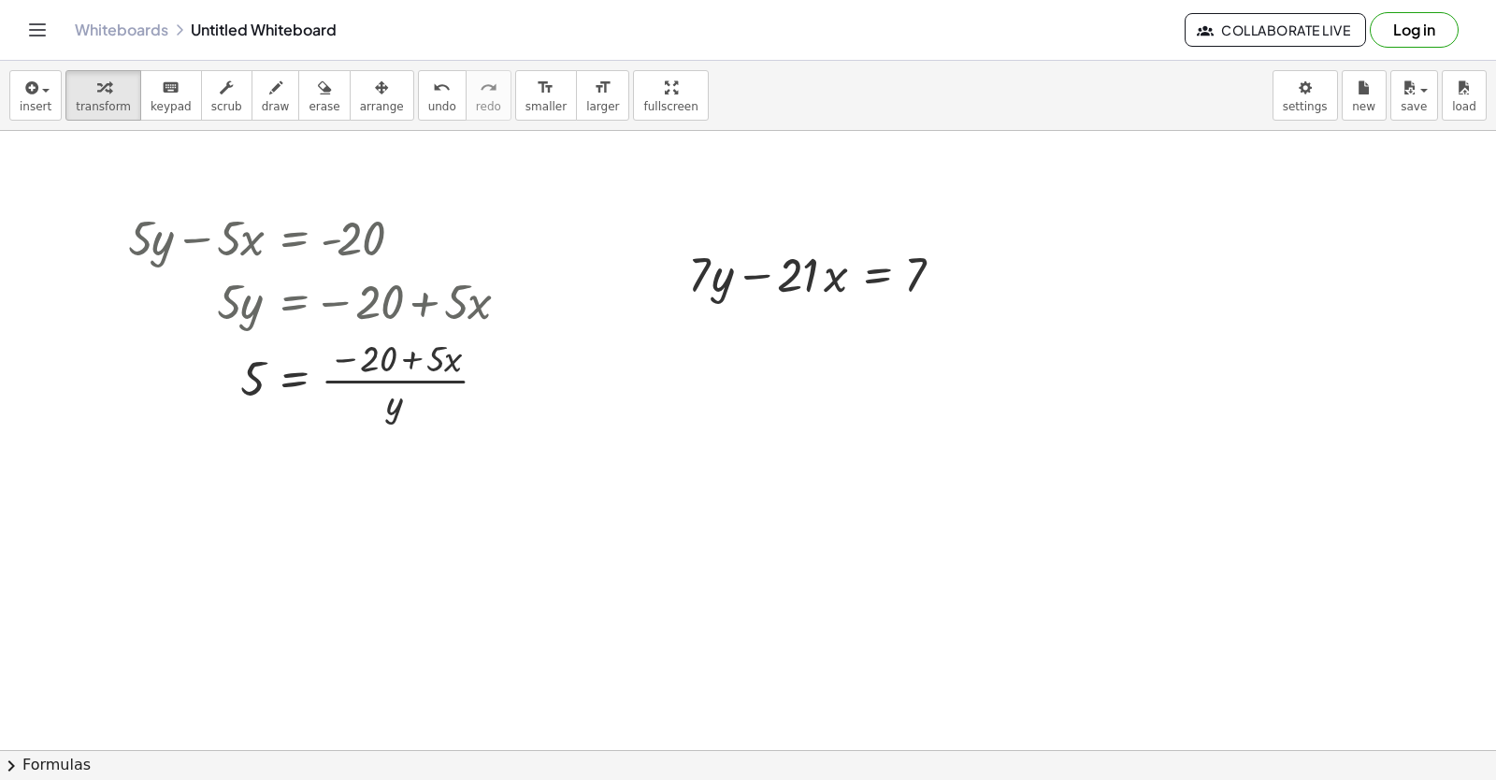
drag, startPoint x: 1383, startPoint y: 567, endPoint x: 1233, endPoint y: 696, distance: 197.5
drag, startPoint x: 1233, startPoint y: 696, endPoint x: 1087, endPoint y: 437, distance: 297.2
click at [1083, 245] on div at bounding box center [718, 493] width 1555 height 1359
drag, startPoint x: 1063, startPoint y: 253, endPoint x: 1022, endPoint y: 294, distance: 57.5
click at [1022, 294] on div at bounding box center [718, 493] width 1555 height 1359
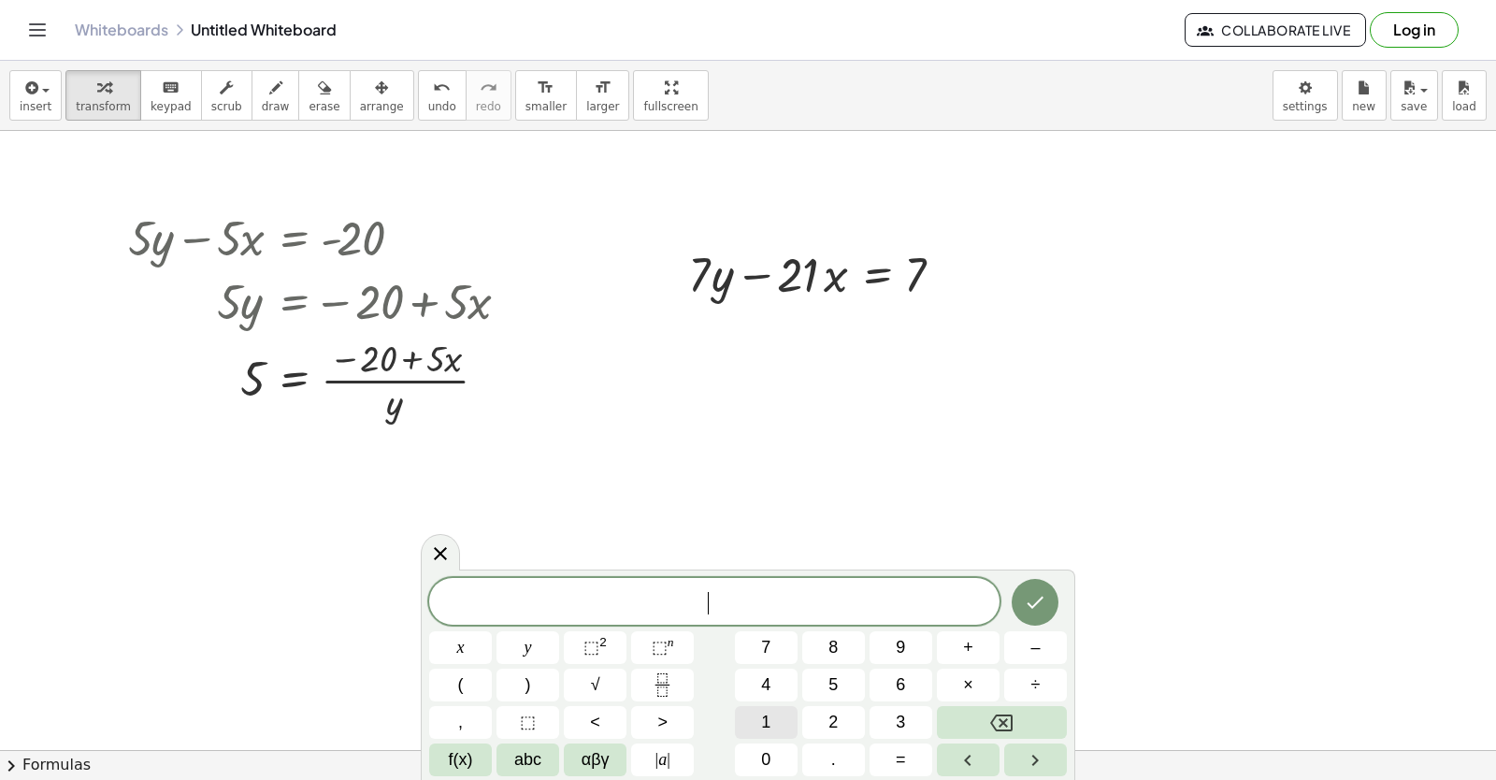
click at [767, 723] on span "1" at bounding box center [765, 722] width 9 height 25
click at [844, 678] on button "5" at bounding box center [833, 684] width 63 height 33
click at [539, 652] on button "y" at bounding box center [527, 647] width 63 height 33
click at [968, 650] on span "+" at bounding box center [968, 647] width 10 height 25
click at [1264, 288] on div at bounding box center [718, 493] width 1555 height 1359
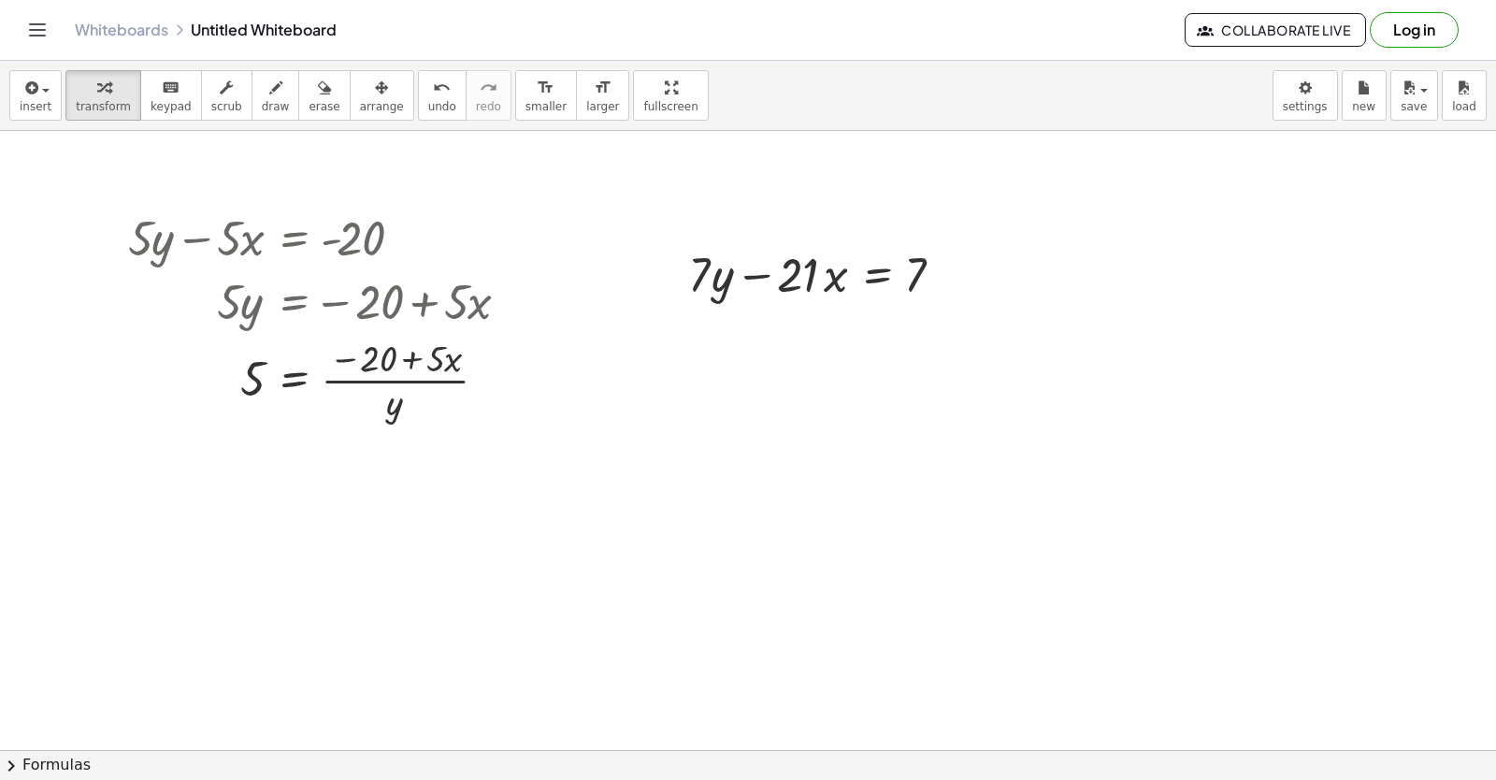
click at [1183, 248] on div at bounding box center [718, 493] width 1555 height 1359
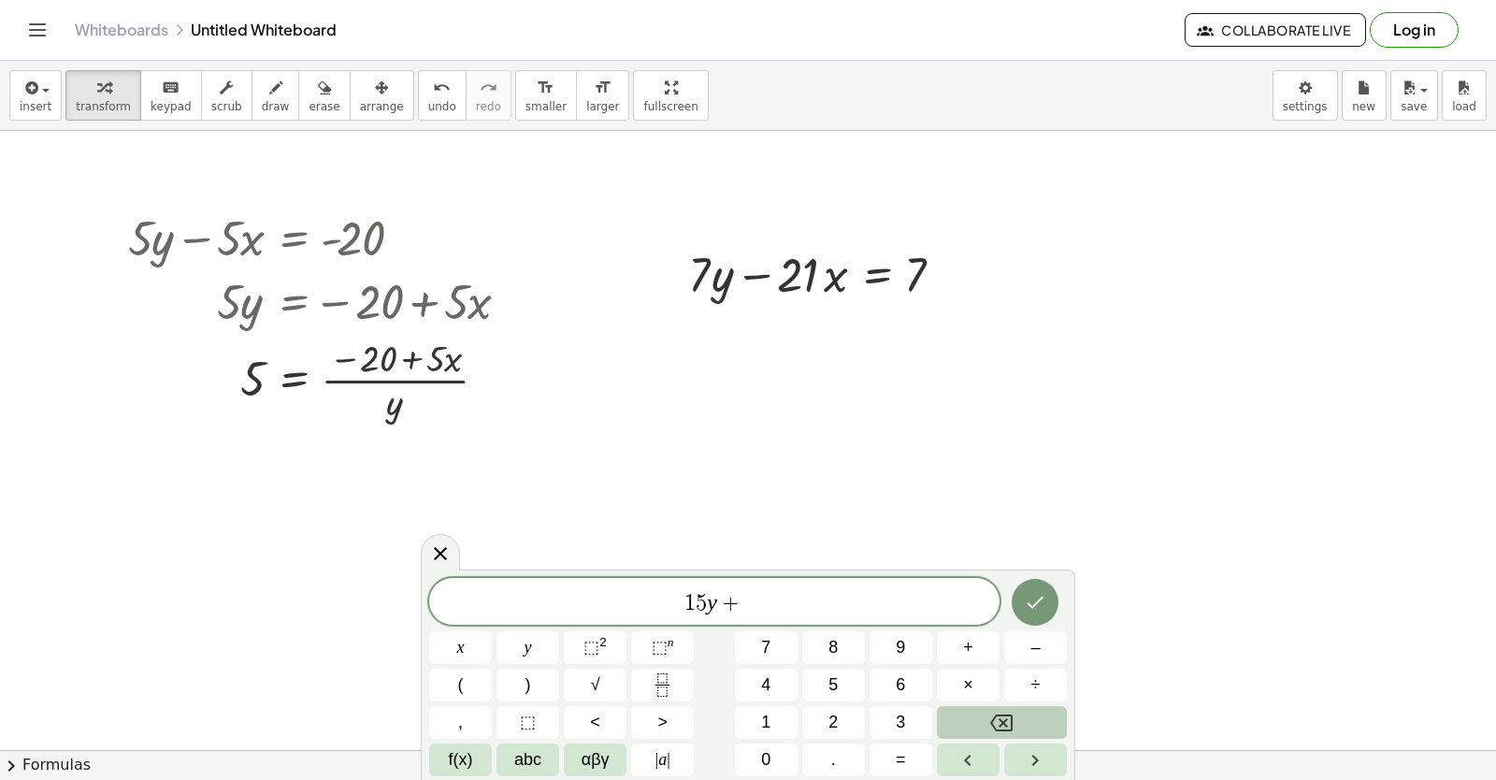
click at [995, 715] on icon "Backspace" at bounding box center [1001, 722] width 22 height 22
click at [265, 103] on span "draw" at bounding box center [276, 106] width 28 height 13
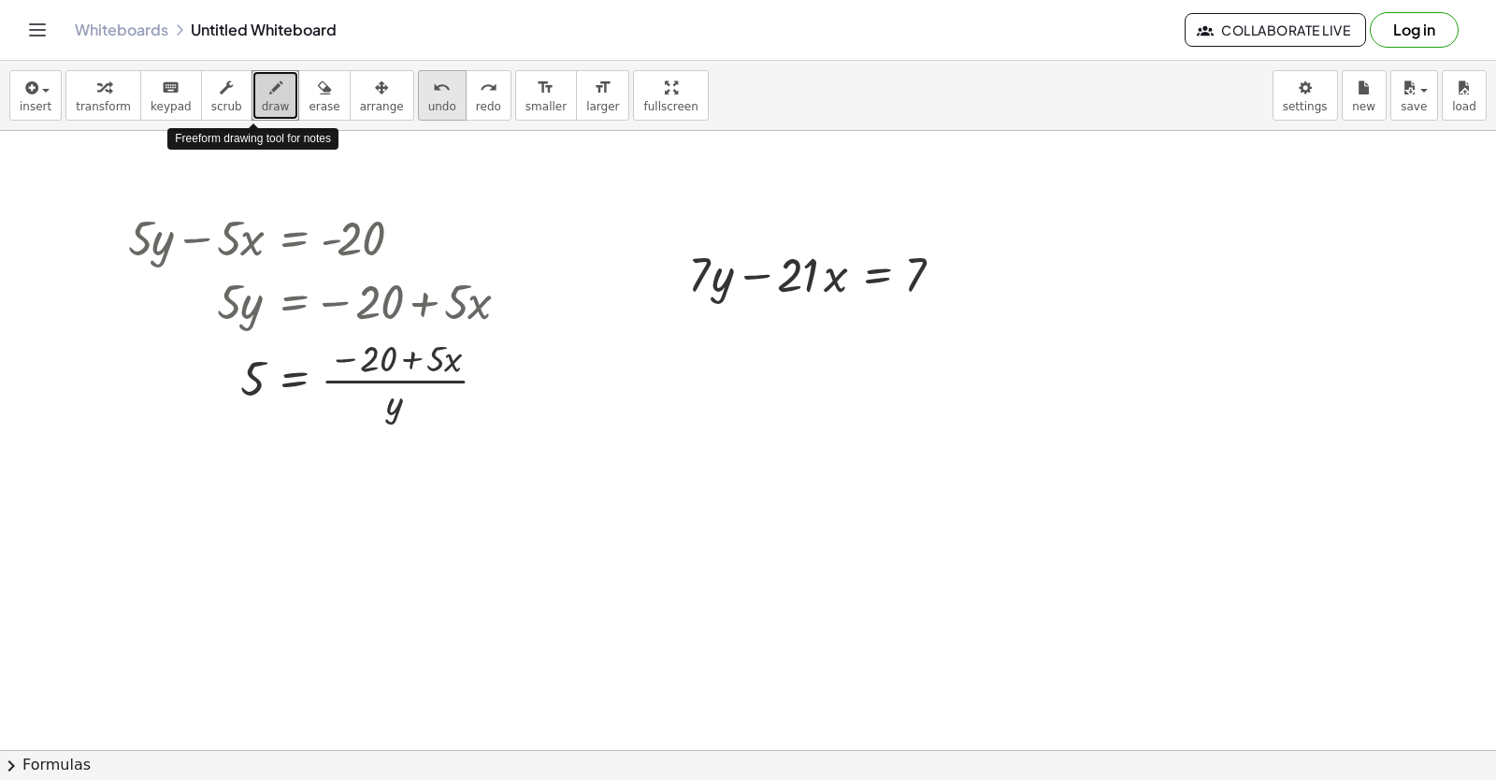
drag, startPoint x: 265, startPoint y: 103, endPoint x: 405, endPoint y: 85, distance: 141.3
click at [433, 85] on icon "undo" at bounding box center [442, 88] width 18 height 22
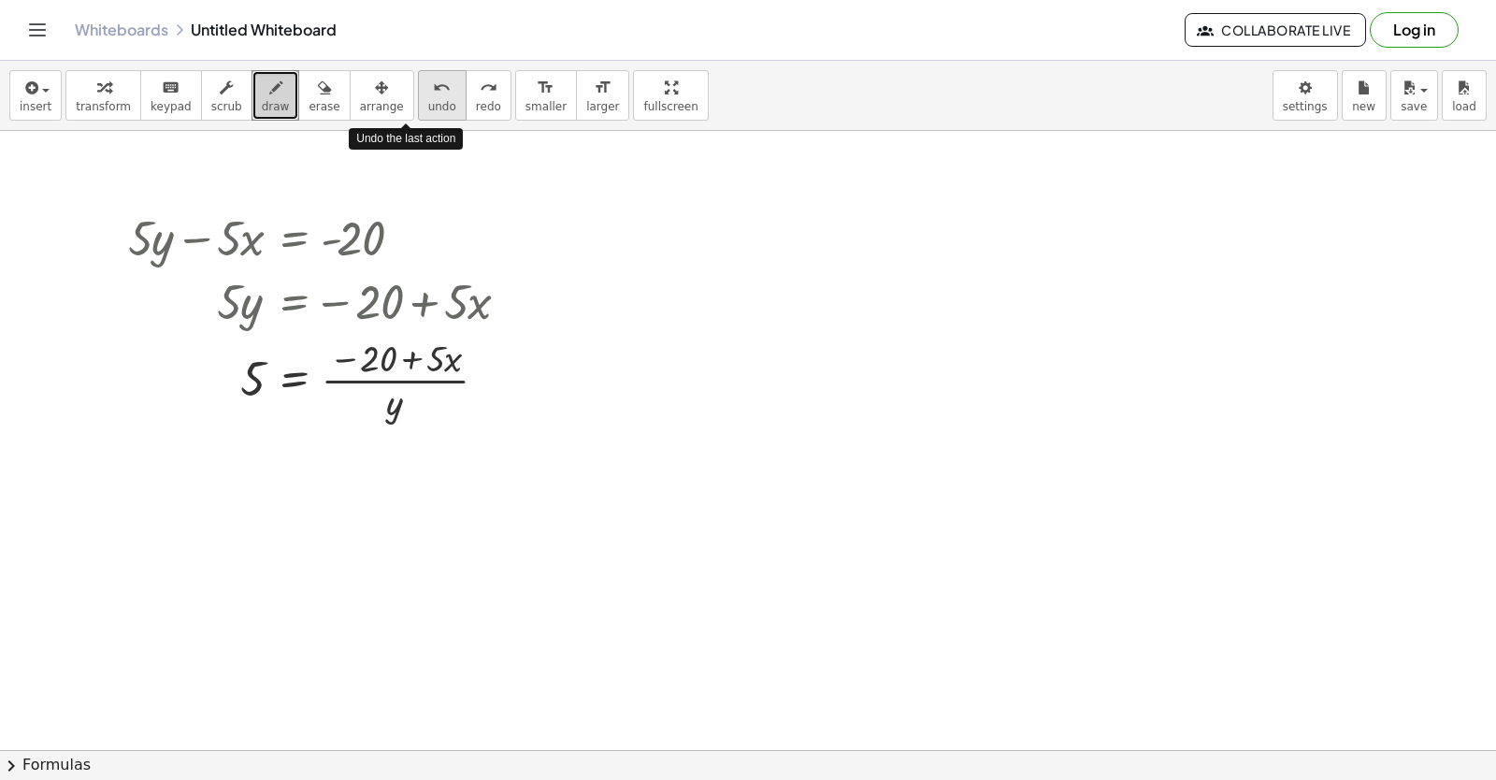
click at [433, 85] on icon "undo" at bounding box center [442, 88] width 18 height 22
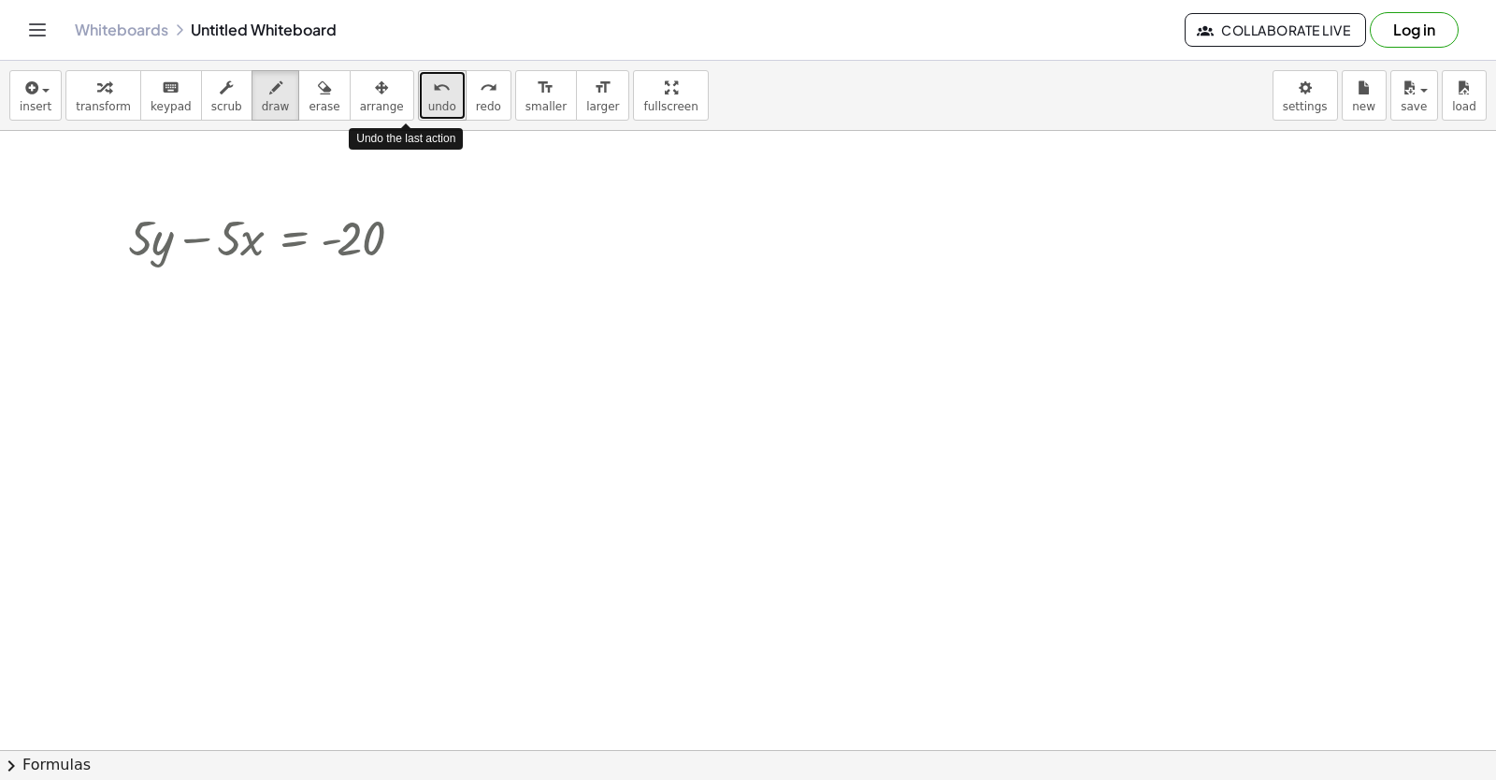
click at [433, 91] on icon "undo" at bounding box center [442, 88] width 18 height 22
drag, startPoint x: 405, startPoint y: 91, endPoint x: 255, endPoint y: 97, distance: 149.7
click at [269, 97] on icon "button" at bounding box center [275, 88] width 13 height 22
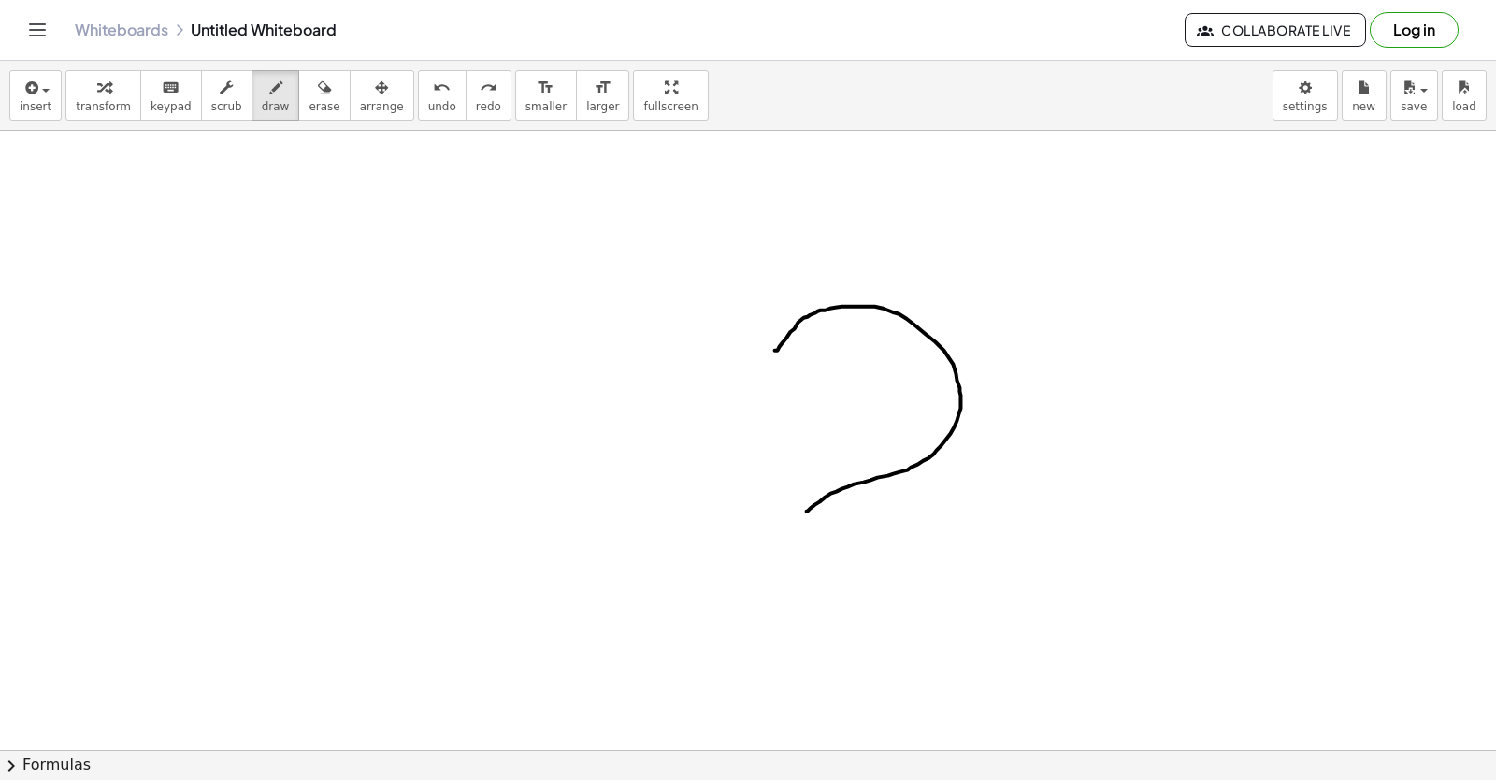
drag, startPoint x: 770, startPoint y: 351, endPoint x: 812, endPoint y: 478, distance: 133.9
click at [807, 506] on div at bounding box center [718, 493] width 1555 height 1359
drag, startPoint x: 660, startPoint y: 257, endPoint x: 805, endPoint y: 503, distance: 285.4
click at [805, 503] on div at bounding box center [718, 493] width 1555 height 1359
drag, startPoint x: 805, startPoint y: 498, endPoint x: 409, endPoint y: 91, distance: 567.9
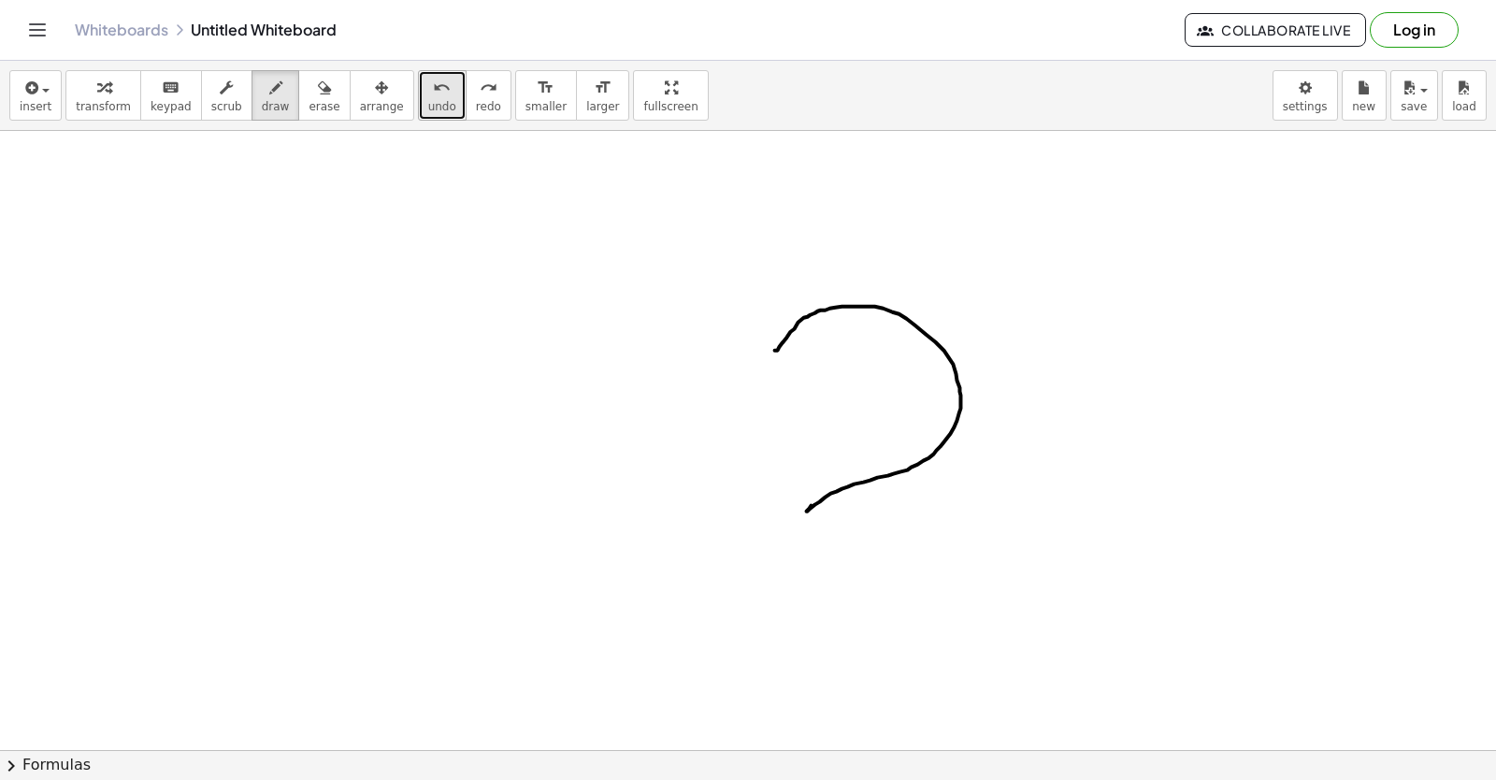
click at [433, 91] on icon "undo" at bounding box center [442, 88] width 18 height 22
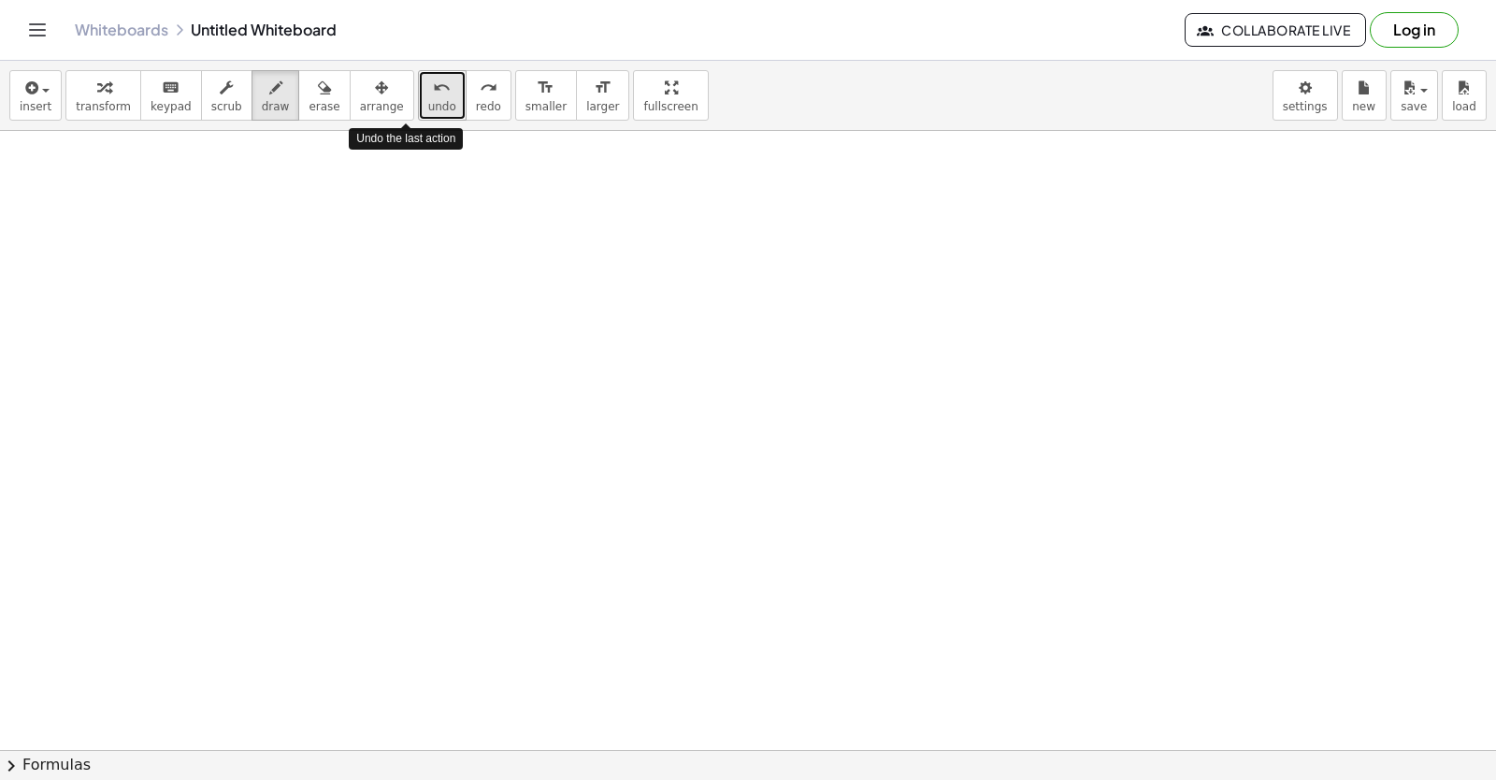
click at [433, 91] on icon "undo" at bounding box center [442, 88] width 18 height 22
drag, startPoint x: 409, startPoint y: 91, endPoint x: 80, endPoint y: 356, distance: 422.8
click at [80, 356] on div at bounding box center [718, 493] width 1555 height 1359
drag, startPoint x: 80, startPoint y: 356, endPoint x: 176, endPoint y: 305, distance: 108.3
click at [176, 305] on div at bounding box center [718, 493] width 1555 height 1359
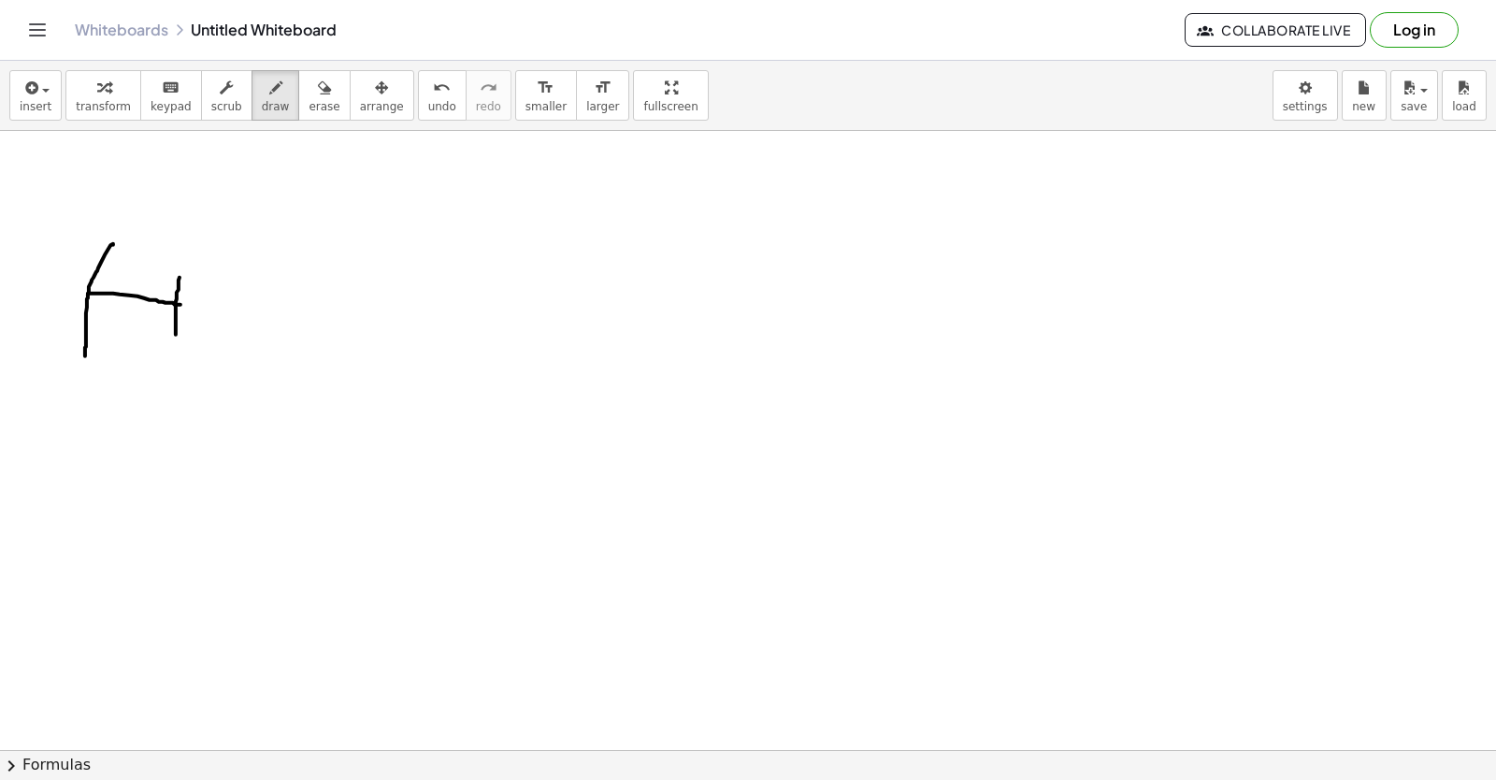
drag, startPoint x: 176, startPoint y: 305, endPoint x: 185, endPoint y: 338, distance: 34.9
click at [171, 337] on div at bounding box center [718, 493] width 1555 height 1359
drag, startPoint x: 185, startPoint y: 338, endPoint x: 237, endPoint y: 295, distance: 67.0
click at [237, 295] on div at bounding box center [718, 493] width 1555 height 1359
drag, startPoint x: 237, startPoint y: 294, endPoint x: 322, endPoint y: 355, distance: 104.5
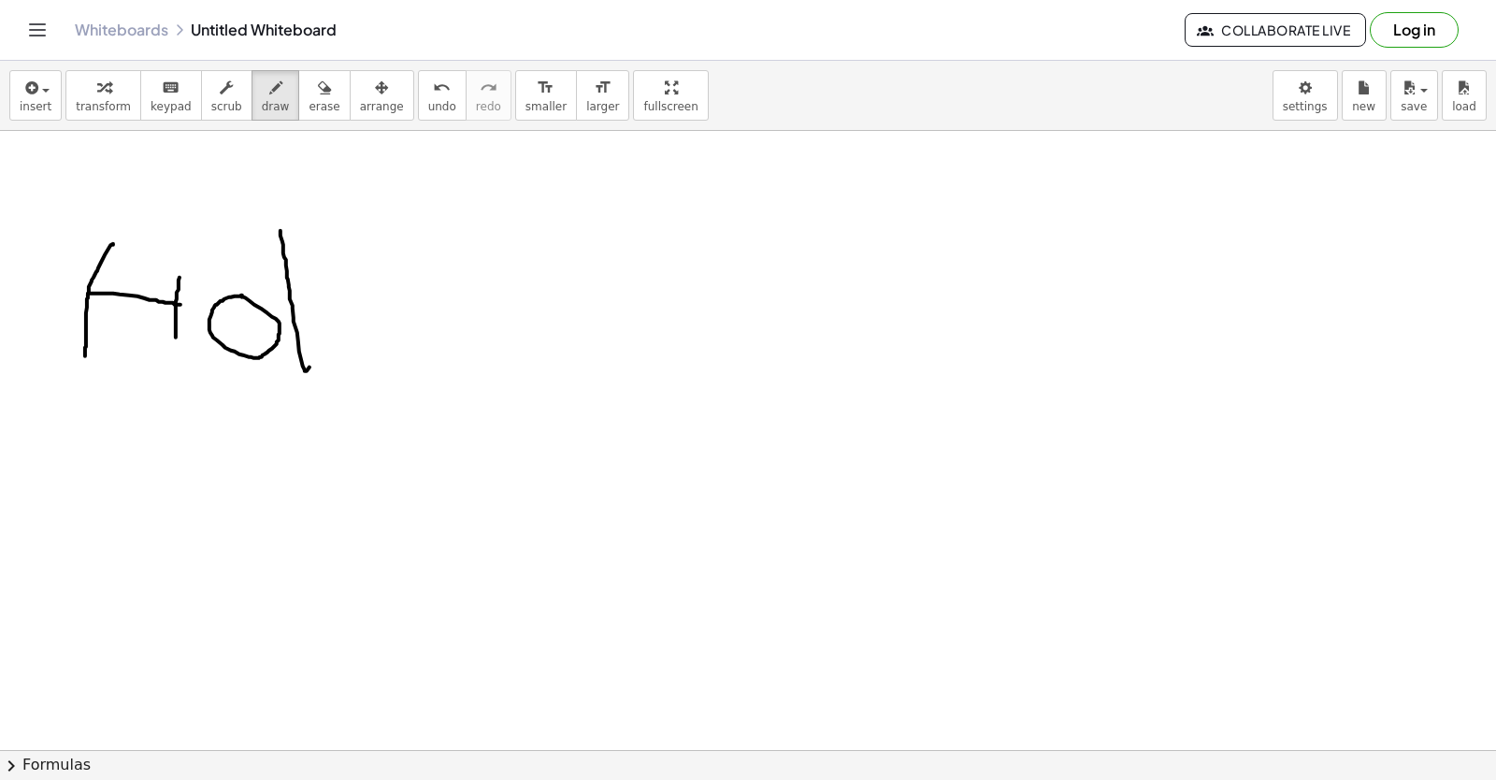
click at [314, 360] on div at bounding box center [718, 493] width 1555 height 1359
drag, startPoint x: 322, startPoint y: 355, endPoint x: 380, endPoint y: 388, distance: 66.6
click at [380, 388] on div at bounding box center [718, 493] width 1555 height 1359
drag, startPoint x: 588, startPoint y: 232, endPoint x: 568, endPoint y: 397, distance: 166.6
click at [568, 399] on div at bounding box center [718, 493] width 1555 height 1359
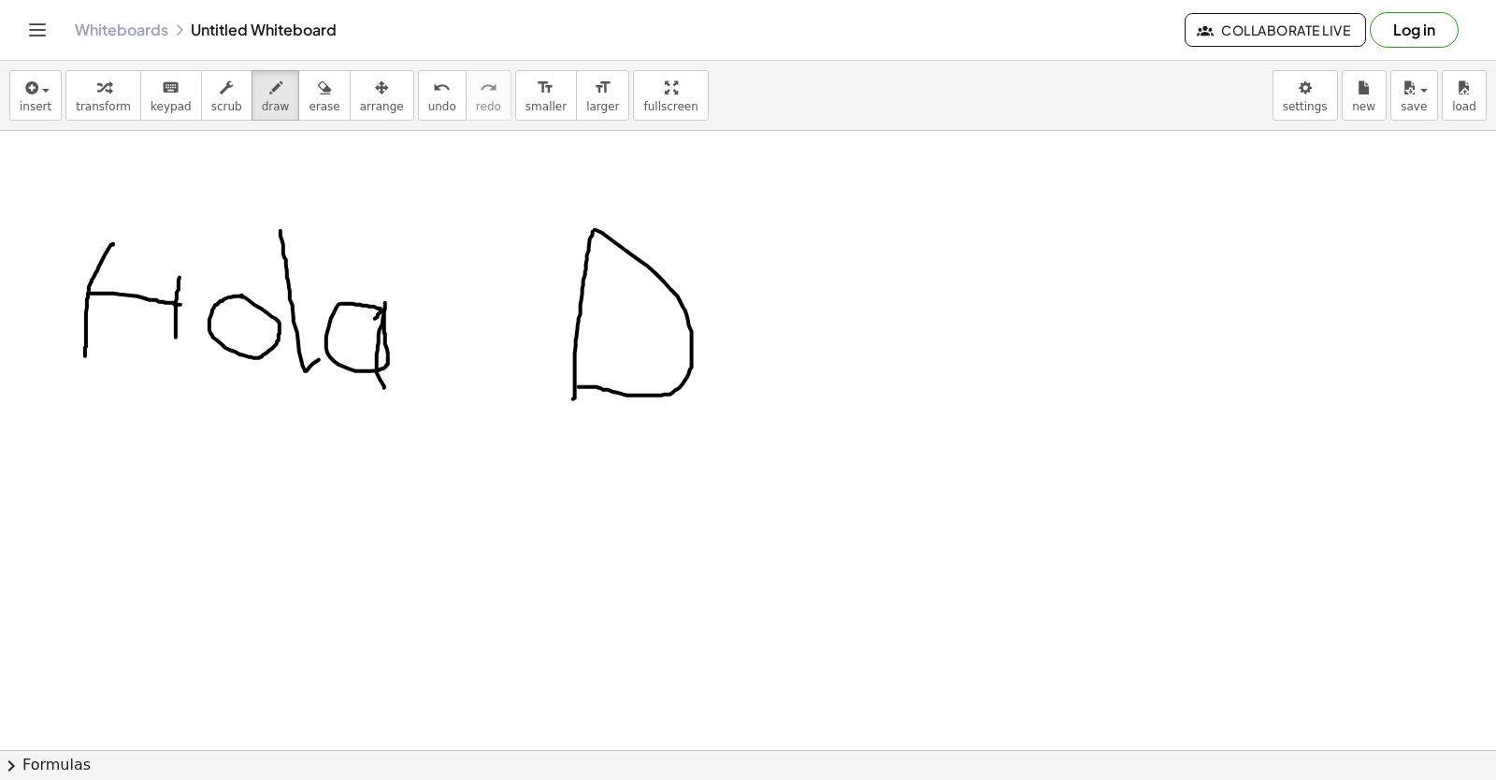
drag, startPoint x: 568, startPoint y: 397, endPoint x: 572, endPoint y: 388, distance: 10.1
click at [573, 387] on div at bounding box center [718, 493] width 1555 height 1359
drag, startPoint x: 572, startPoint y: 388, endPoint x: 751, endPoint y: 363, distance: 180.3
click at [741, 378] on div at bounding box center [718, 493] width 1555 height 1359
drag, startPoint x: 751, startPoint y: 363, endPoint x: 741, endPoint y: 245, distance: 118.2
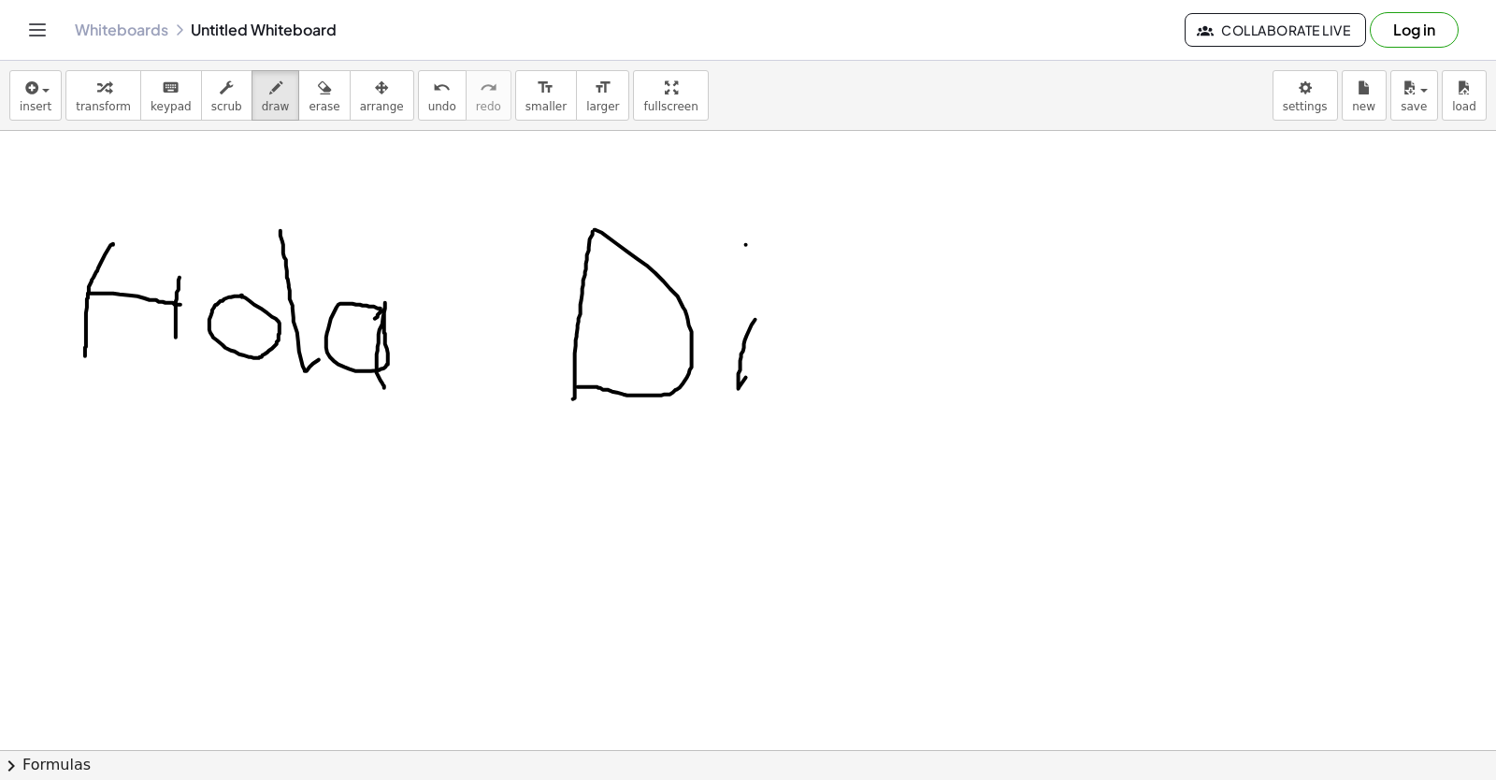
click at [741, 245] on div at bounding box center [718, 493] width 1555 height 1359
drag, startPoint x: 741, startPoint y: 245, endPoint x: 674, endPoint y: 380, distance: 150.5
click at [674, 380] on div at bounding box center [718, 493] width 1555 height 1359
drag, startPoint x: 674, startPoint y: 380, endPoint x: 877, endPoint y: 393, distance: 203.3
click at [877, 393] on div at bounding box center [718, 493] width 1555 height 1359
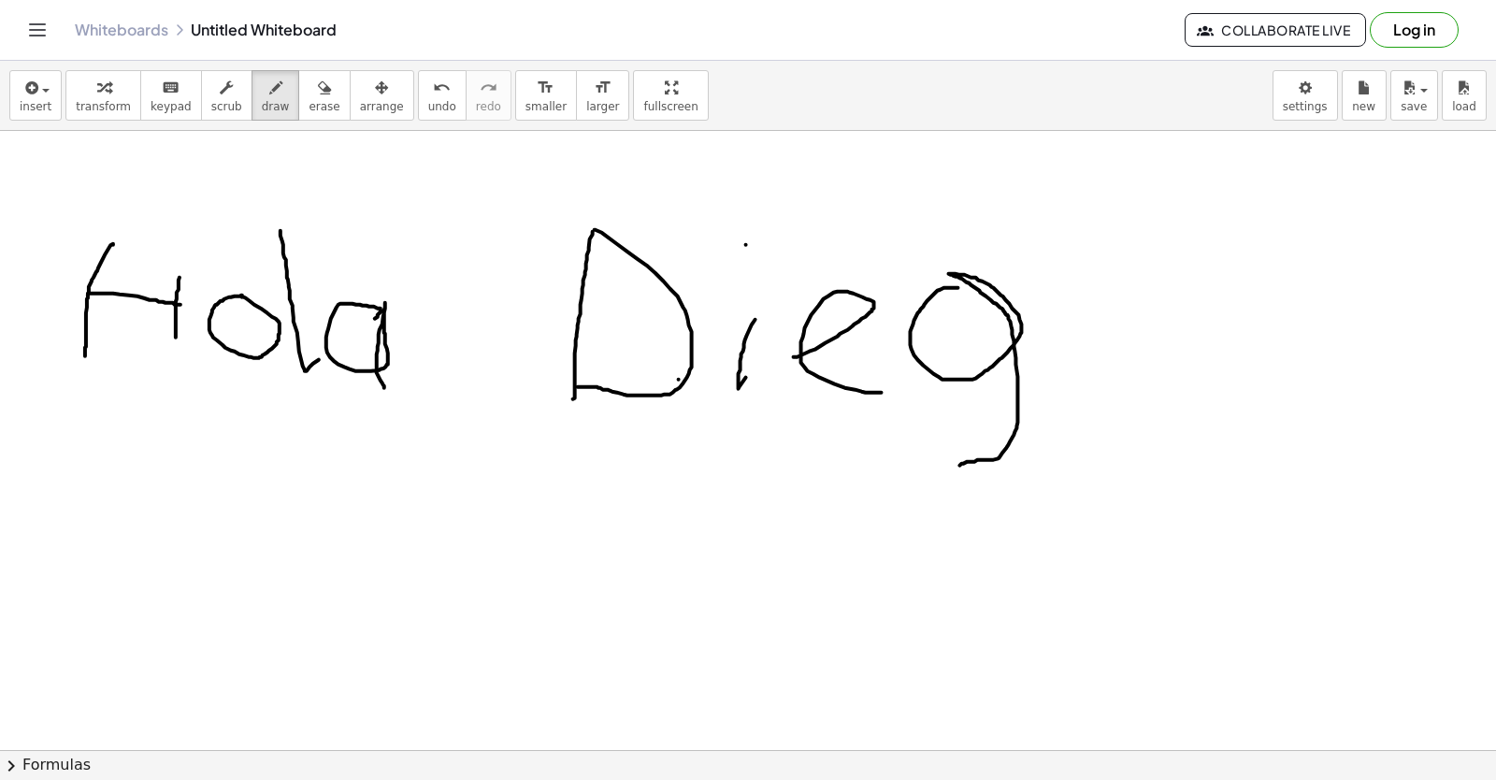
drag, startPoint x: 878, startPoint y: 393, endPoint x: 990, endPoint y: 476, distance: 139.7
click at [962, 466] on div at bounding box center [718, 493] width 1555 height 1359
drag, startPoint x: 990, startPoint y: 476, endPoint x: 825, endPoint y: 339, distance: 214.5
click at [825, 339] on div at bounding box center [718, 493] width 1555 height 1359
drag, startPoint x: 1120, startPoint y: 271, endPoint x: 1108, endPoint y: 270, distance: 12.2
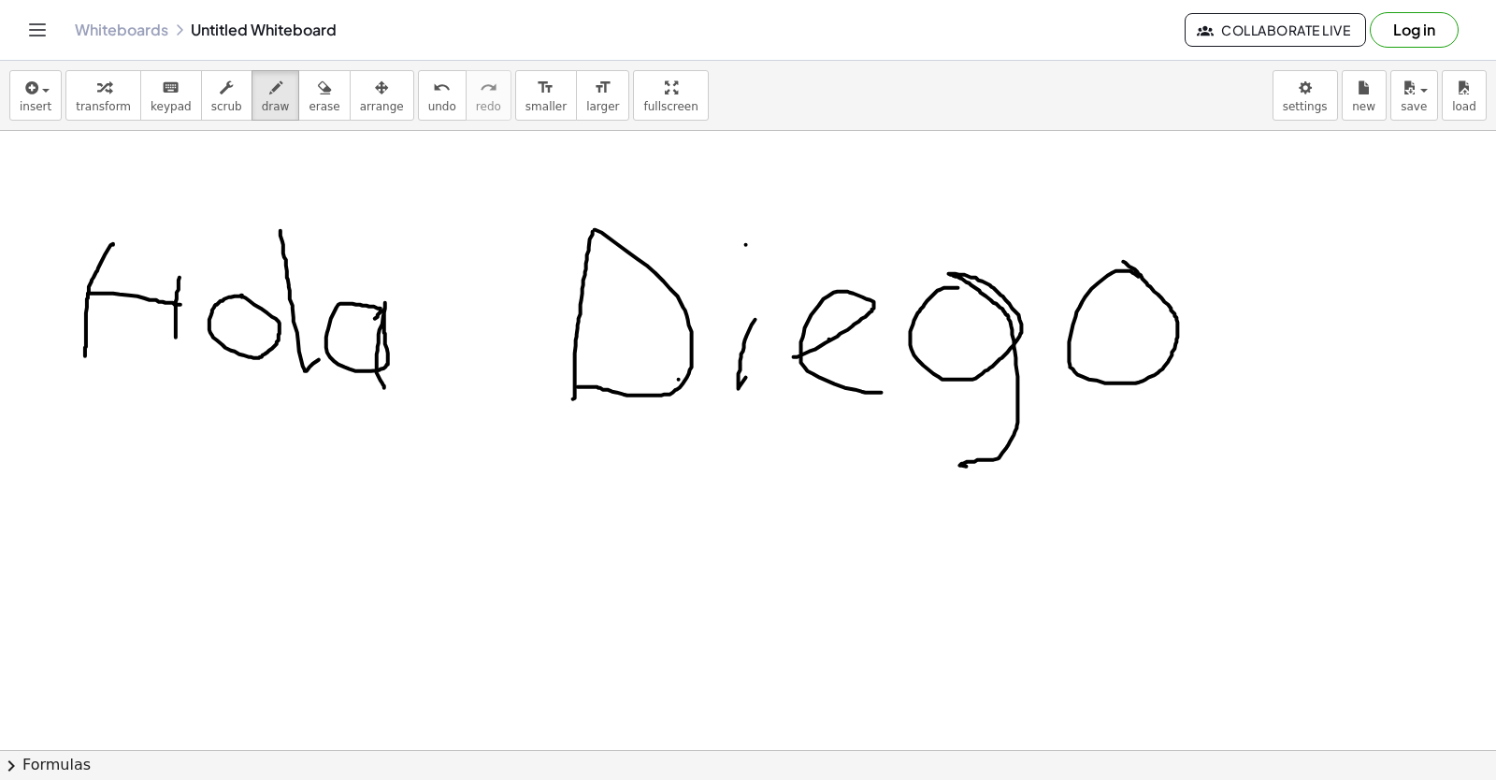
click at [1114, 262] on div at bounding box center [718, 493] width 1555 height 1359
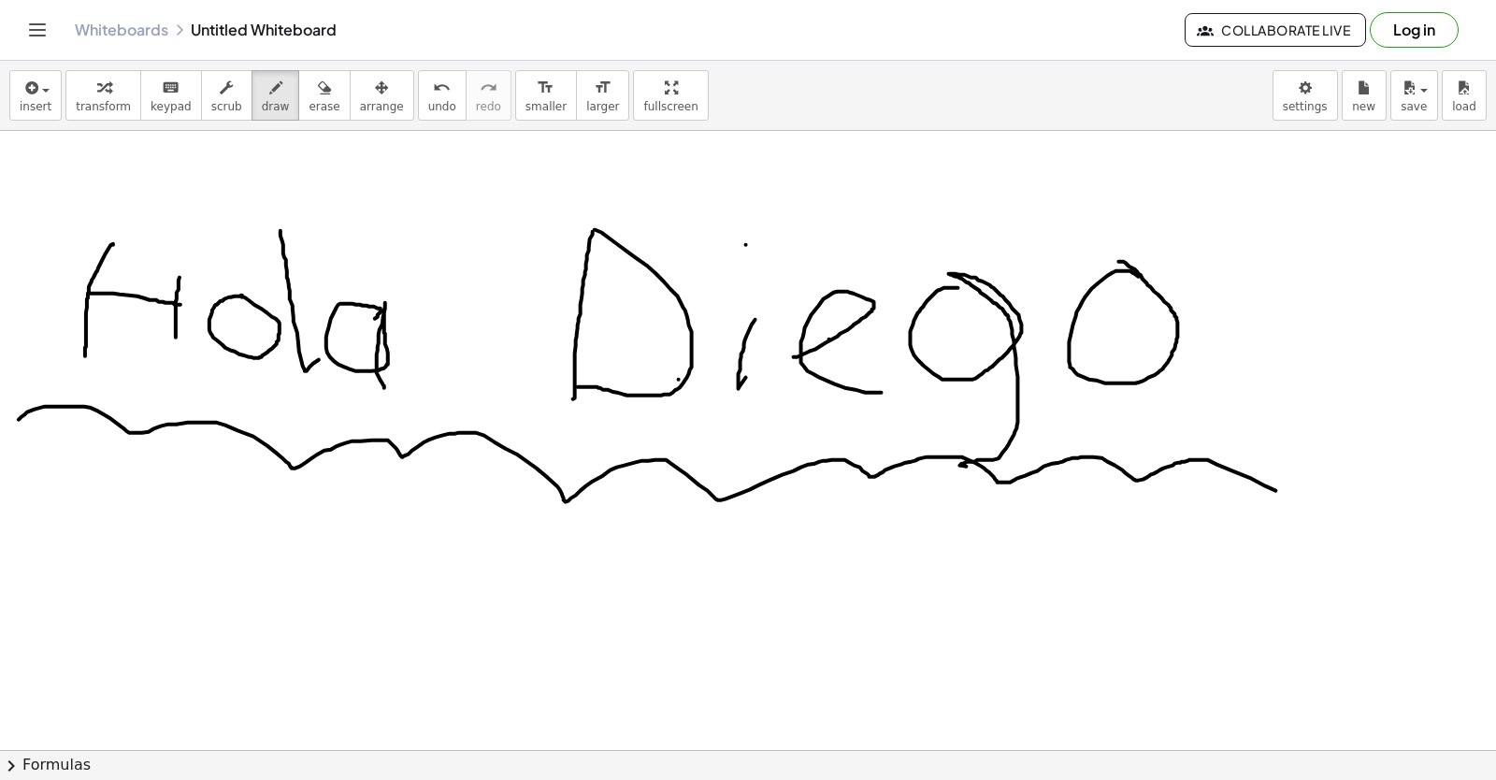
drag, startPoint x: 1108, startPoint y: 270, endPoint x: 1275, endPoint y: 501, distance: 285.2
click at [1275, 496] on div at bounding box center [718, 493] width 1555 height 1359
drag, startPoint x: 1275, startPoint y: 501, endPoint x: 411, endPoint y: 99, distance: 952.7
click at [428, 100] on span "undo" at bounding box center [442, 106] width 28 height 13
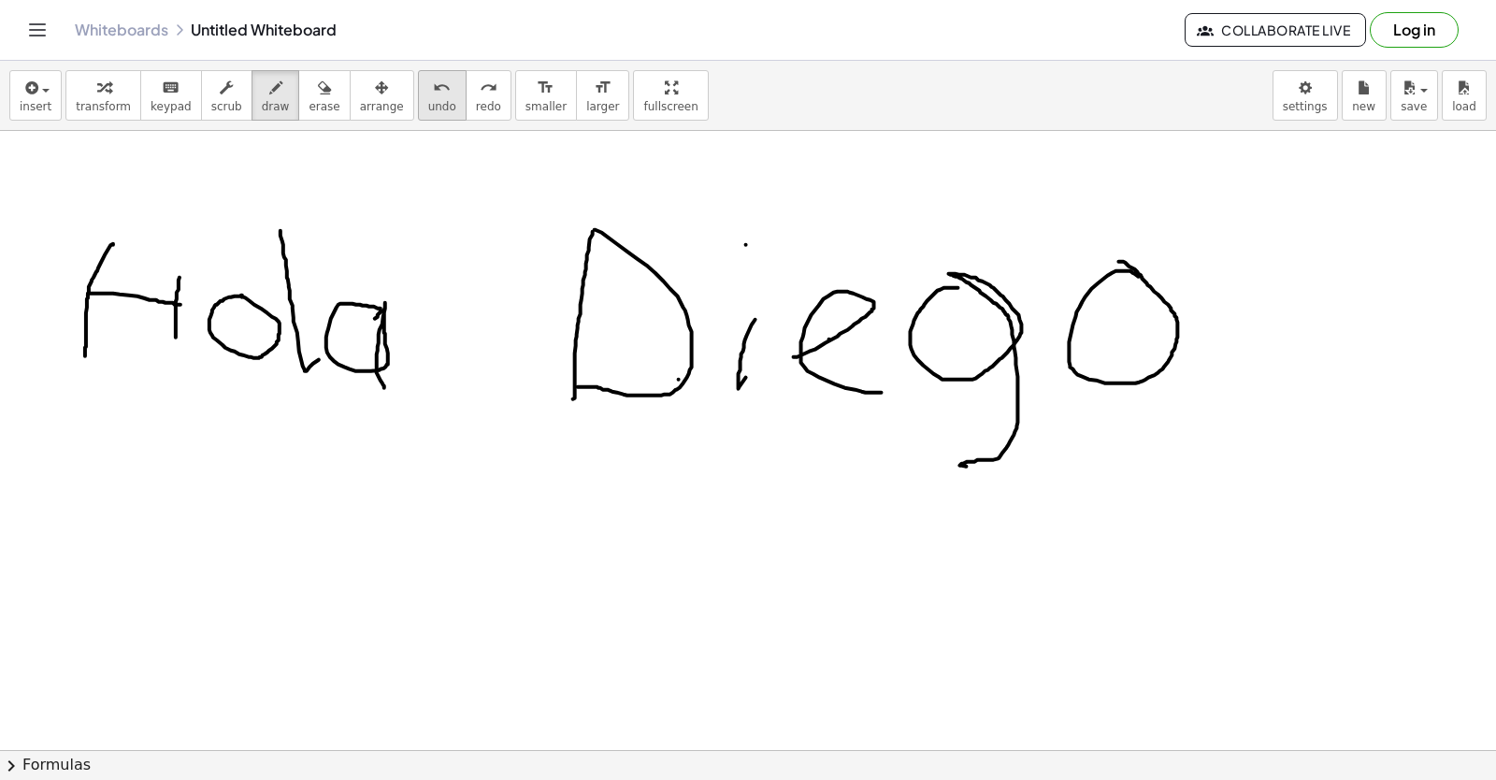
click at [428, 100] on span "undo" at bounding box center [442, 106] width 28 height 13
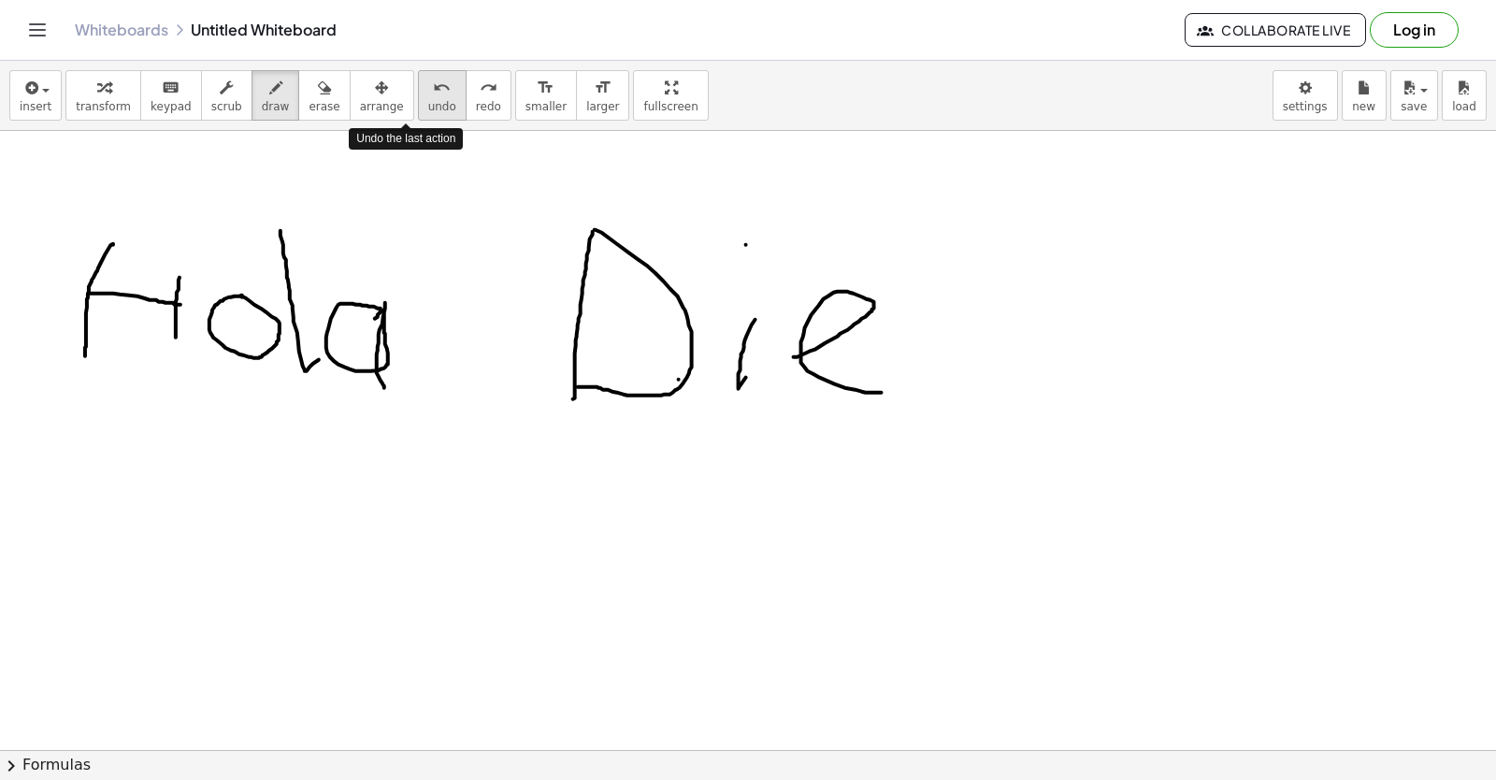
click at [428, 100] on span "undo" at bounding box center [442, 106] width 28 height 13
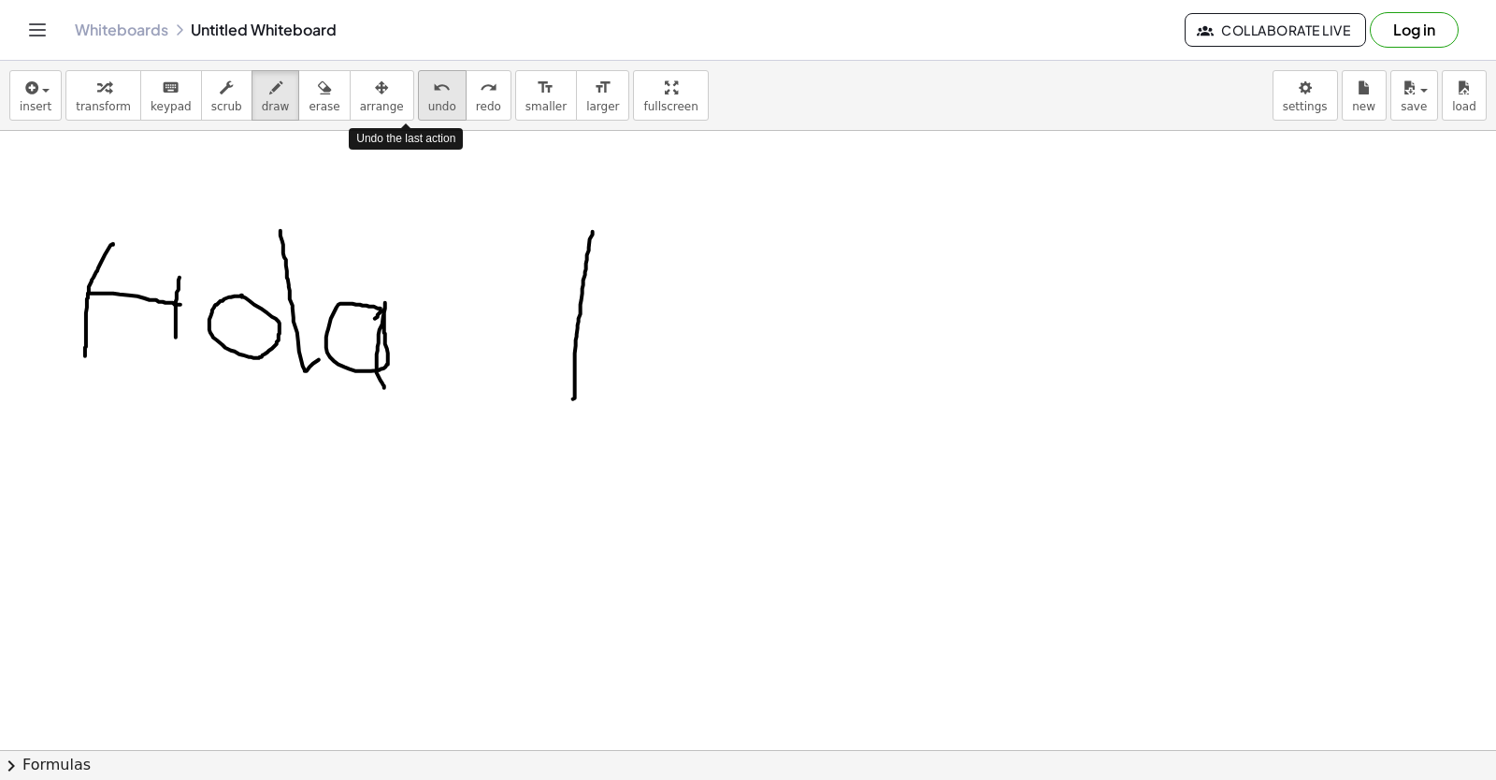
click at [428, 100] on span "undo" at bounding box center [442, 106] width 28 height 13
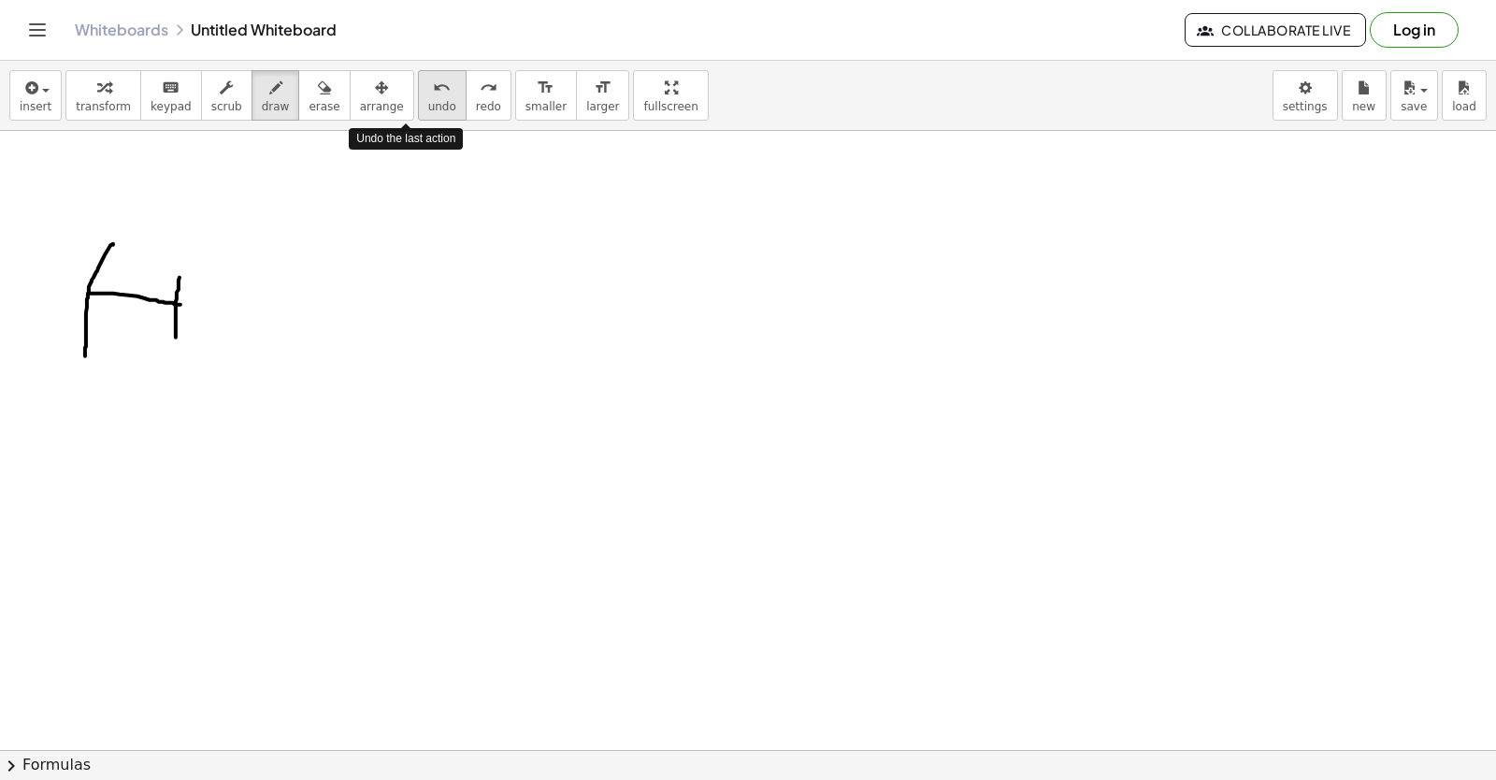
click at [428, 100] on span "undo" at bounding box center [442, 106] width 28 height 13
click at [421, 98] on button "undo undo" at bounding box center [442, 95] width 49 height 50
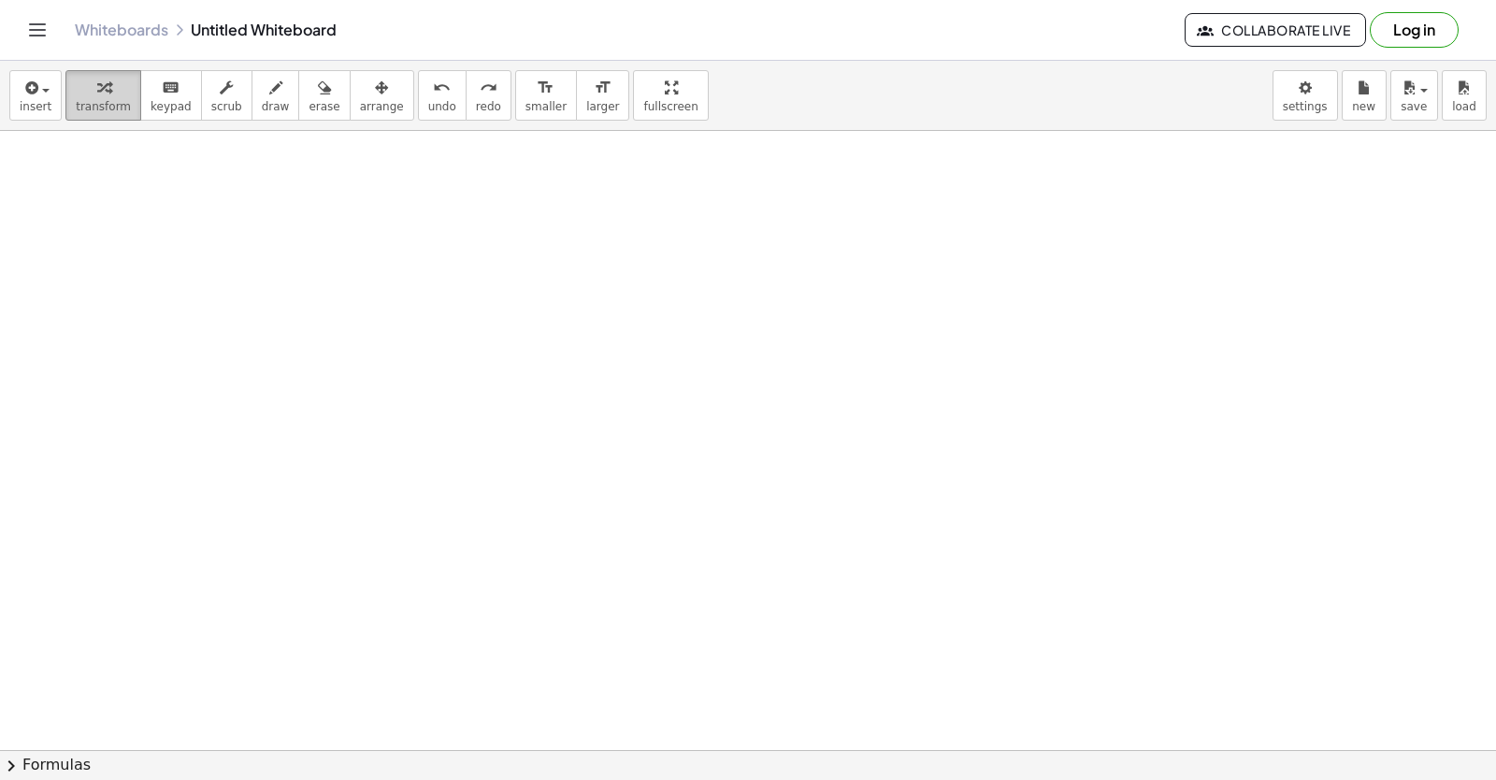
click at [100, 87] on icon "button" at bounding box center [103, 88] width 13 height 22
click at [277, 440] on div at bounding box center [718, 493] width 1555 height 1359
click at [414, 650] on div at bounding box center [718, 493] width 1555 height 1359
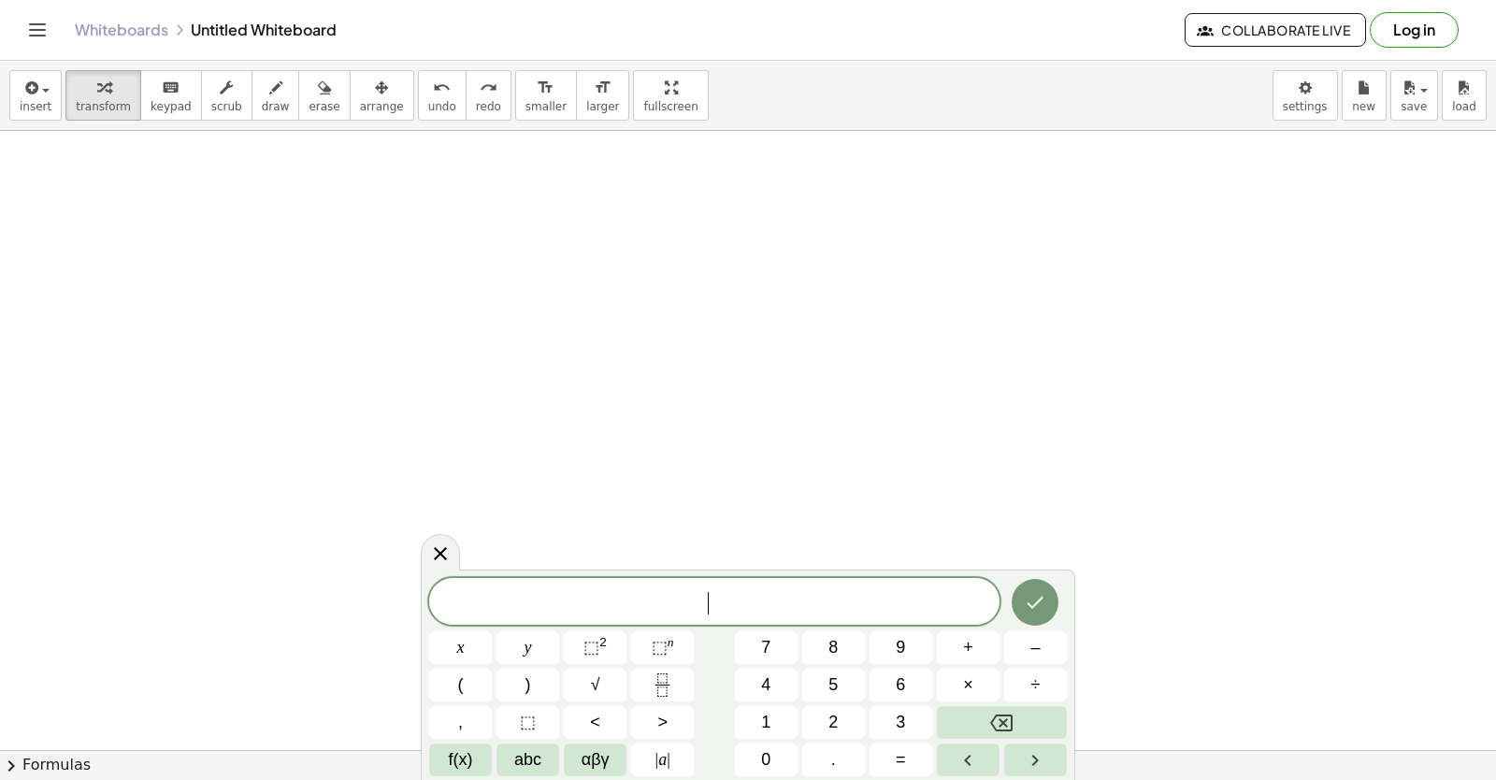
click at [1362, 326] on div at bounding box center [718, 493] width 1555 height 1359
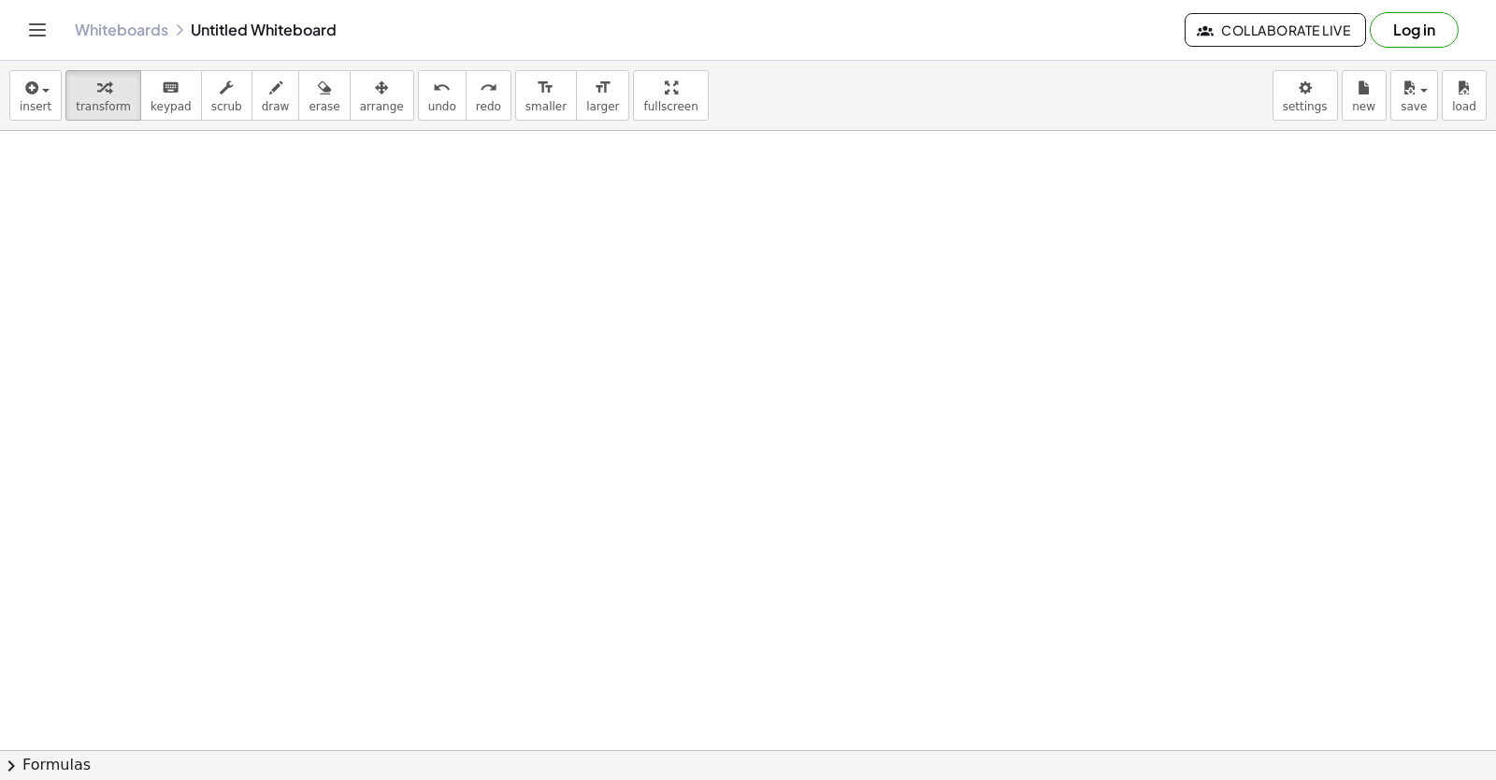
click at [785, 624] on div at bounding box center [718, 493] width 1555 height 1359
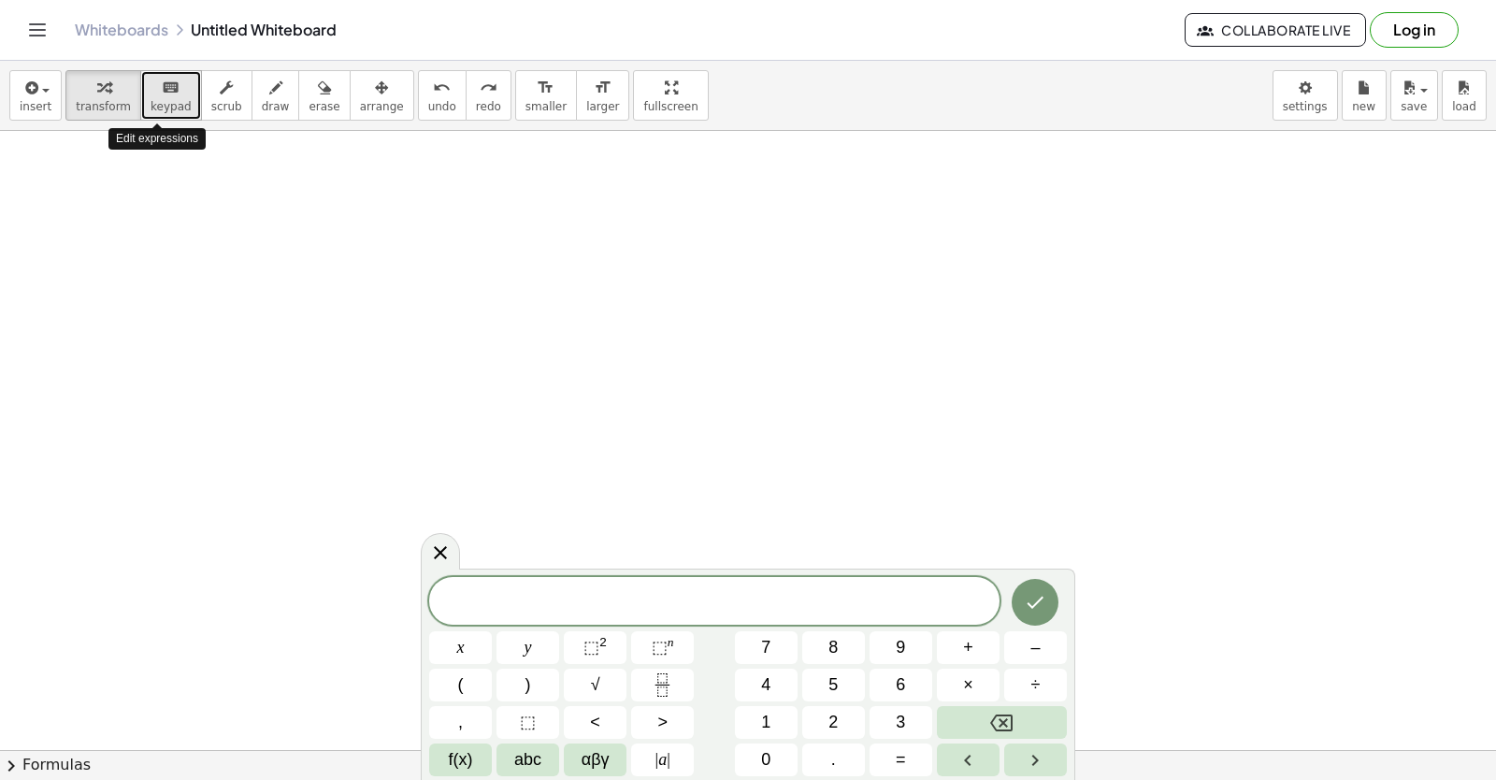
drag, startPoint x: 169, startPoint y: 102, endPoint x: 154, endPoint y: 93, distance: 17.6
click at [162, 88] on icon "keyboard" at bounding box center [171, 88] width 18 height 22
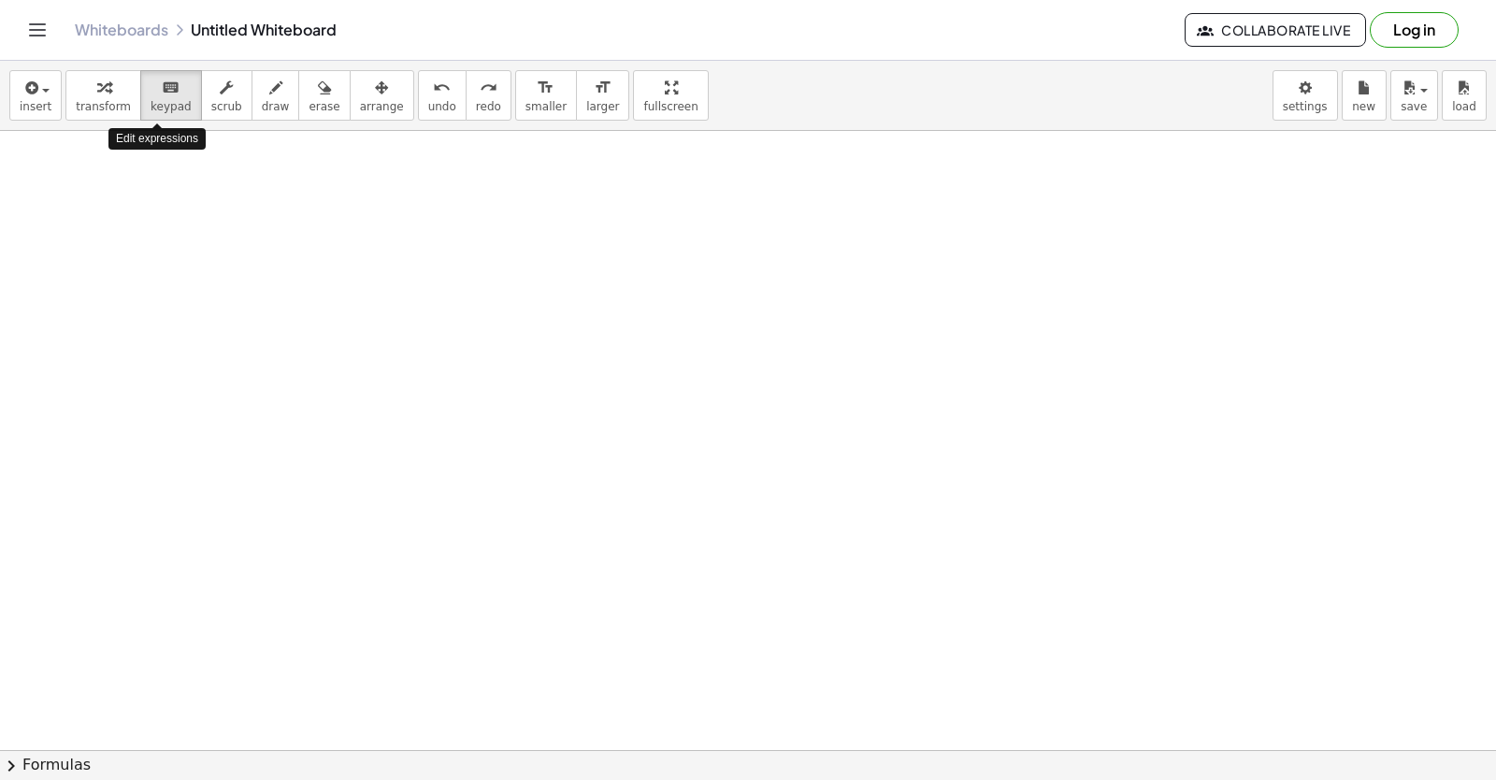
drag, startPoint x: 154, startPoint y: 88, endPoint x: 107, endPoint y: 176, distance: 100.0
click at [107, 174] on div at bounding box center [718, 493] width 1555 height 1359
click at [162, 84] on icon "keyboard" at bounding box center [171, 88] width 18 height 22
click at [137, 170] on div at bounding box center [718, 493] width 1555 height 1359
click at [269, 98] on icon "button" at bounding box center [275, 88] width 13 height 22
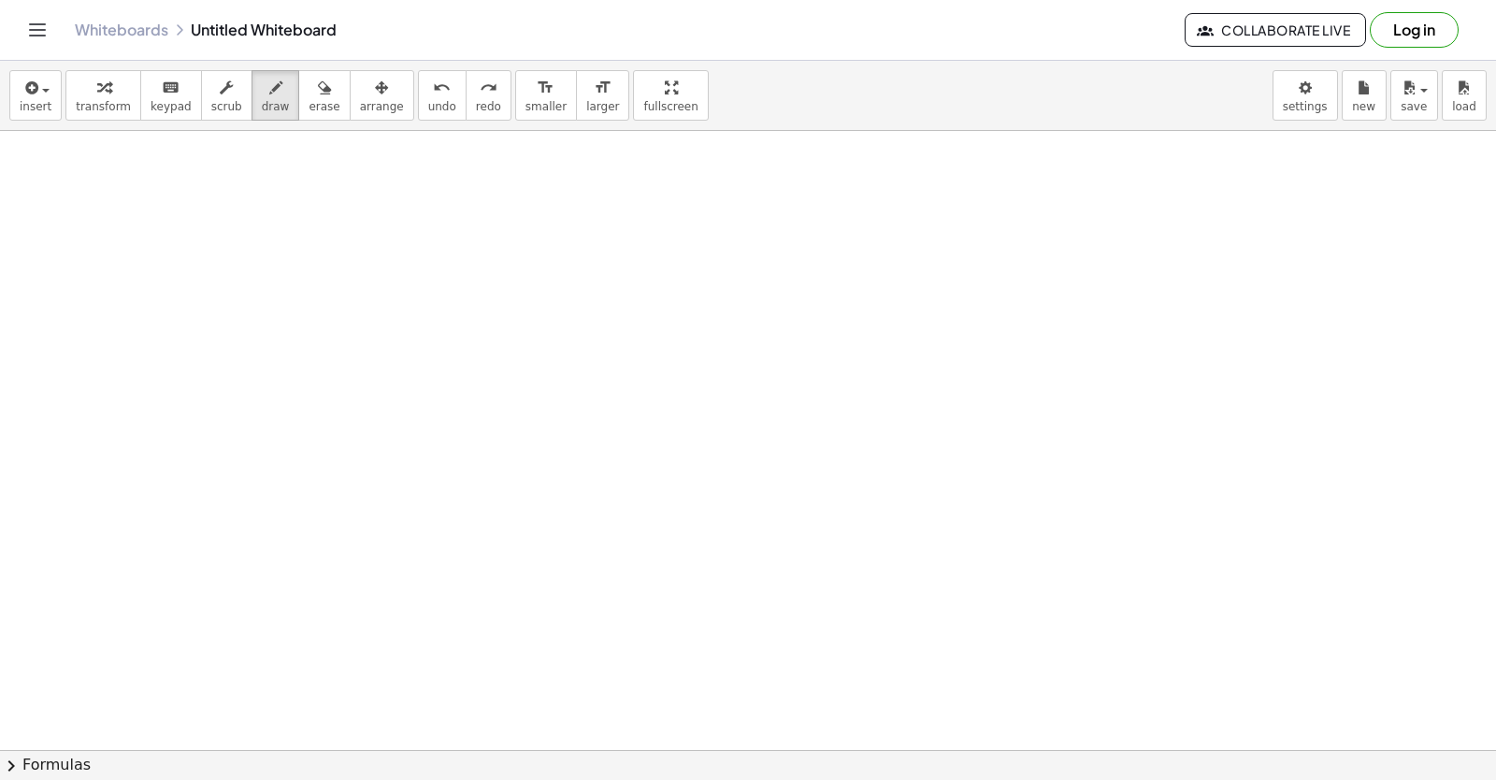
click at [504, 122] on div "insert select one: Math Expression Function Text Youtube Video Graphing Geometr…" at bounding box center [748, 96] width 1496 height 70
click at [525, 96] on div "format_size" at bounding box center [545, 87] width 41 height 22
click at [525, 101] on span "smaller" at bounding box center [545, 106] width 41 height 13
click at [222, 243] on div at bounding box center [718, 493] width 1555 height 1359
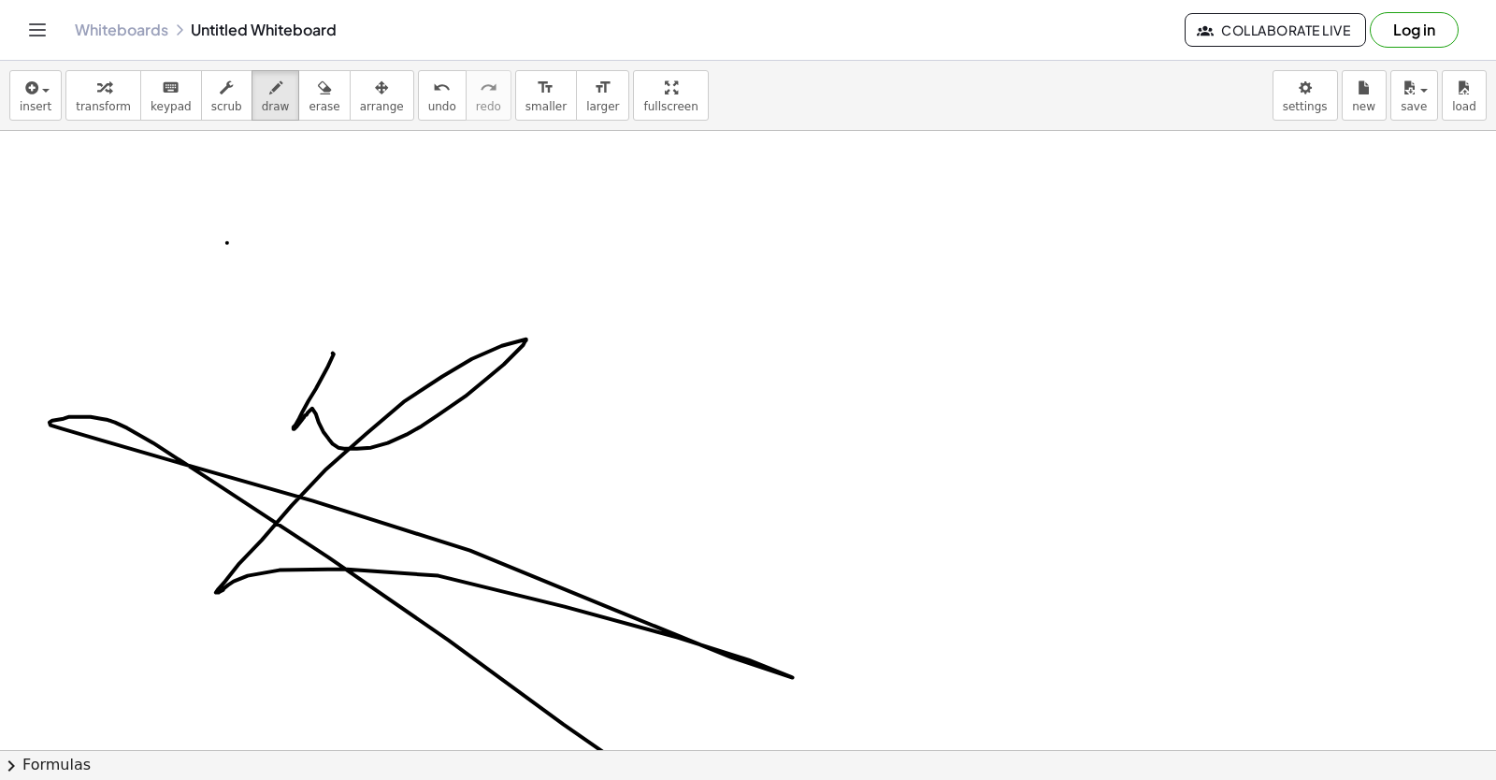
drag, startPoint x: 328, startPoint y: 353, endPoint x: 728, endPoint y: 816, distance: 611.7
click at [728, 779] on html "Graspable Math Activities Get Started Activity Bank Assigned Work Classes White…" at bounding box center [748, 390] width 1496 height 780
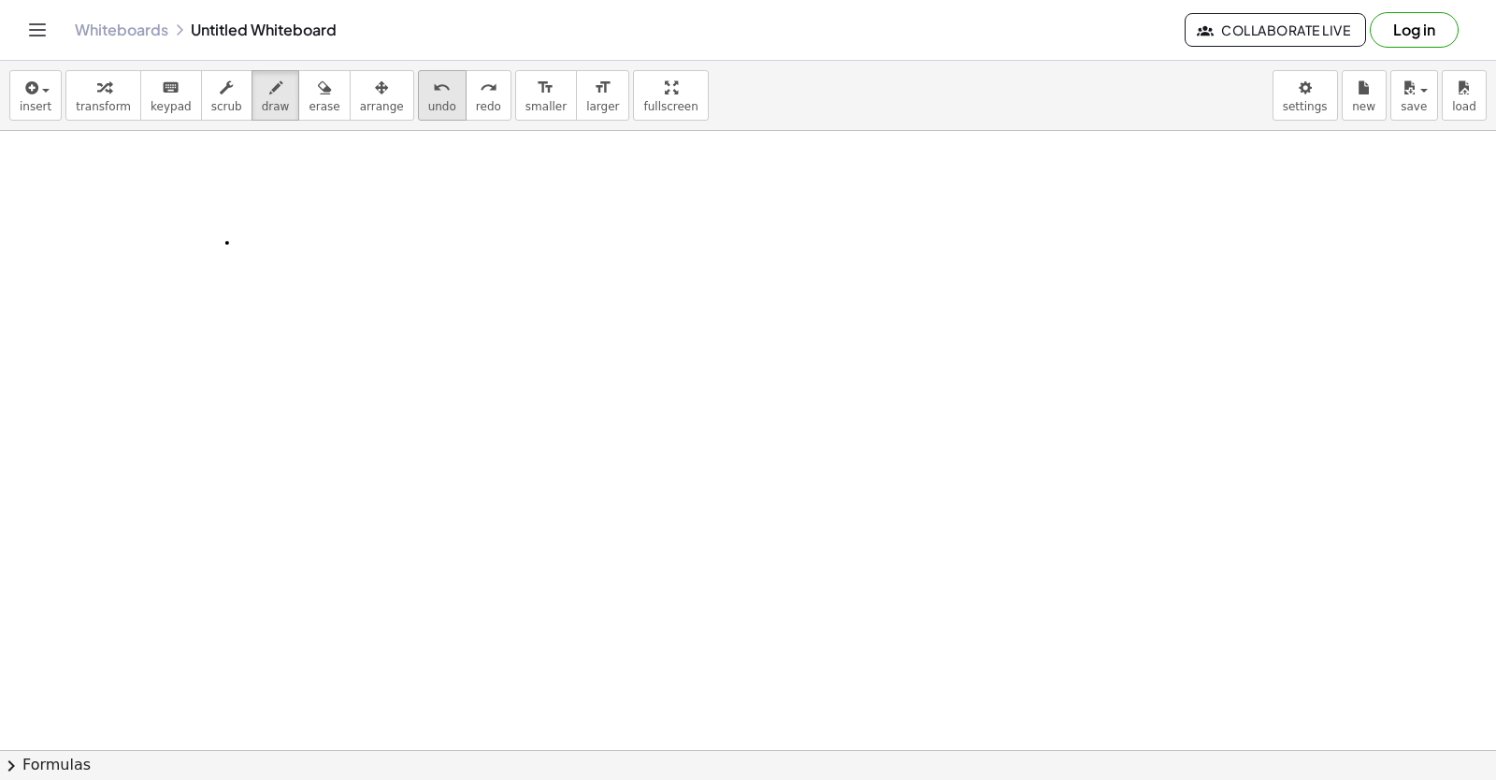
click at [418, 120] on button "undo undo" at bounding box center [442, 95] width 49 height 50
click at [104, 101] on span "transform" at bounding box center [103, 106] width 55 height 13
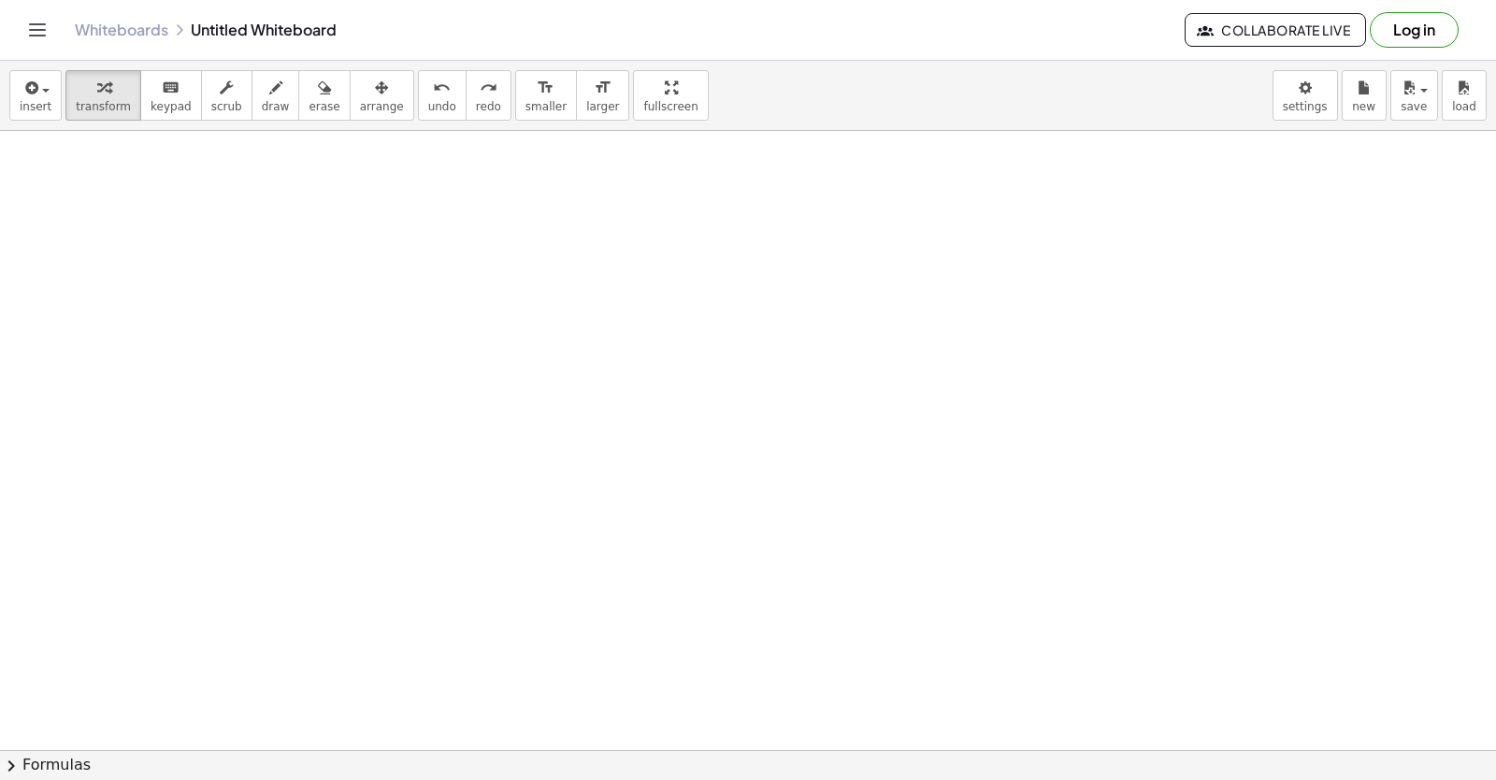
click at [101, 232] on div at bounding box center [718, 493] width 1555 height 1359
